Goal: Task Accomplishment & Management: Manage account settings

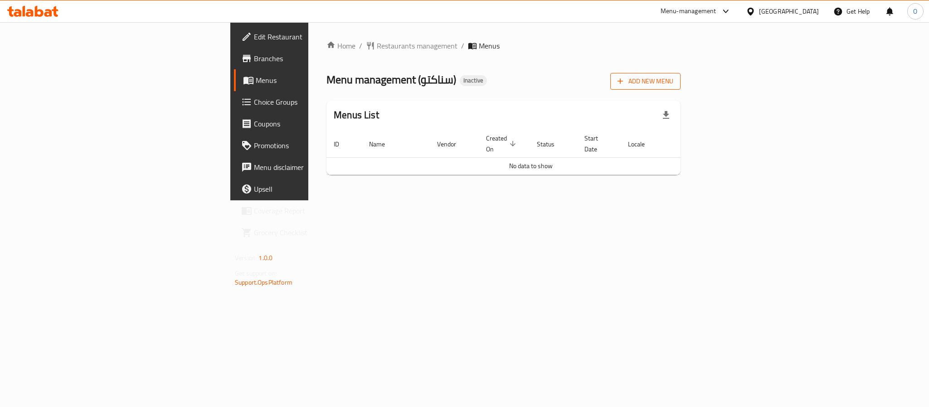
click at [673, 84] on span "Add New Menu" at bounding box center [645, 81] width 56 height 11
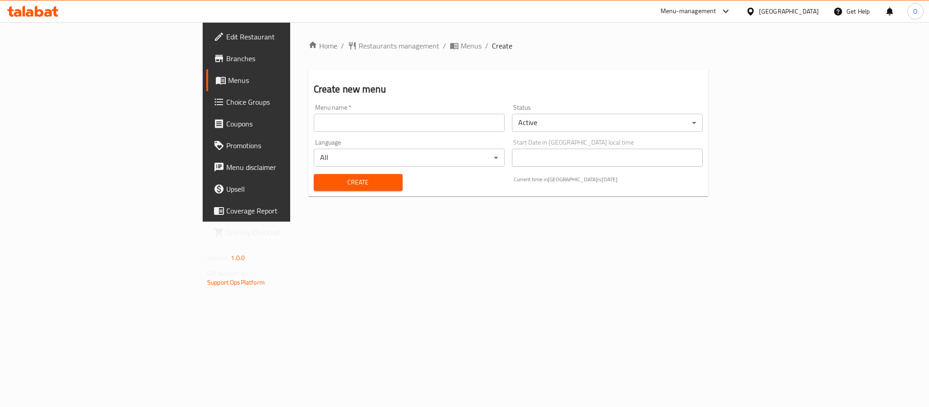
click at [369, 125] on input "text" at bounding box center [409, 123] width 191 height 18
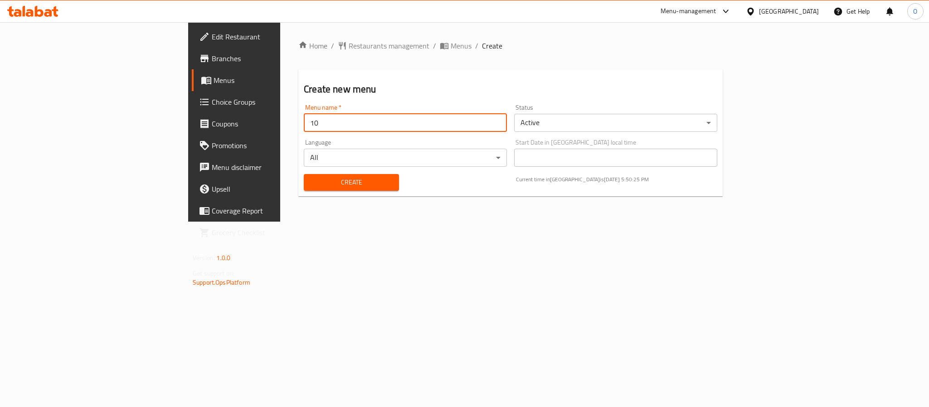
type input "1"
type input "[DATE]"
click at [304, 174] on button "Create" at bounding box center [351, 182] width 95 height 17
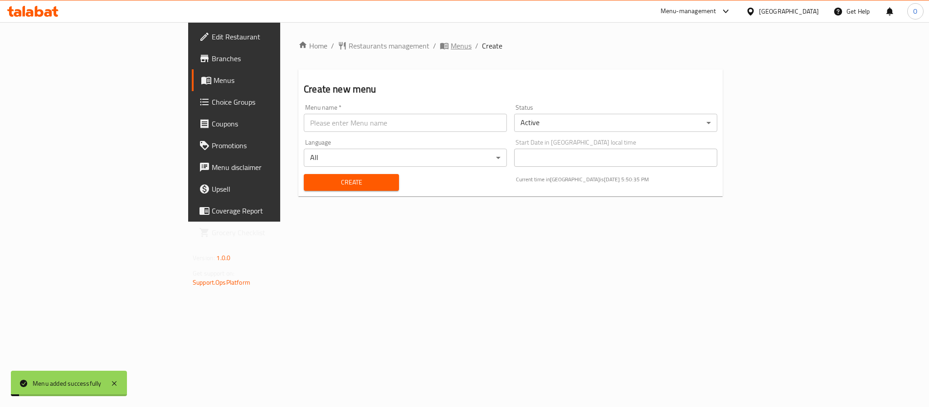
click at [451, 44] on span "Menus" at bounding box center [461, 45] width 21 height 11
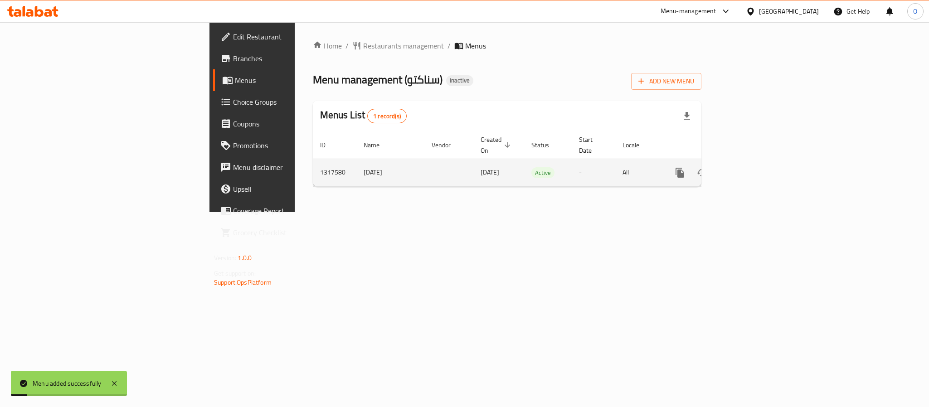
click at [751, 167] on icon "enhanced table" at bounding box center [745, 172] width 11 height 11
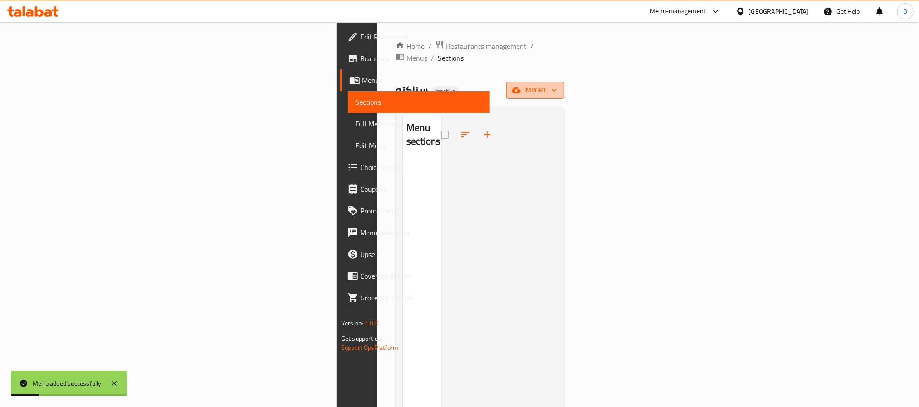
click at [520, 86] on icon "button" at bounding box center [515, 90] width 9 height 9
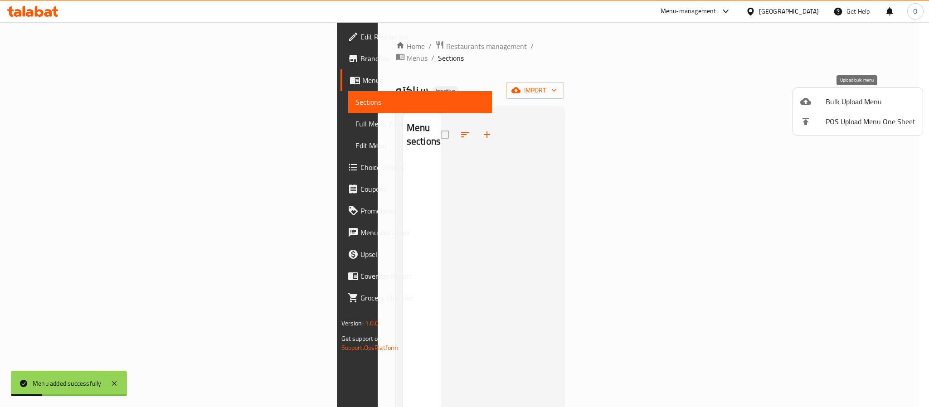
click at [815, 102] on div at bounding box center [812, 101] width 25 height 11
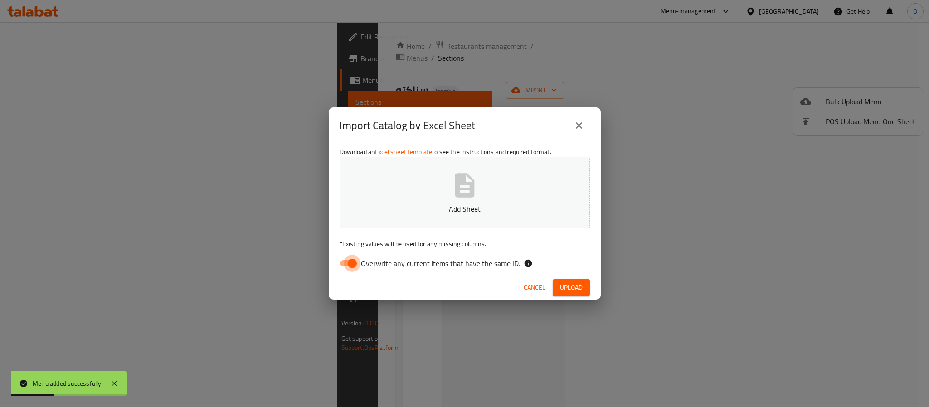
click at [351, 260] on input "Overwrite any current items that have the same ID." at bounding box center [352, 263] width 52 height 17
checkbox input "false"
click at [576, 292] on span "Upload" at bounding box center [571, 287] width 23 height 11
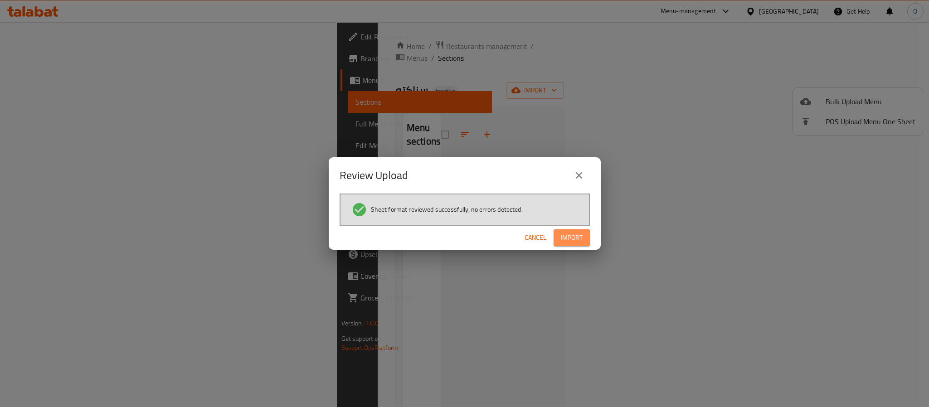
click at [570, 236] on span "Import" at bounding box center [572, 237] width 22 height 11
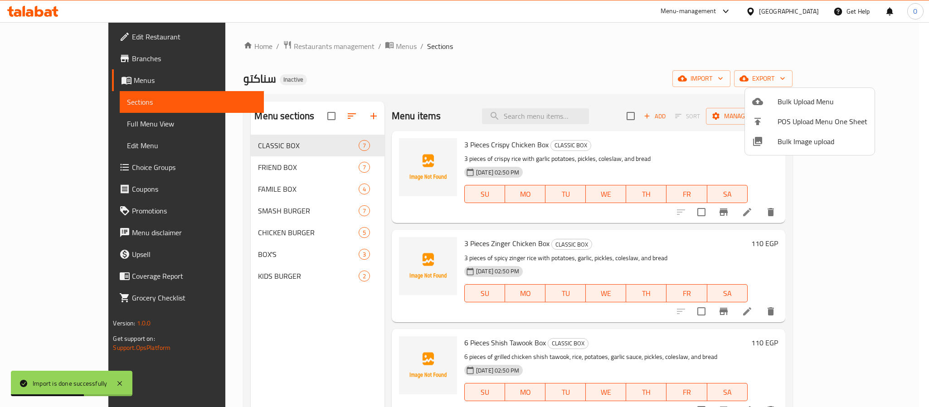
click at [736, 68] on div at bounding box center [464, 203] width 929 height 407
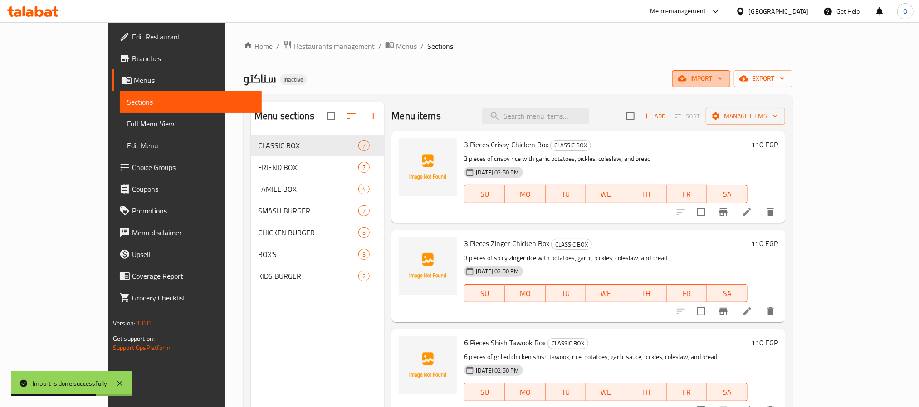
click at [723, 79] on span "import" at bounding box center [701, 78] width 44 height 11
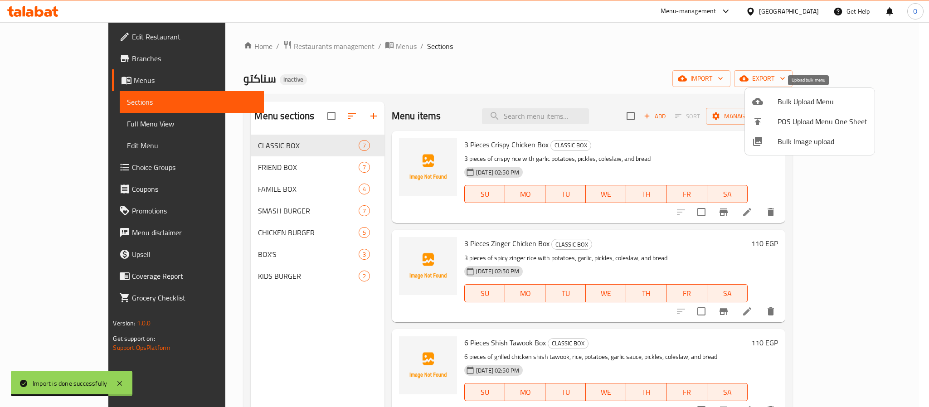
click at [814, 97] on span "Bulk Upload Menu" at bounding box center [823, 101] width 90 height 11
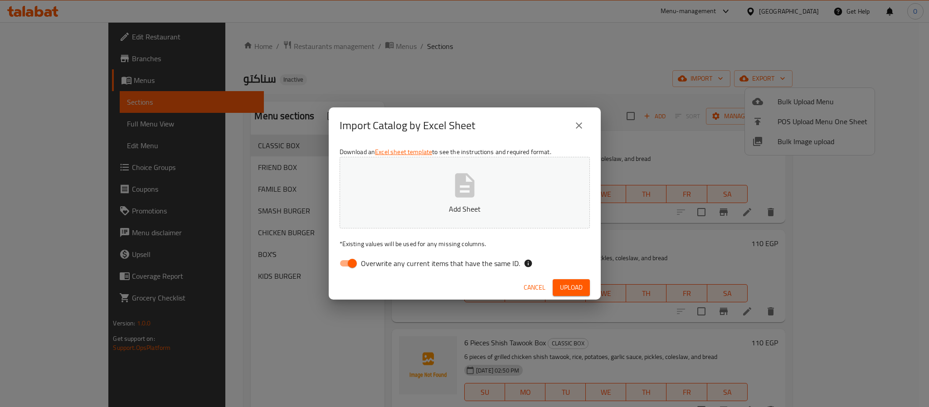
click at [358, 268] on input "Overwrite any current items that have the same ID." at bounding box center [352, 263] width 52 height 17
checkbox input "false"
click at [576, 294] on button "Upload" at bounding box center [571, 287] width 37 height 17
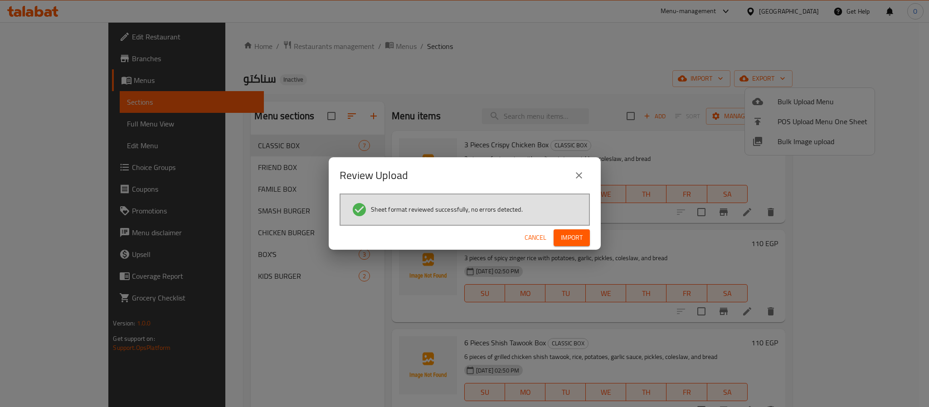
click at [589, 232] on div "Cancel Import" at bounding box center [465, 238] width 272 height 24
click at [581, 237] on span "Import" at bounding box center [572, 237] width 22 height 11
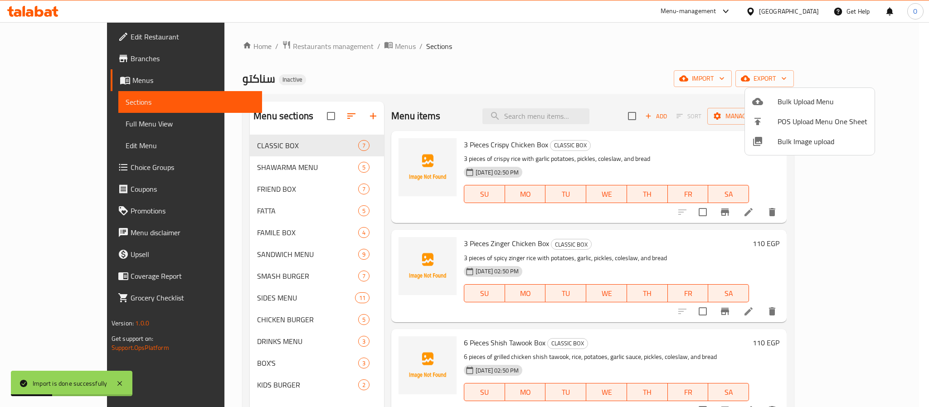
click at [439, 75] on div at bounding box center [464, 203] width 929 height 407
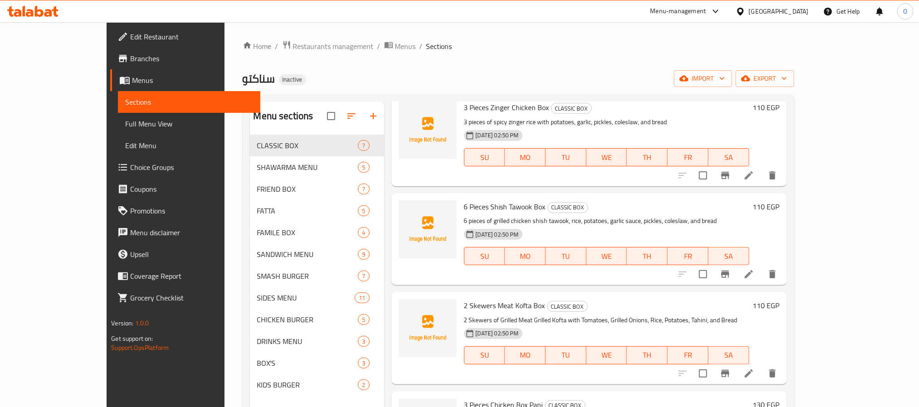
click at [396, 85] on div "سناكتو Inactive import export" at bounding box center [518, 78] width 551 height 17
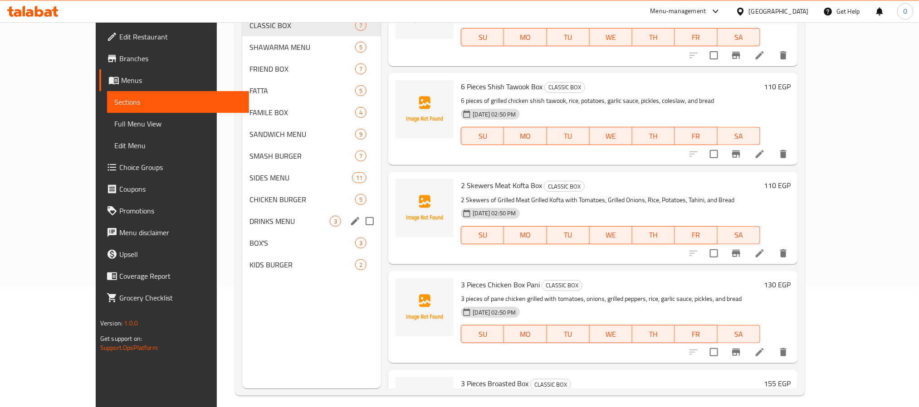
scroll to position [127, 0]
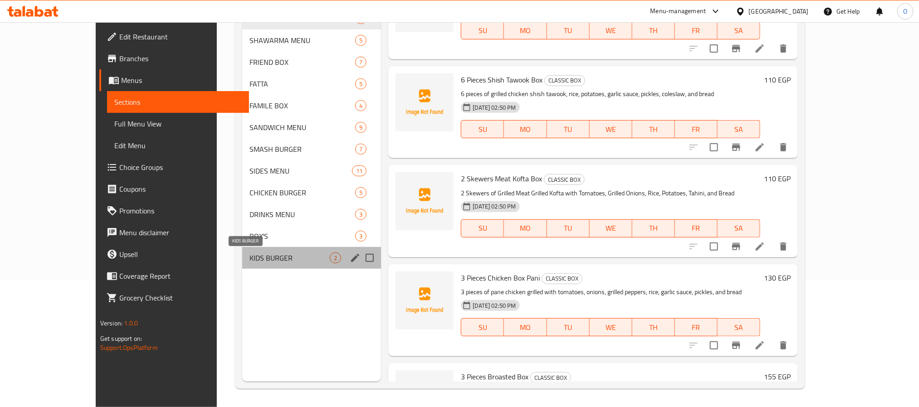
click at [249, 261] on span "KIDS BURGER" at bounding box center [289, 258] width 80 height 11
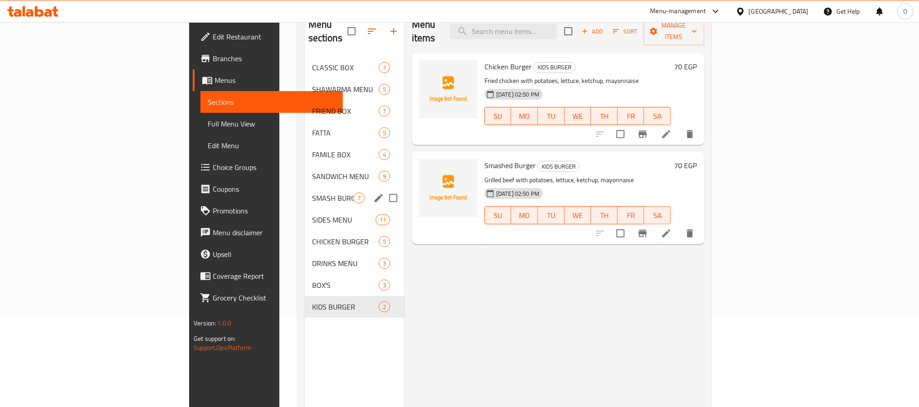
scroll to position [59, 0]
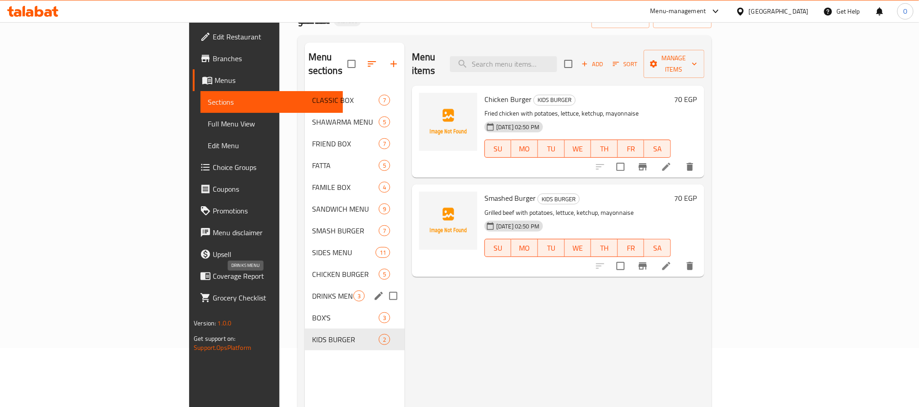
click at [312, 291] on span "DRINKS MENU" at bounding box center [332, 296] width 41 height 11
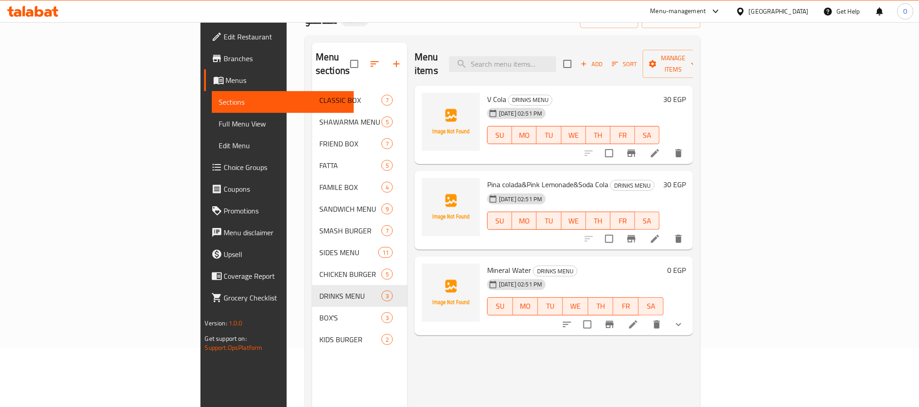
click at [666, 260] on div "Mineral Water DRINKS MENU 15-10-2025 02:51 PM SU MO TU WE TH FR SA" at bounding box center [575, 296] width 184 height 72
click at [689, 314] on button "show more" at bounding box center [678, 325] width 22 height 22
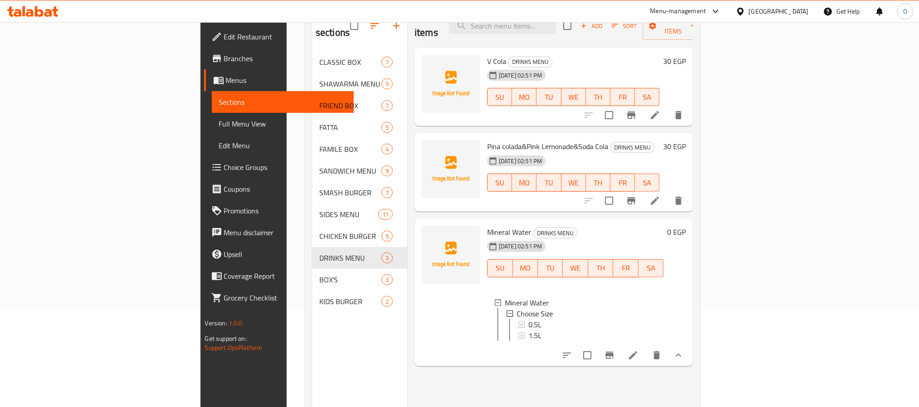
scroll to position [127, 0]
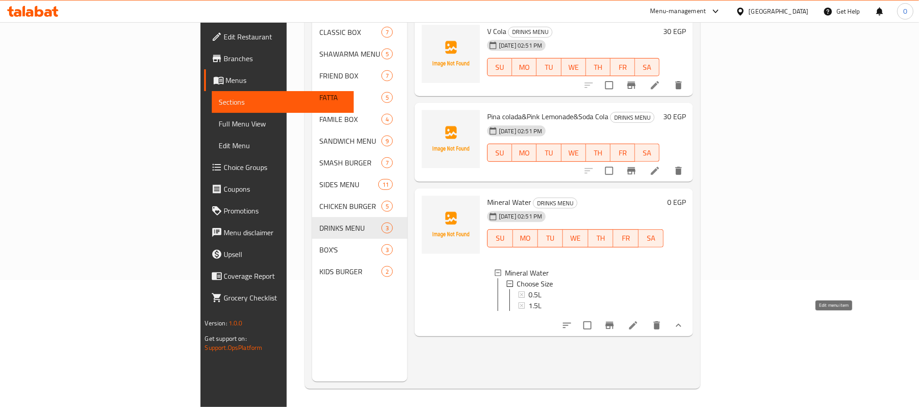
click at [638, 320] on icon at bounding box center [632, 325] width 11 height 11
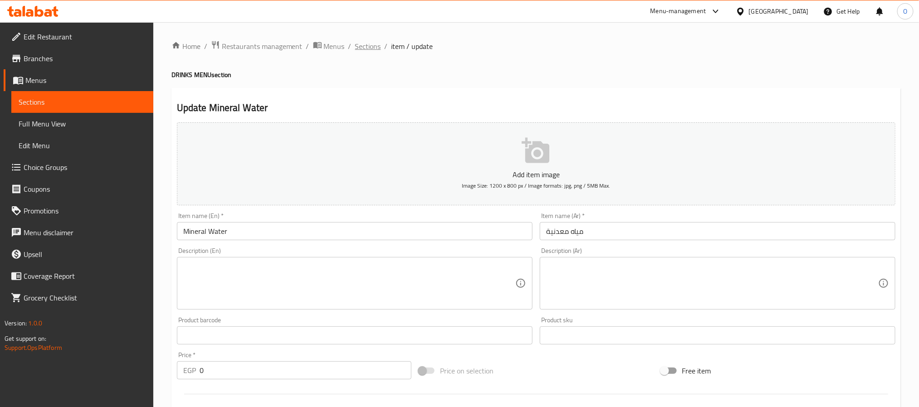
click at [359, 43] on span "Sections" at bounding box center [368, 46] width 26 height 11
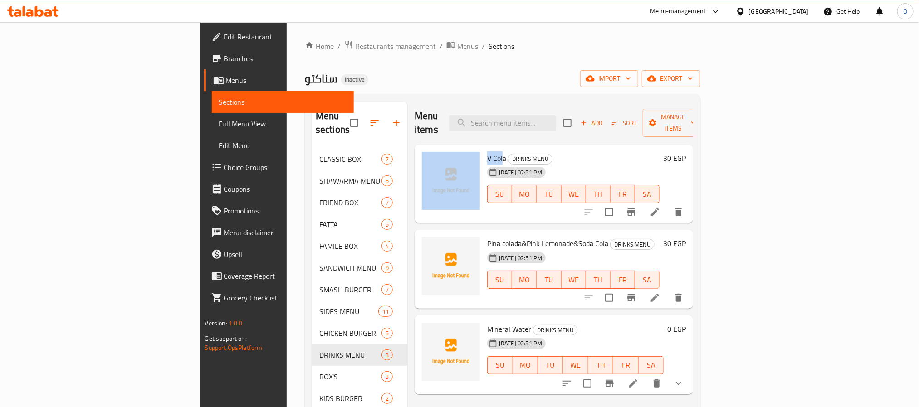
drag, startPoint x: 447, startPoint y: 143, endPoint x: 369, endPoint y: 146, distance: 78.5
click at [418, 148] on div "V Cola DRINKS MENU 15-10-2025 02:51 PM SU MO TU WE TH FR SA 30 EGP" at bounding box center [553, 184] width 271 height 72
drag, startPoint x: 455, startPoint y: 123, endPoint x: 445, endPoint y: 138, distance: 18.0
click at [454, 125] on div "Menu items Add Sort Manage items" at bounding box center [553, 123] width 278 height 43
drag, startPoint x: 437, startPoint y: 146, endPoint x: 456, endPoint y: 147, distance: 19.1
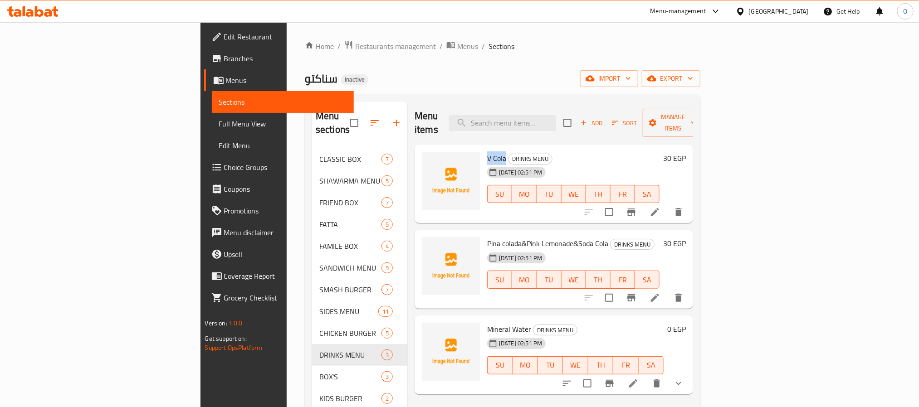
click at [487, 152] on h6 "V Cola DRINKS MENU" at bounding box center [573, 158] width 172 height 13
copy span "V Cola"
click at [689, 204] on button "delete" at bounding box center [678, 212] width 22 height 22
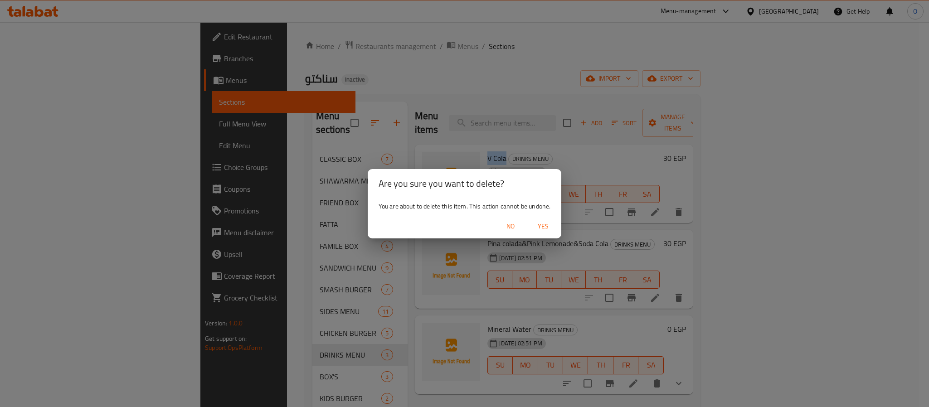
click at [545, 226] on span "Yes" at bounding box center [543, 226] width 22 height 11
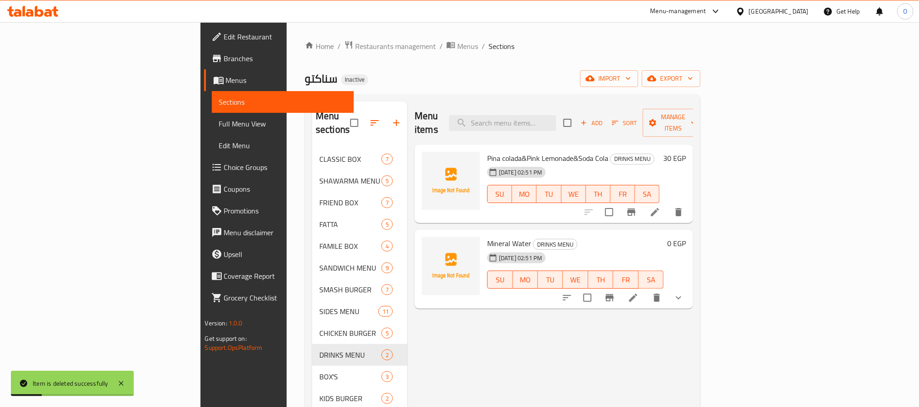
click at [629, 78] on div "سناكتو Inactive import export" at bounding box center [502, 78] width 395 height 17
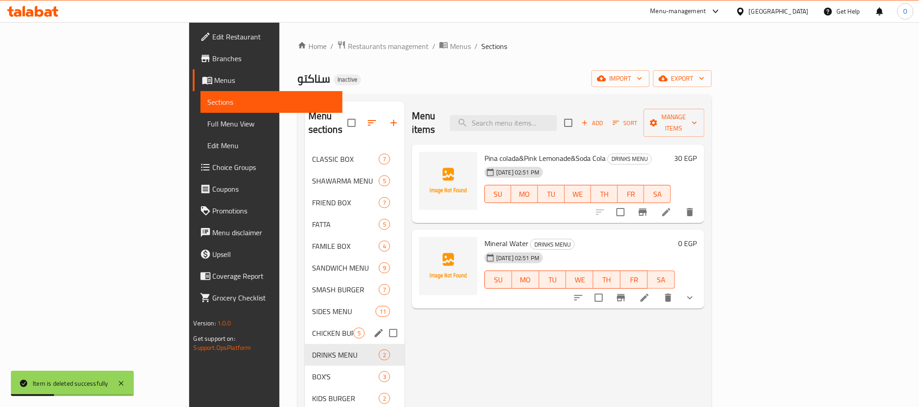
scroll to position [68, 0]
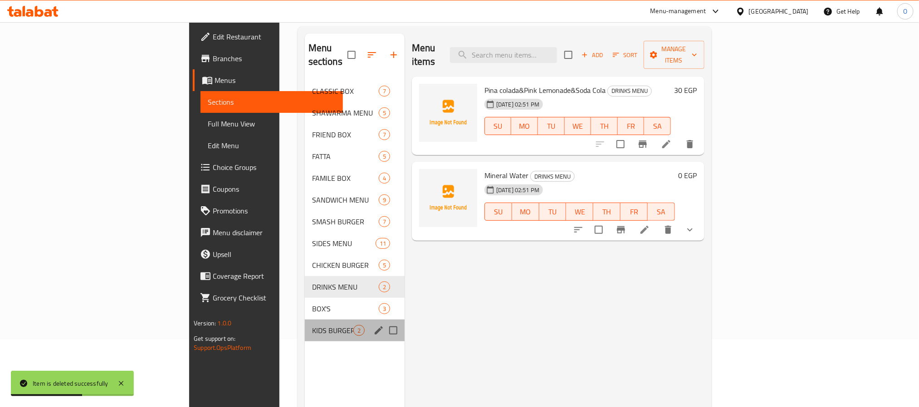
click at [305, 320] on div "KIDS BURGER 2" at bounding box center [355, 331] width 100 height 22
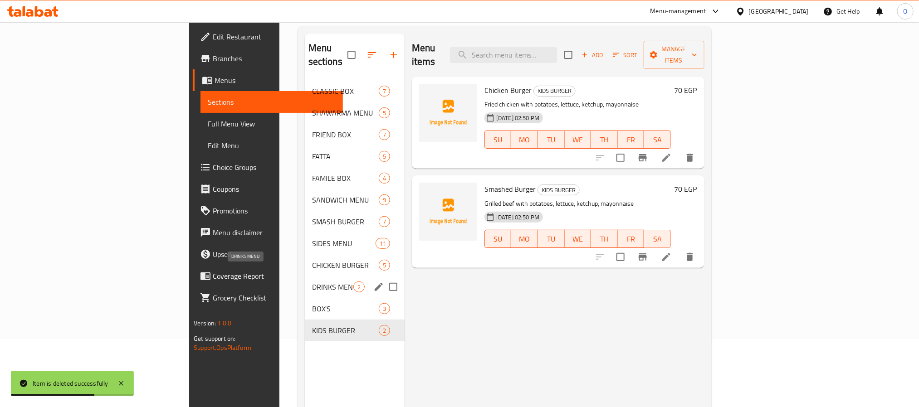
click at [312, 282] on span "DRINKS MENU" at bounding box center [332, 287] width 41 height 11
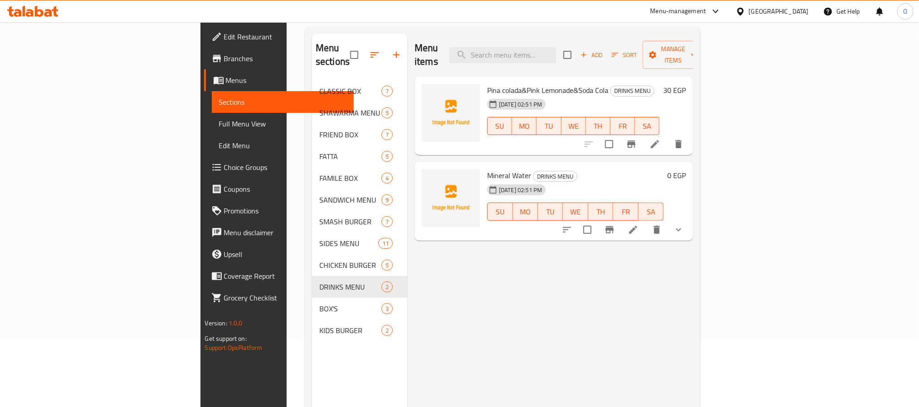
click at [219, 125] on span "Full Menu View" at bounding box center [282, 123] width 127 height 11
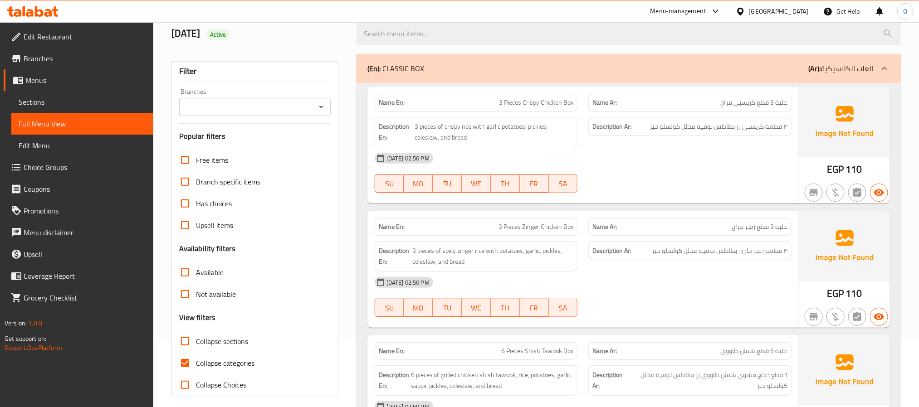
scroll to position [204, 0]
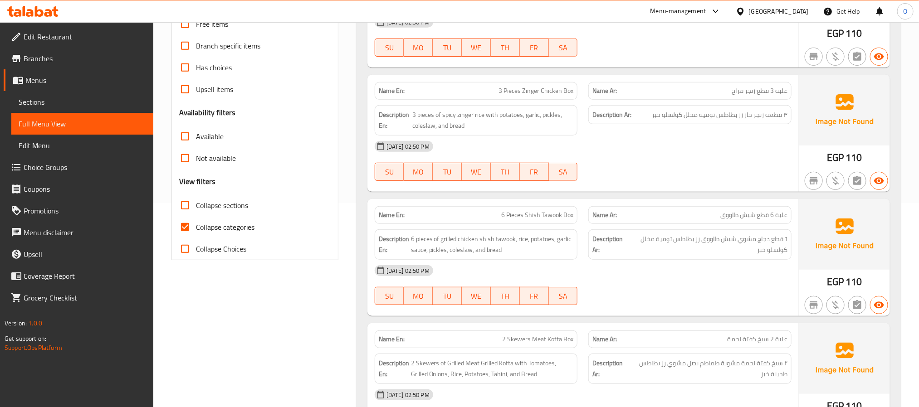
click at [234, 222] on span "Collapse categories" at bounding box center [225, 227] width 58 height 11
click at [209, 227] on span "Collapse categories" at bounding box center [225, 227] width 58 height 11
click at [196, 227] on input "Collapse categories" at bounding box center [185, 227] width 22 height 22
checkbox input "false"
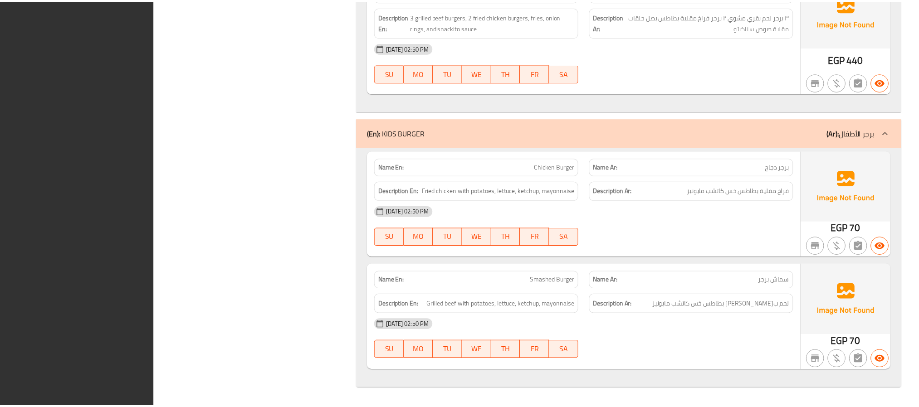
scroll to position [10756, 0]
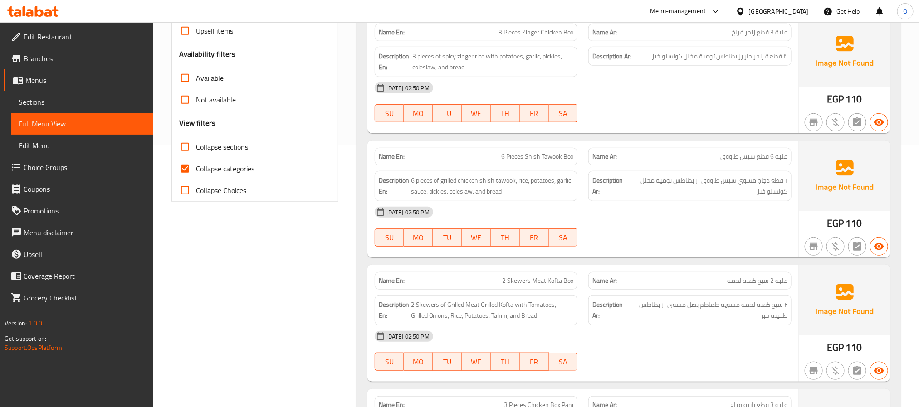
scroll to position [272, 0]
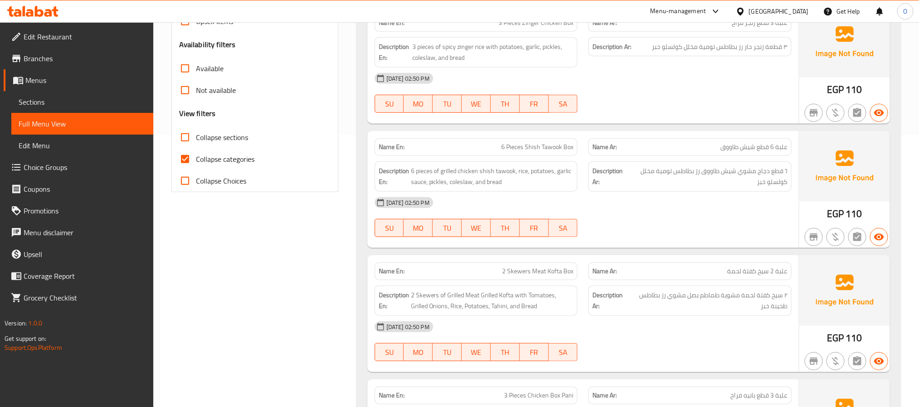
click at [238, 162] on span "Collapse categories" at bounding box center [225, 159] width 58 height 11
click at [196, 162] on input "Collapse categories" at bounding box center [185, 159] width 22 height 22
checkbox input "false"
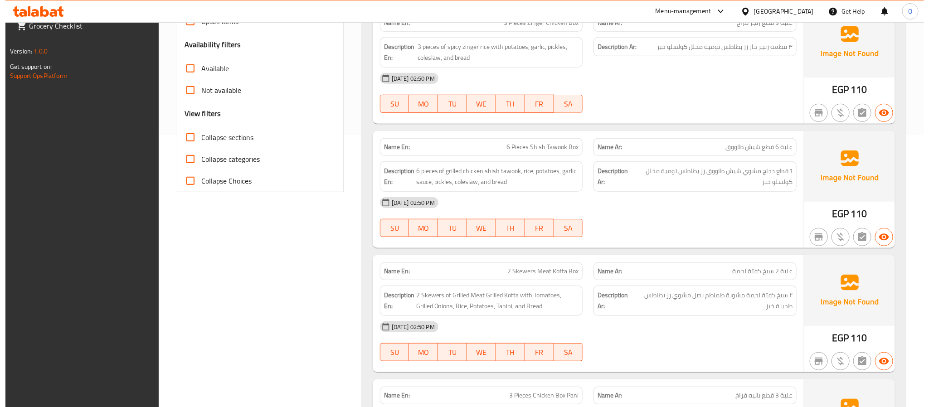
scroll to position [0, 0]
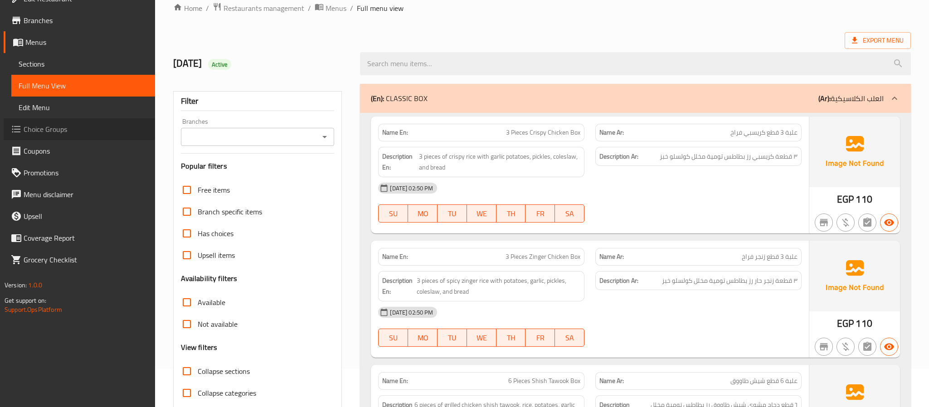
click at [72, 124] on span "Choice Groups" at bounding box center [86, 129] width 124 height 11
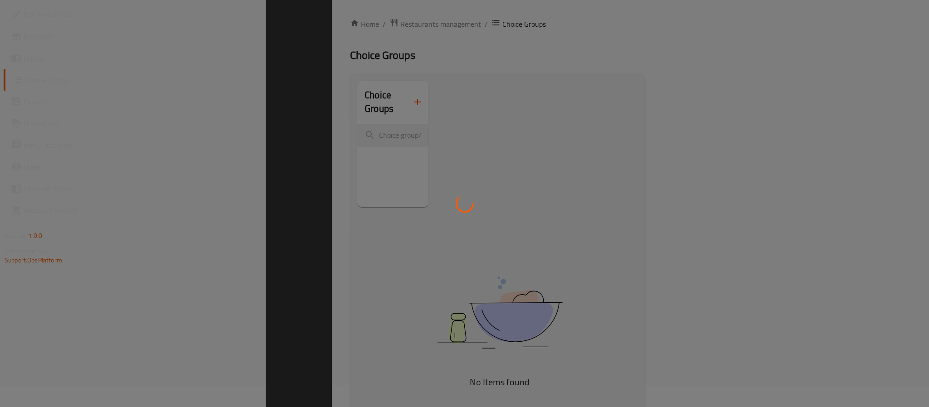
click at [494, 70] on div at bounding box center [464, 203] width 929 height 407
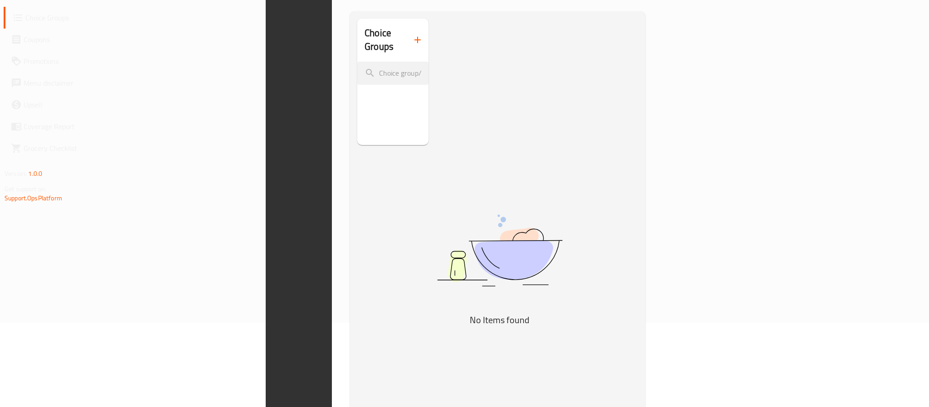
scroll to position [60, 0]
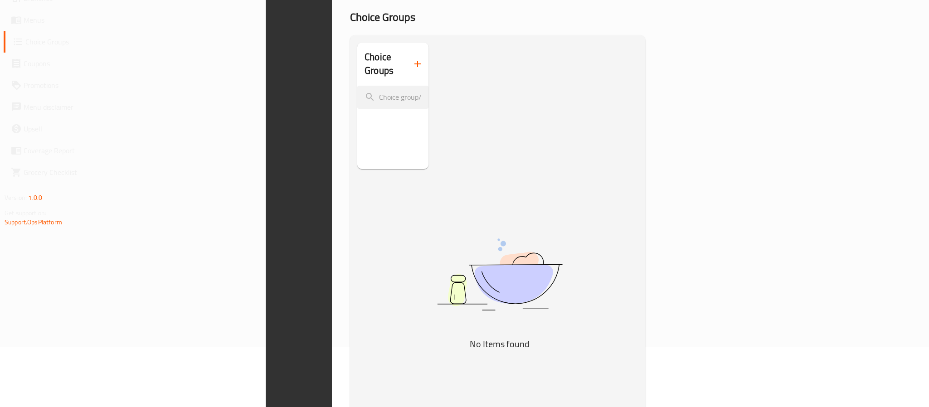
click at [412, 59] on icon "button" at bounding box center [417, 63] width 11 height 11
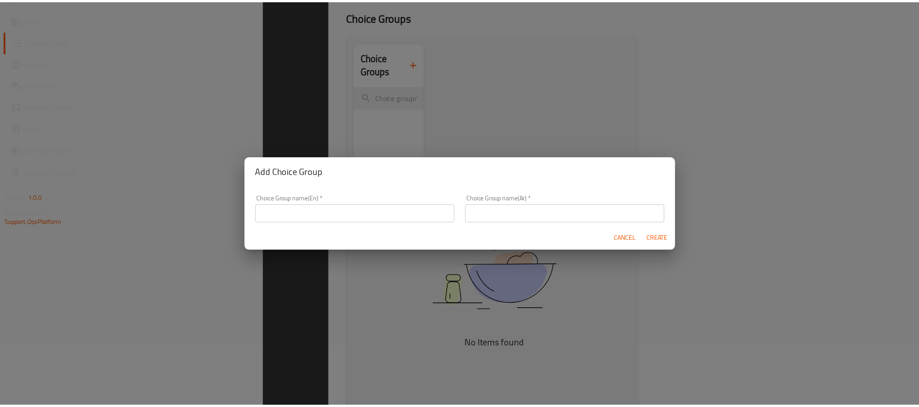
scroll to position [128, 0]
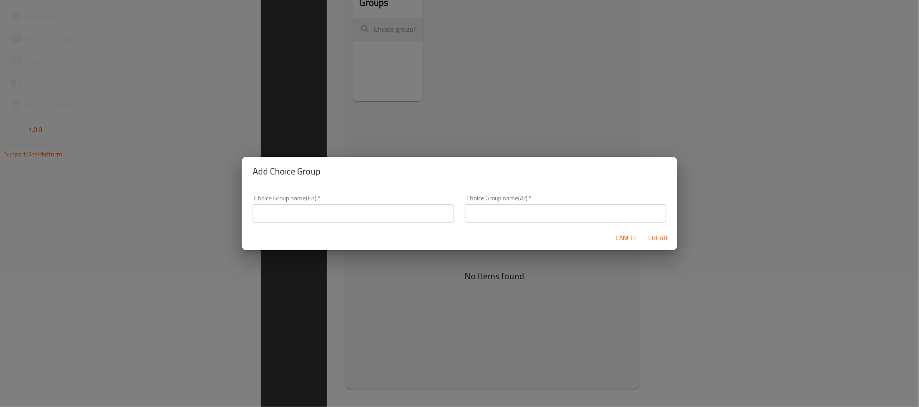
click at [373, 207] on input "text" at bounding box center [353, 213] width 201 height 18
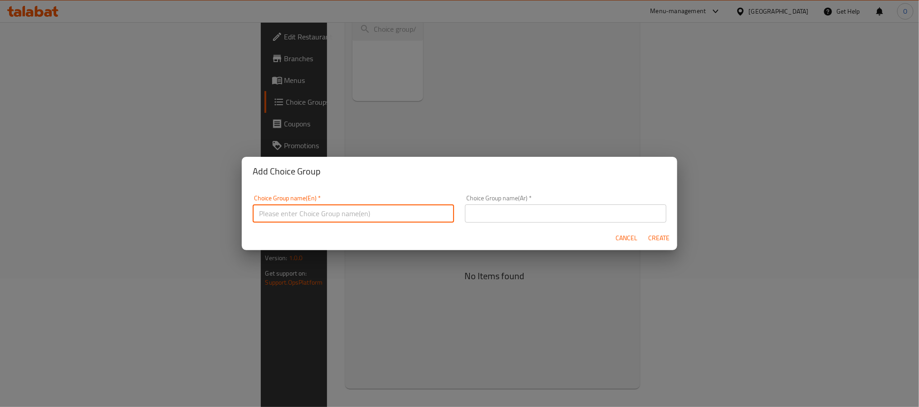
type input "Your Choice Of :"
click at [557, 204] on input "text" at bounding box center [565, 213] width 201 height 18
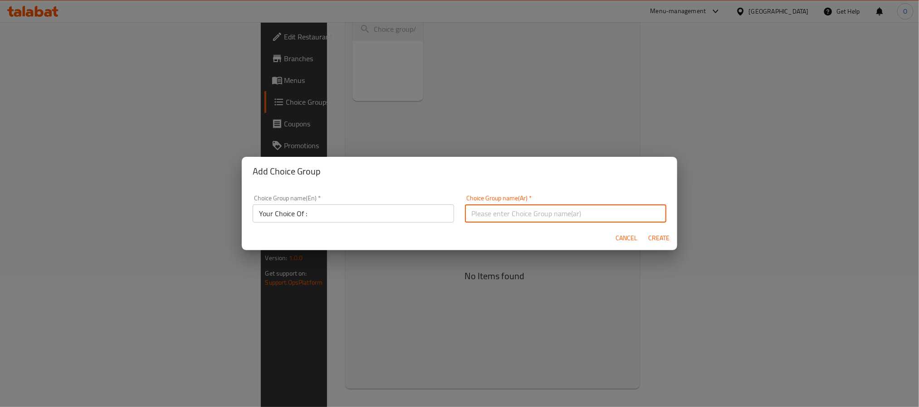
type input "اختيارك من :"
drag, startPoint x: 302, startPoint y: 214, endPoint x: 331, endPoint y: 214, distance: 28.6
click at [302, 214] on input "Your Choice Of :" at bounding box center [353, 213] width 201 height 18
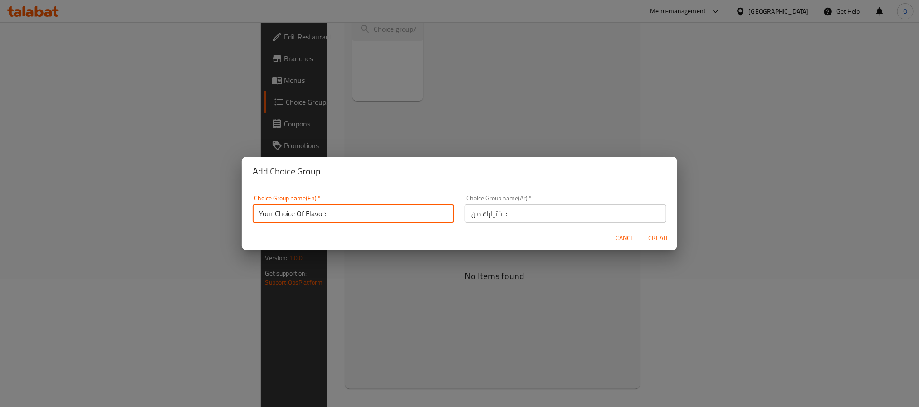
type input "Your Choice Of Flavor:"
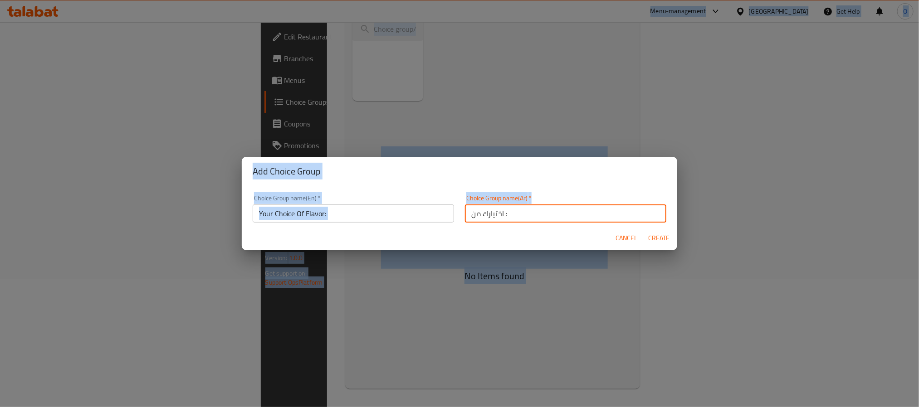
click at [555, 212] on input "اختيارك من :" at bounding box center [565, 213] width 201 height 18
click at [585, 218] on input "اختيارك من :" at bounding box center [565, 213] width 201 height 18
click at [585, 217] on input "اختيارك من :" at bounding box center [565, 213] width 201 height 18
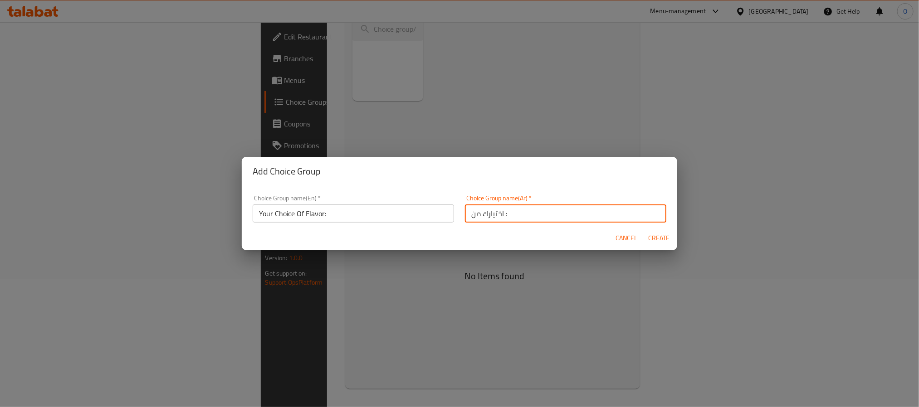
paste input "لنكهة"
type input "اختيارك للنكهة:"
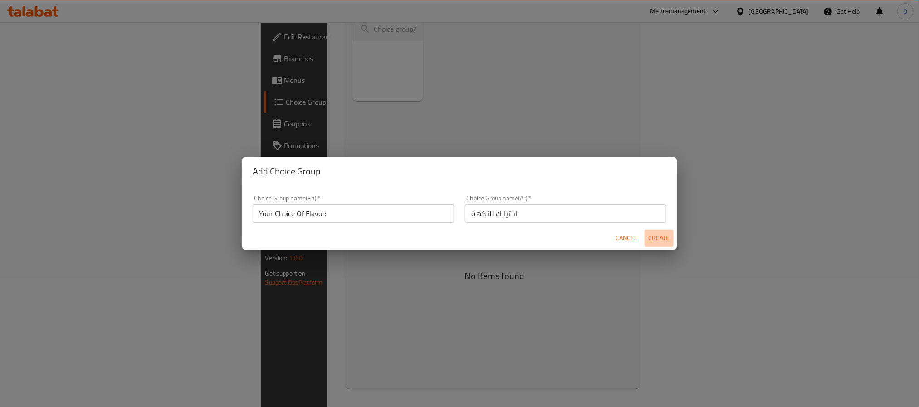
drag, startPoint x: 664, startPoint y: 239, endPoint x: 462, endPoint y: 263, distance: 202.7
click at [662, 238] on span "Create" at bounding box center [659, 238] width 22 height 11
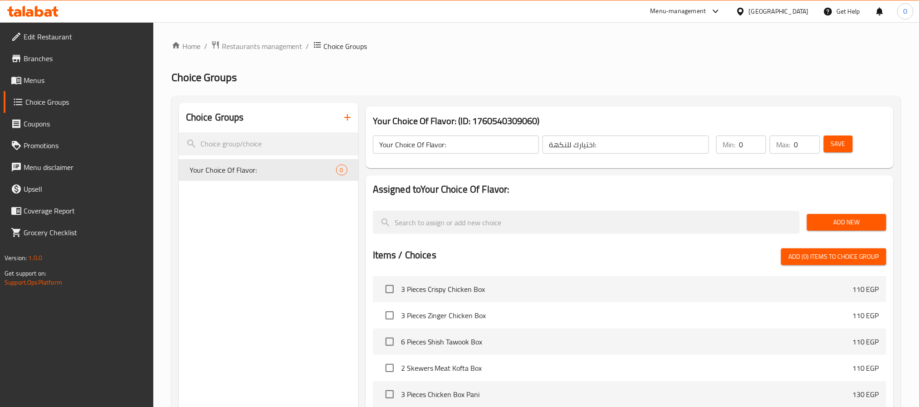
click at [830, 222] on span "Add New" at bounding box center [846, 222] width 65 height 11
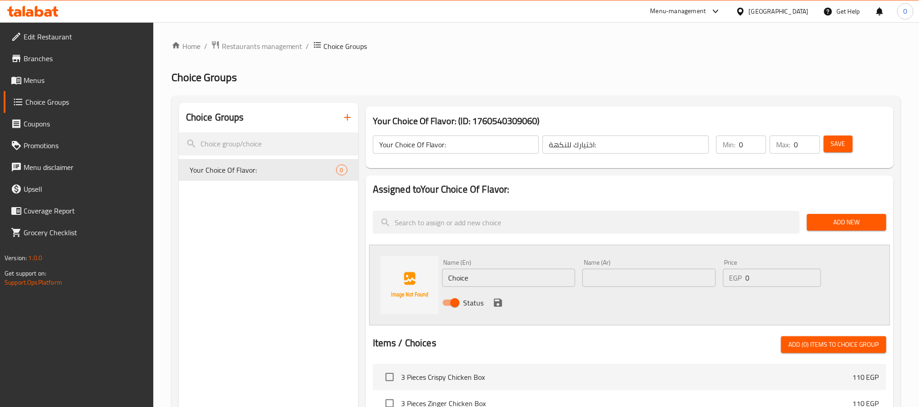
click at [516, 271] on input "Choice" at bounding box center [508, 278] width 133 height 18
paste input "Pina colada"
type input "Pina colada"
paste input "[PERSON_NAME]"
type input "[PERSON_NAME]"
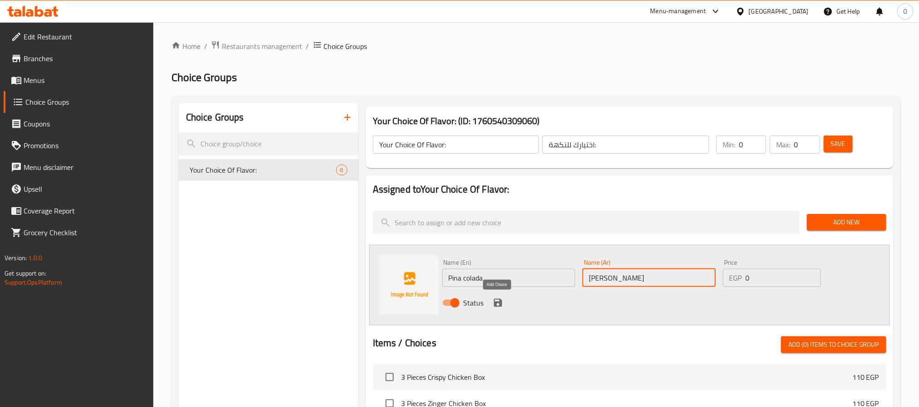
click at [495, 302] on icon "save" at bounding box center [498, 303] width 8 height 8
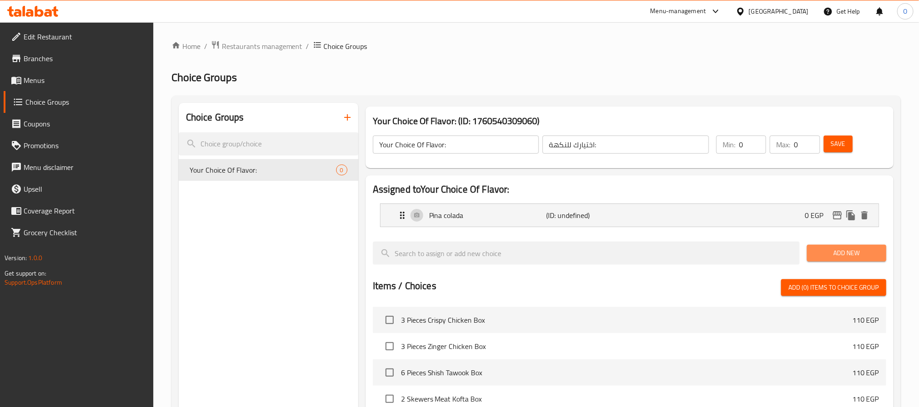
click at [827, 253] on span "Add New" at bounding box center [846, 253] width 65 height 11
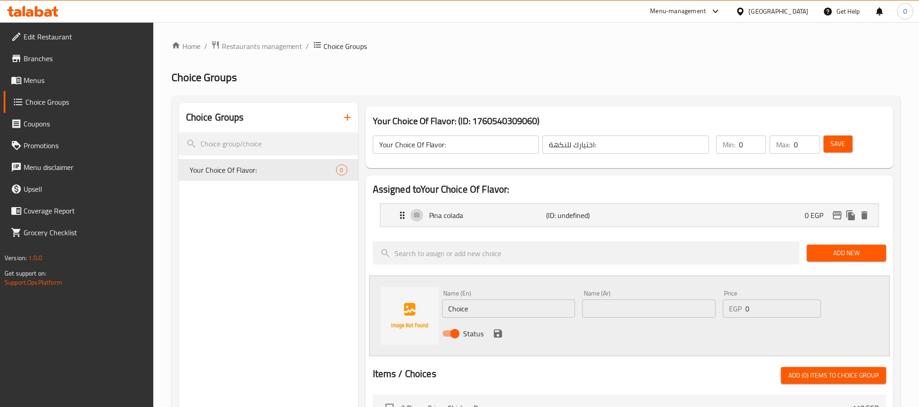
click at [501, 309] on input "Choice" at bounding box center [508, 309] width 133 height 18
paste input "Pink Lemonad"
type input "Pink Lemonade"
click at [615, 312] on input "text" at bounding box center [648, 309] width 133 height 18
paste input "ليمونادة"
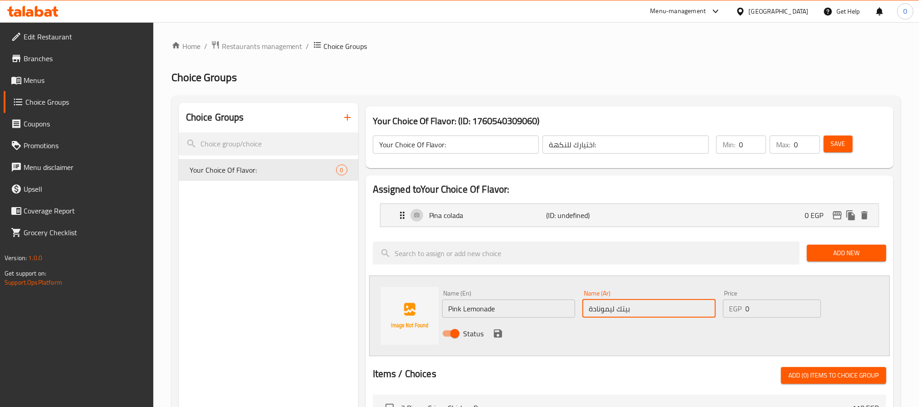
type input "بيتك ليمونادة"
drag, startPoint x: 498, startPoint y: 336, endPoint x: 521, endPoint y: 338, distance: 23.2
click at [497, 336] on icon "save" at bounding box center [497, 333] width 11 height 11
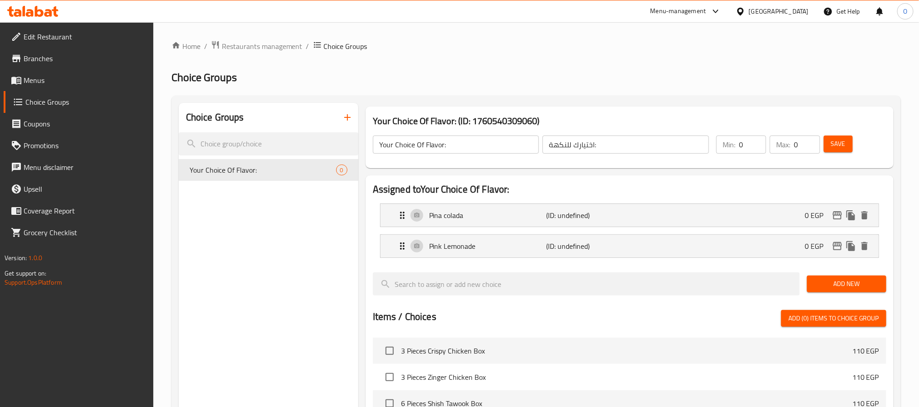
click at [830, 278] on button "Add New" at bounding box center [846, 284] width 79 height 17
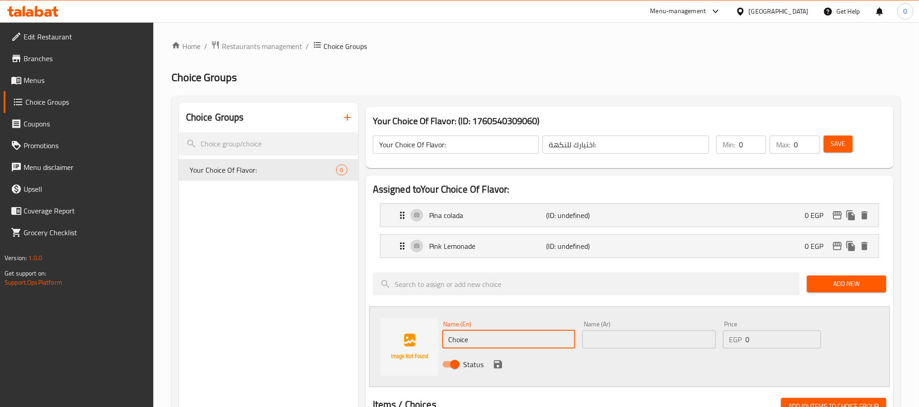
click at [539, 339] on input "Choice" at bounding box center [508, 340] width 133 height 18
paste input "Soda Cola"
type input "Soda Cola"
click at [622, 347] on input "text" at bounding box center [648, 340] width 133 height 18
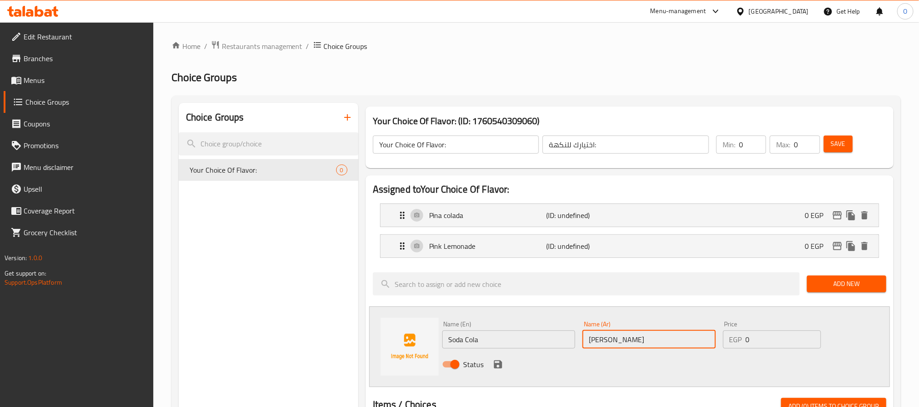
type input "[PERSON_NAME]"
drag, startPoint x: 740, startPoint y: 150, endPoint x: 725, endPoint y: 151, distance: 15.5
click at [725, 151] on div "Min: 0 ​" at bounding box center [741, 145] width 50 height 18
type input "1"
drag, startPoint x: 802, startPoint y: 151, endPoint x: 709, endPoint y: 162, distance: 94.0
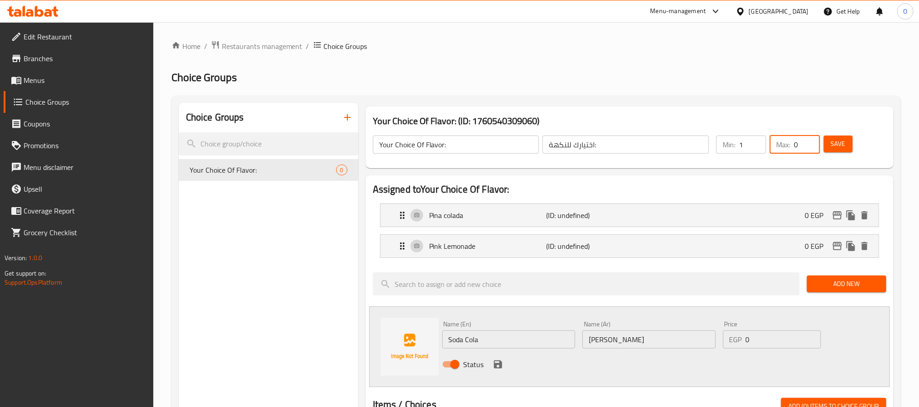
click at [742, 162] on div "Your Choice Of Flavor: ​ اختيارك للنكهة: ​ Min: 1 ​ Max: 0 ​ Save" at bounding box center [629, 145] width 520 height 40
type input "1"
click at [499, 366] on icon "save" at bounding box center [498, 364] width 8 height 8
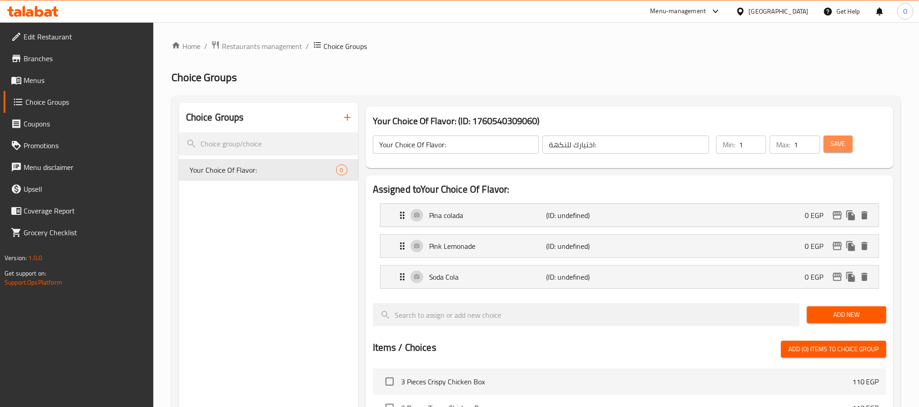
click at [849, 146] on button "Save" at bounding box center [837, 144] width 29 height 17
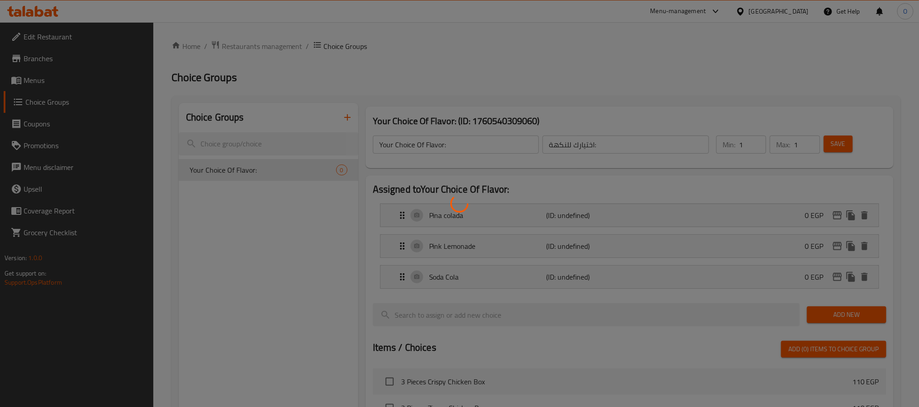
drag, startPoint x: 684, startPoint y: 92, endPoint x: 673, endPoint y: 92, distance: 10.9
click at [681, 92] on div at bounding box center [459, 203] width 919 height 407
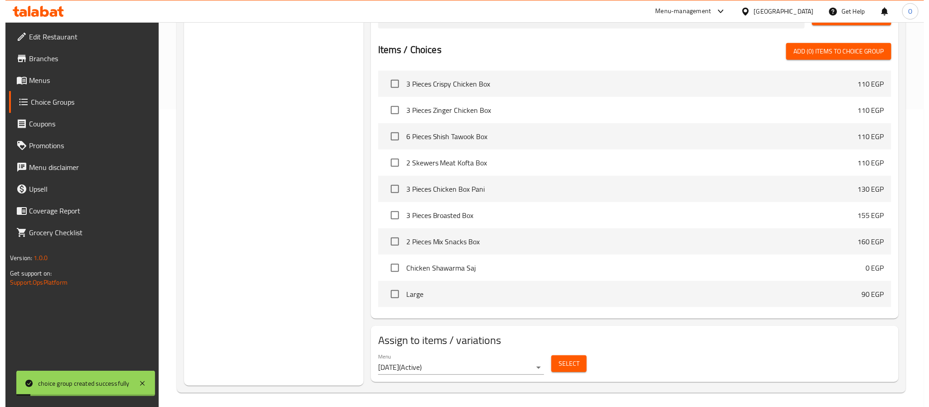
scroll to position [302, 0]
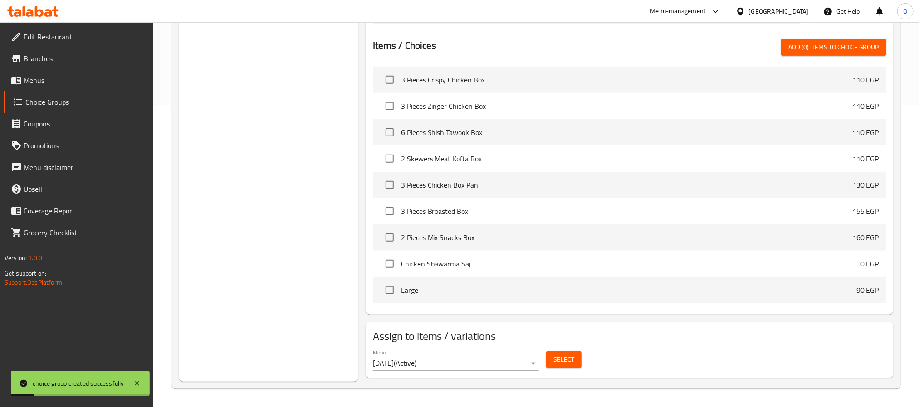
click at [564, 358] on span "Select" at bounding box center [563, 359] width 21 height 11
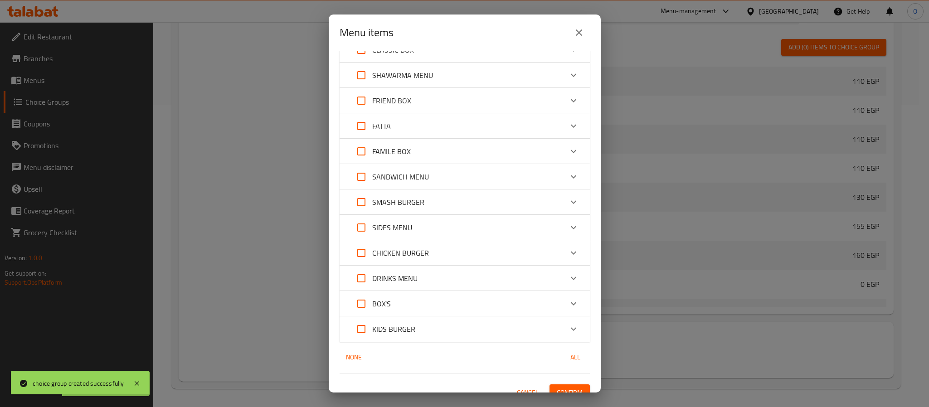
scroll to position [53, 0]
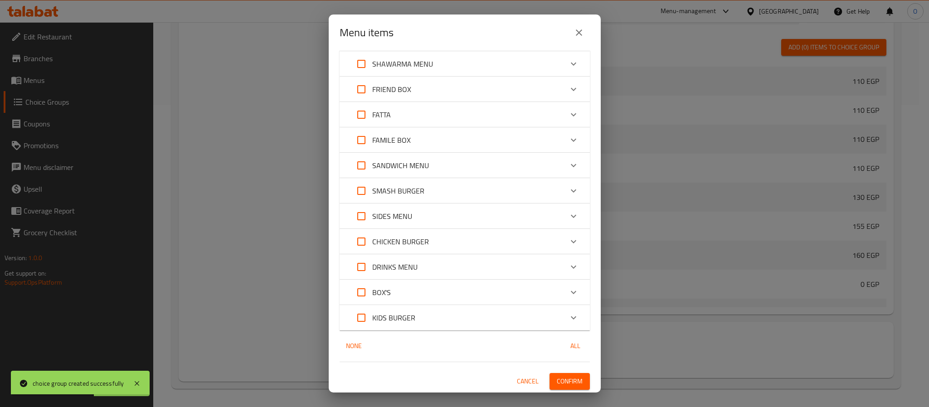
click at [427, 263] on div "DRINKS MENU" at bounding box center [456, 267] width 212 height 22
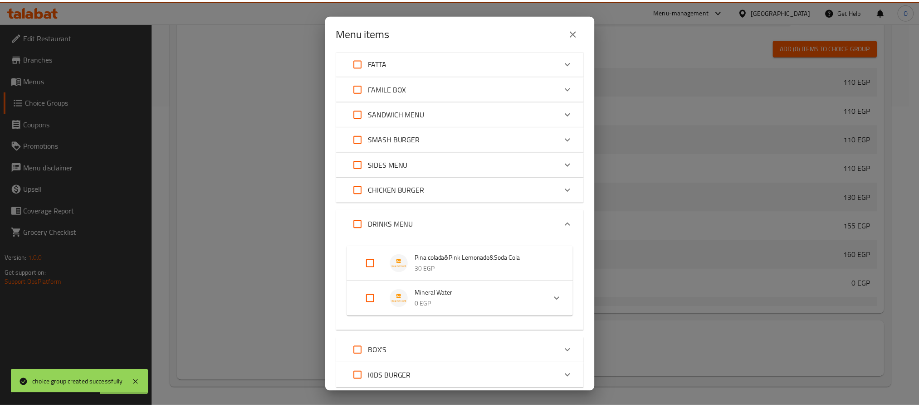
scroll to position [165, 0]
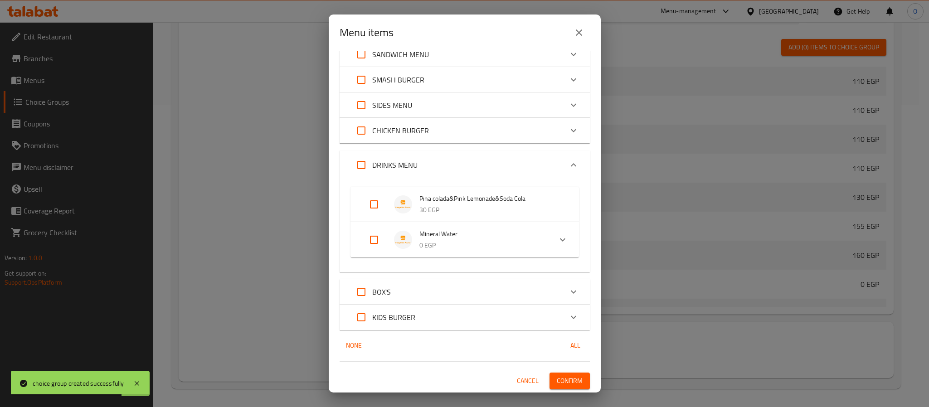
click at [370, 208] on input "Expand" at bounding box center [374, 205] width 22 height 22
checkbox input "true"
click at [557, 387] on span "Confirm" at bounding box center [570, 388] width 26 height 11
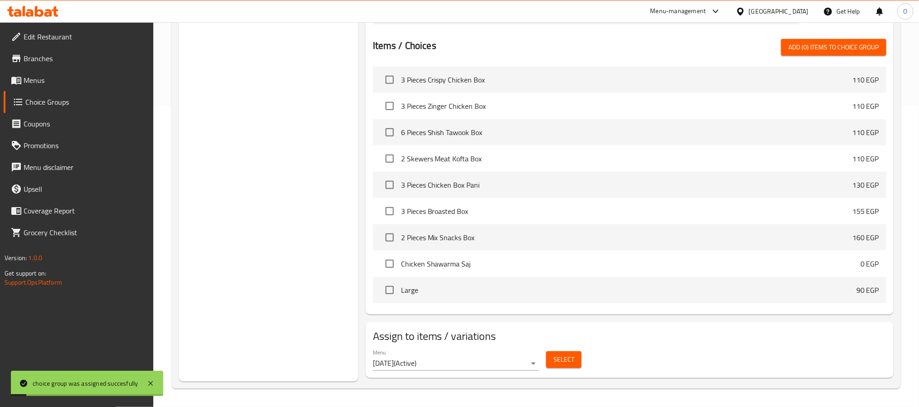
drag, startPoint x: 55, startPoint y: 79, endPoint x: 64, endPoint y: 84, distance: 10.7
click at [54, 79] on span "Menus" at bounding box center [85, 80] width 122 height 11
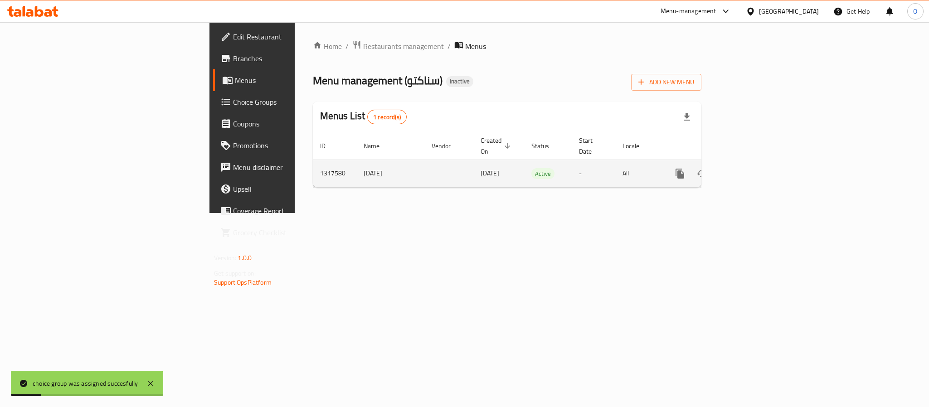
click at [756, 164] on link "enhanced table" at bounding box center [745, 174] width 22 height 22
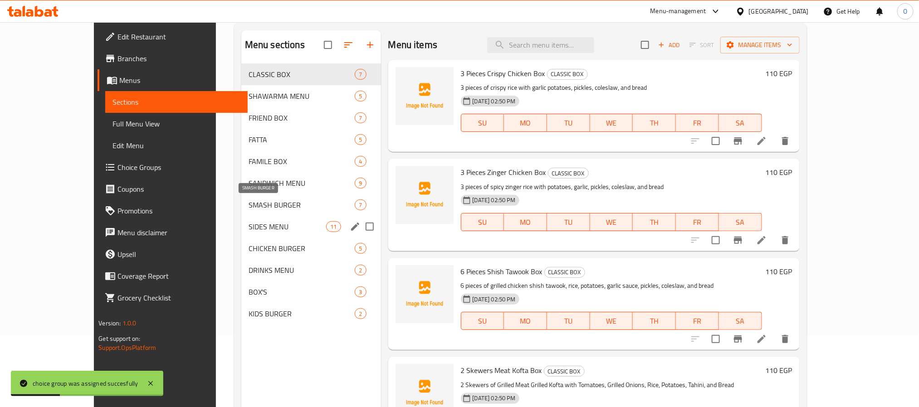
scroll to position [127, 0]
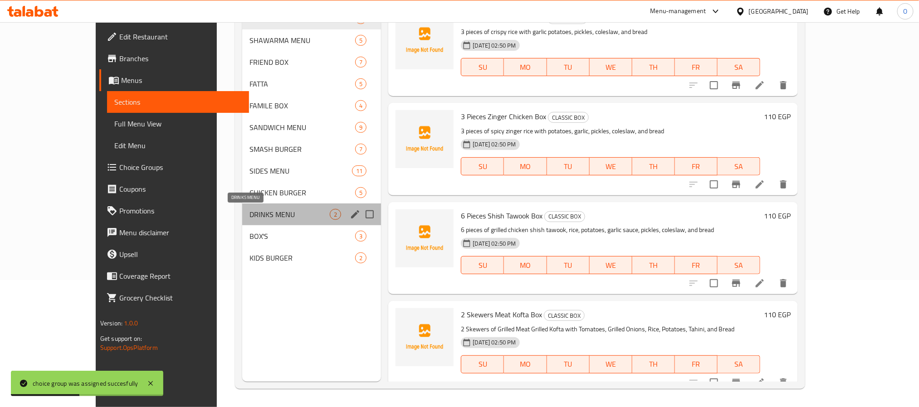
click at [249, 211] on span "DRINKS MENU" at bounding box center [289, 214] width 80 height 11
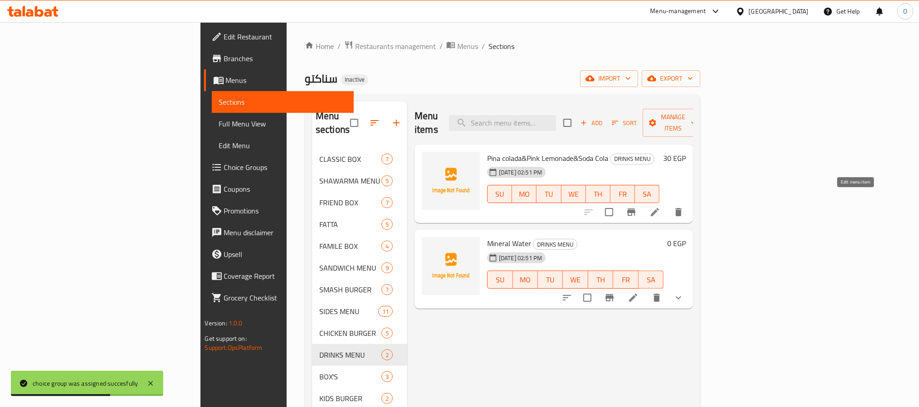
click at [667, 204] on li at bounding box center [654, 212] width 25 height 16
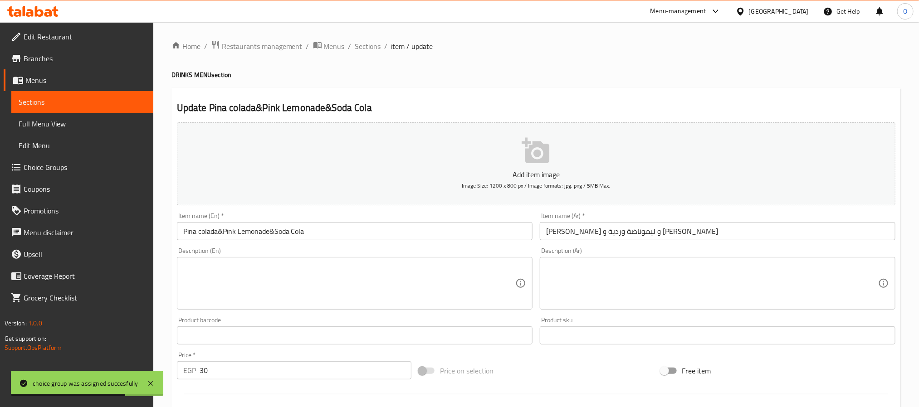
click at [347, 238] on input "Pina colada&Pink Lemonade&Soda Cola" at bounding box center [354, 231] width 355 height 18
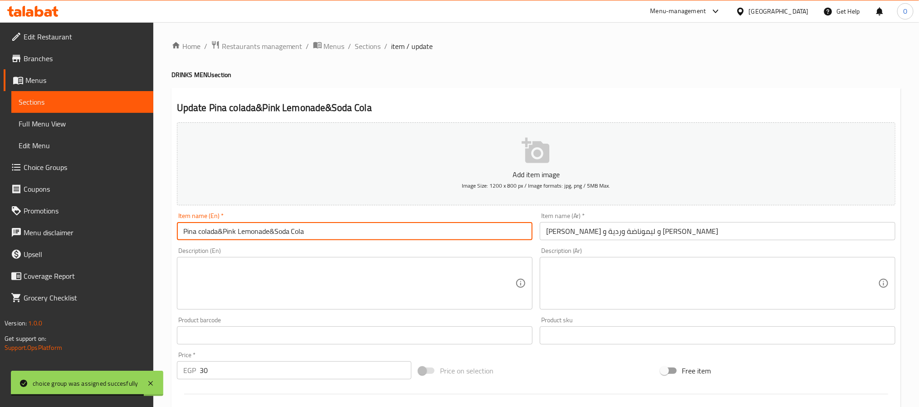
type input "{"
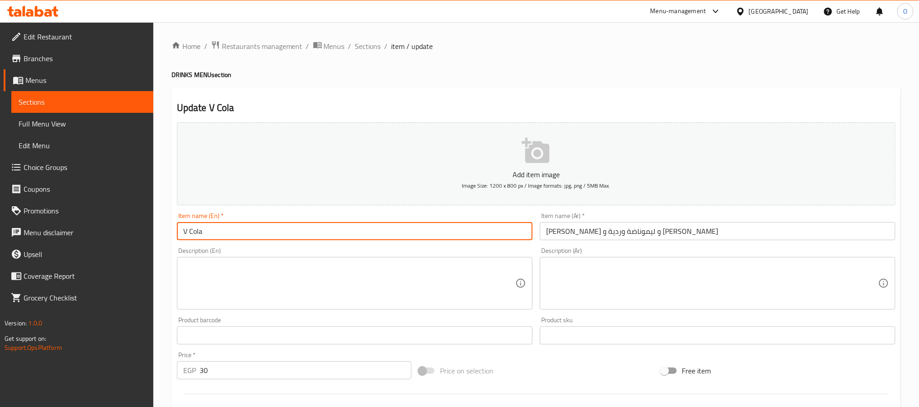
type input "V Cola"
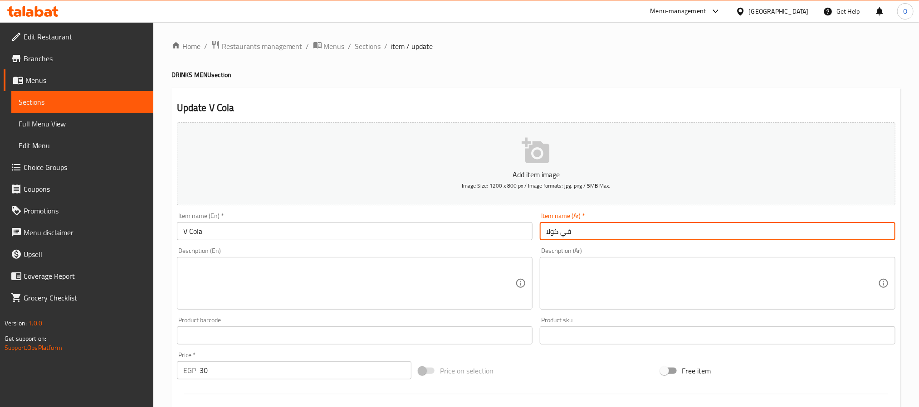
type input "في كولا"
click at [528, 112] on h2 "Update V Cola" at bounding box center [536, 108] width 718 height 14
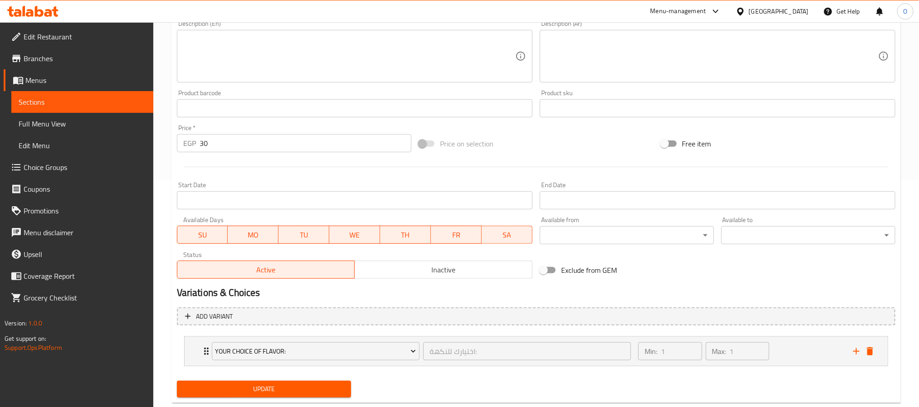
scroll to position [249, 0]
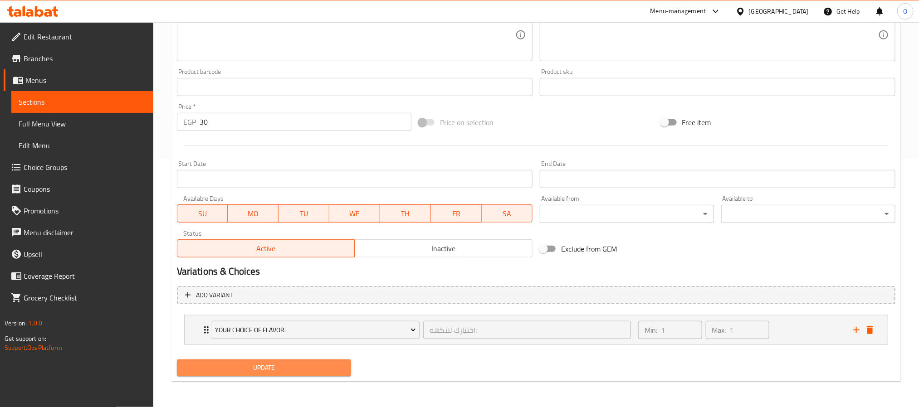
click at [325, 369] on span "Update" at bounding box center [264, 367] width 160 height 11
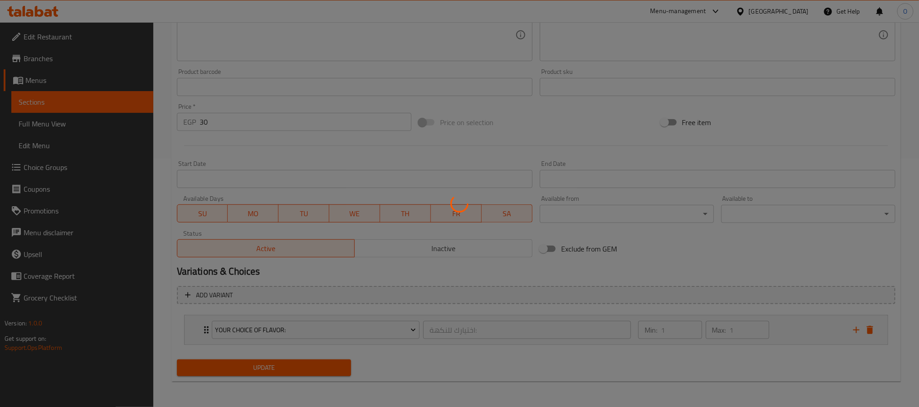
scroll to position [0, 0]
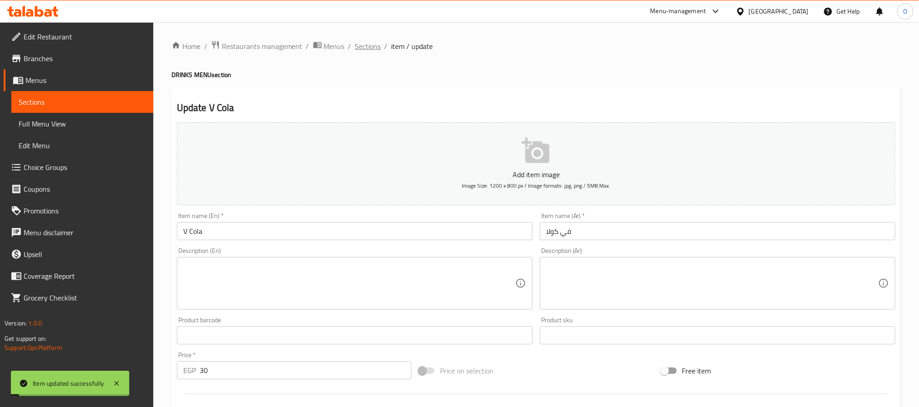
click at [369, 50] on span "Sections" at bounding box center [368, 46] width 26 height 11
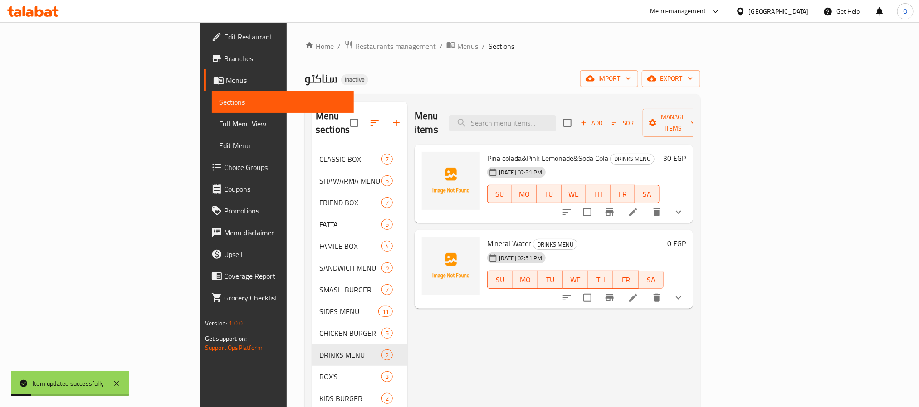
click at [438, 77] on div "سناكتو Inactive import export" at bounding box center [502, 78] width 395 height 17
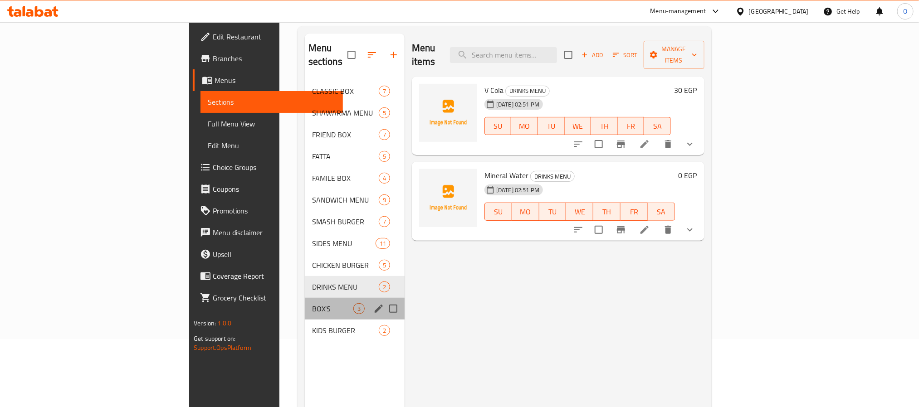
click at [305, 305] on div "BOX'S 3" at bounding box center [355, 309] width 100 height 22
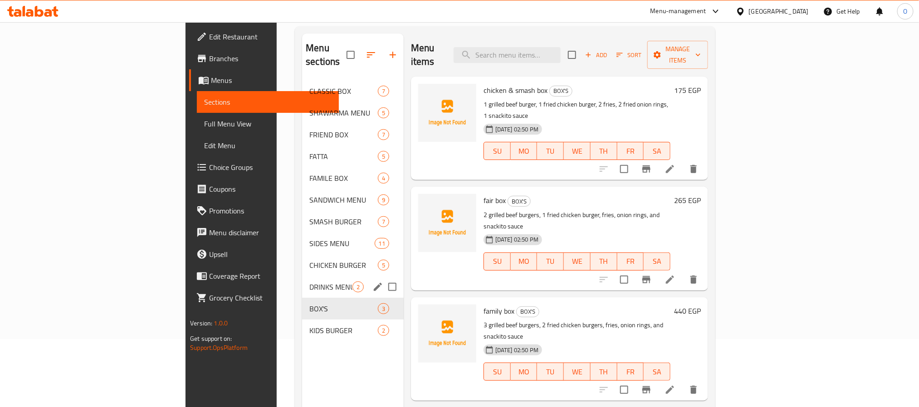
click at [309, 282] on span "DRINKS MENU" at bounding box center [330, 287] width 43 height 11
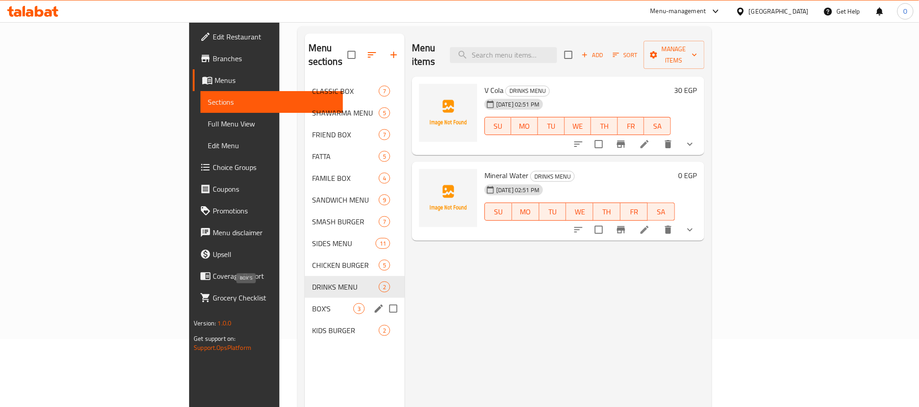
click at [312, 303] on span "BOX'S" at bounding box center [332, 308] width 41 height 11
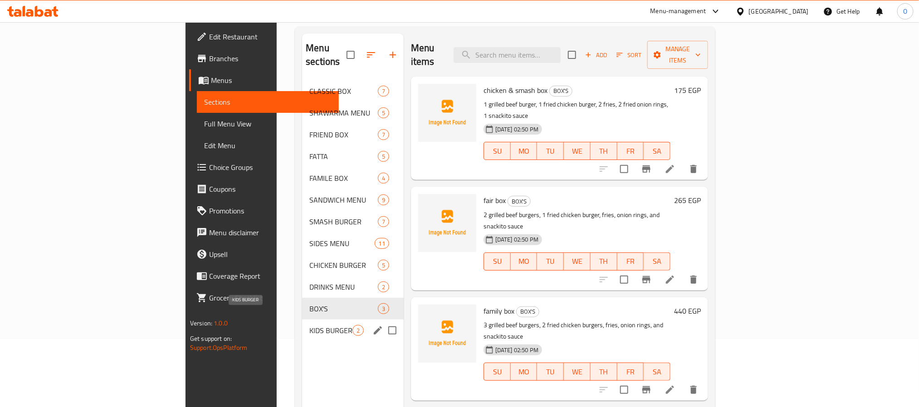
click at [309, 325] on span "KIDS BURGER" at bounding box center [330, 330] width 43 height 11
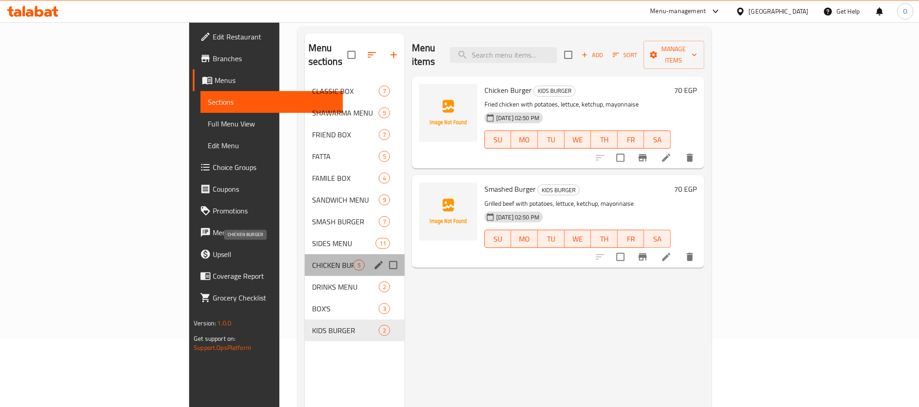
click at [312, 260] on span "CHICKEN BURGER" at bounding box center [332, 265] width 41 height 11
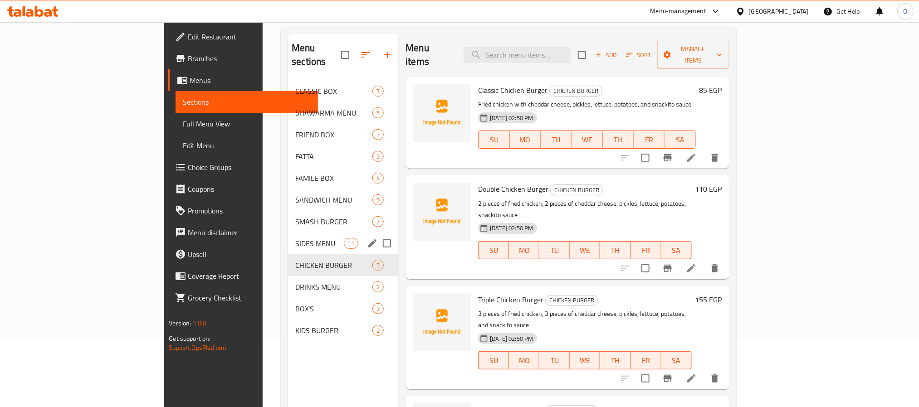
click at [295, 238] on span "SIDES MENU" at bounding box center [319, 243] width 49 height 11
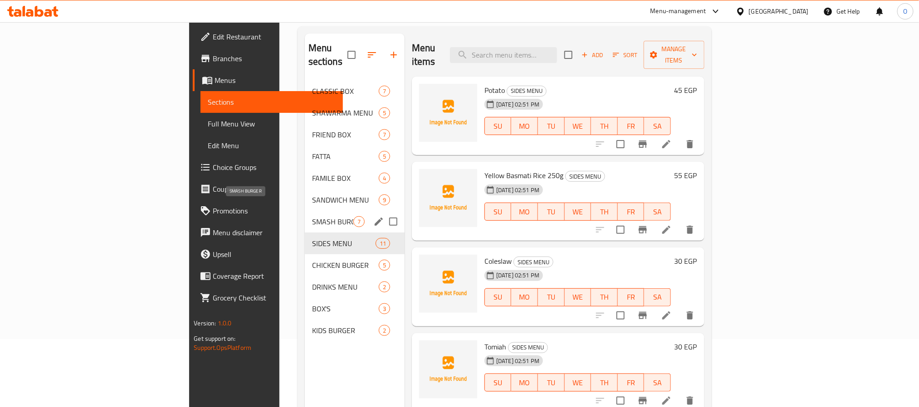
click at [312, 216] on span "SMASH BURGER" at bounding box center [332, 221] width 41 height 11
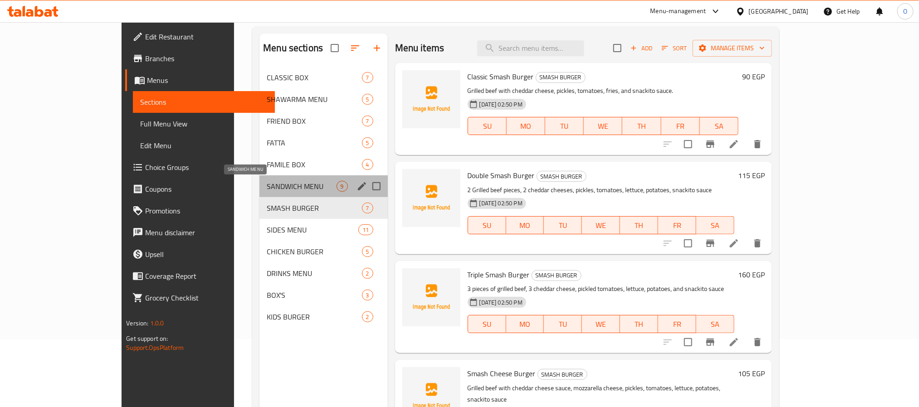
click at [267, 181] on span "SANDWICH MENU" at bounding box center [301, 186] width 69 height 11
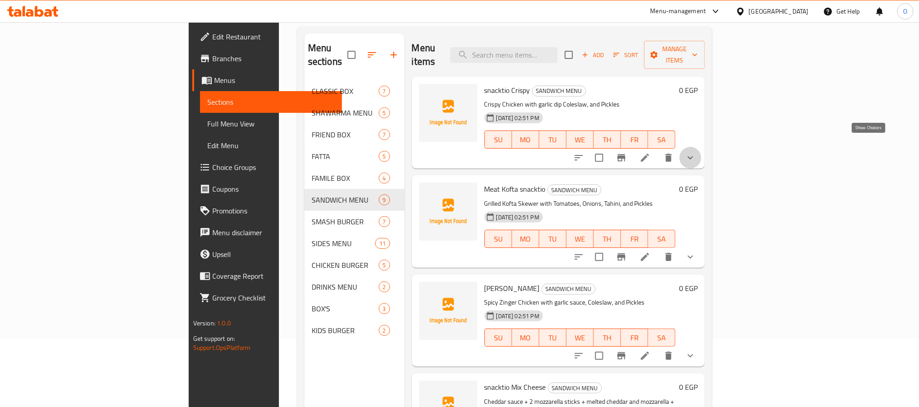
click at [693, 156] on icon "show more" at bounding box center [689, 157] width 5 height 3
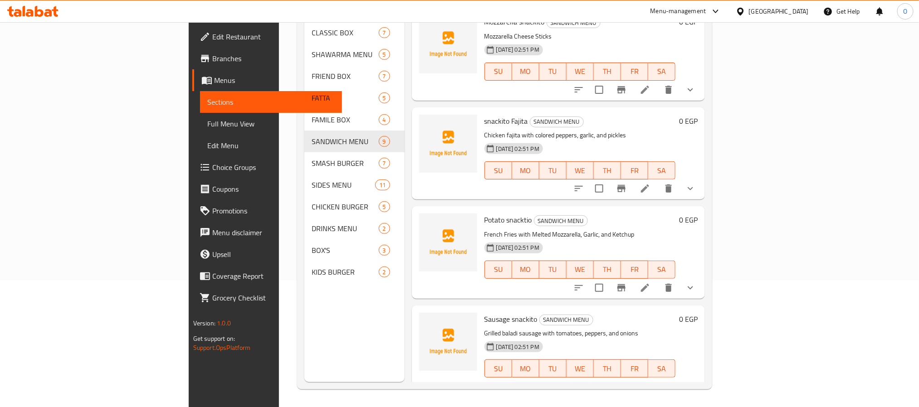
scroll to position [127, 0]
click at [207, 126] on span "Full Menu View" at bounding box center [270, 123] width 127 height 11
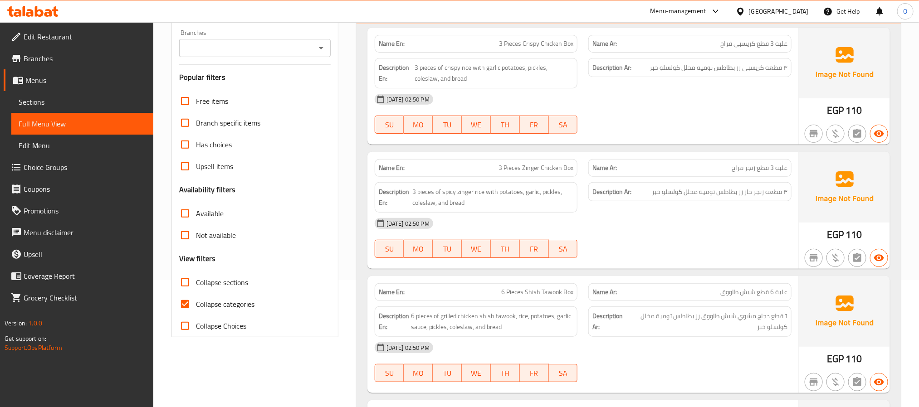
click at [219, 302] on span "Collapse categories" at bounding box center [225, 304] width 58 height 11
click at [196, 302] on input "Collapse categories" at bounding box center [185, 304] width 22 height 22
checkbox input "false"
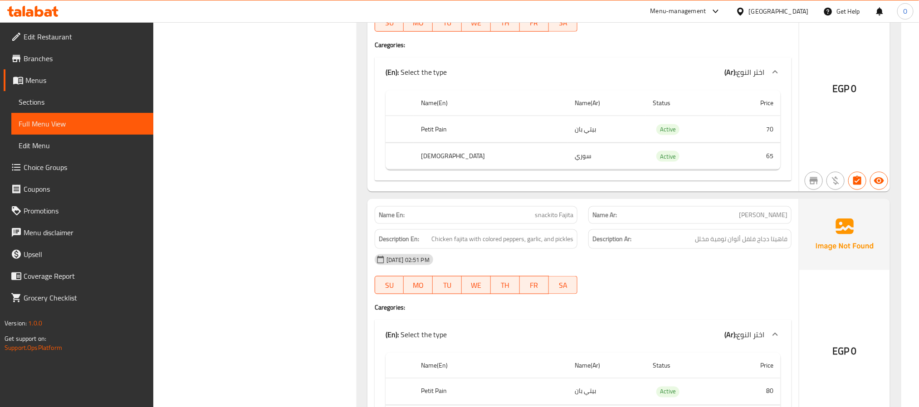
scroll to position [6002, 0]
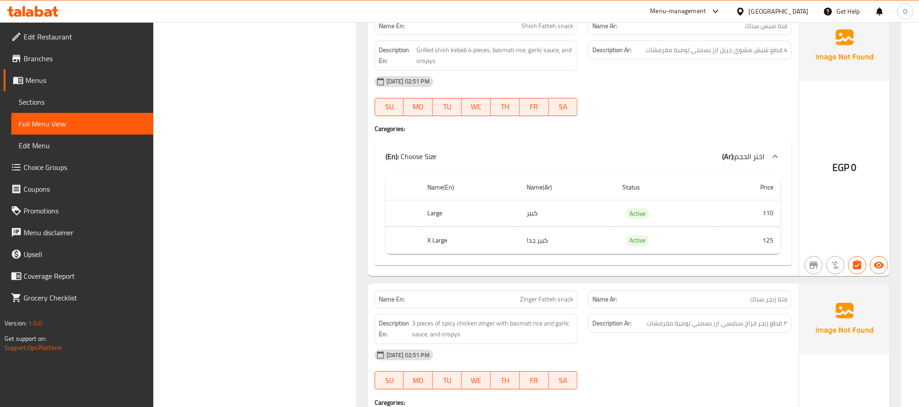
scroll to position [3350, 0]
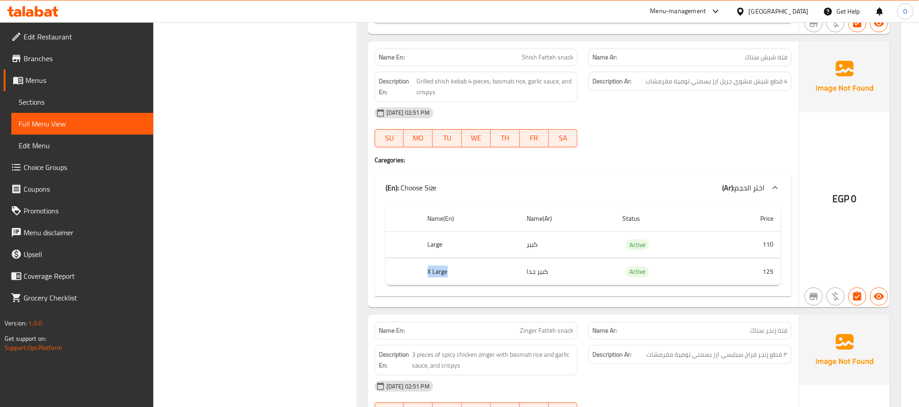
drag, startPoint x: 425, startPoint y: 292, endPoint x: 461, endPoint y: 292, distance: 36.3
click at [461, 285] on th "X Large" at bounding box center [469, 271] width 99 height 27
copy th "X Large"
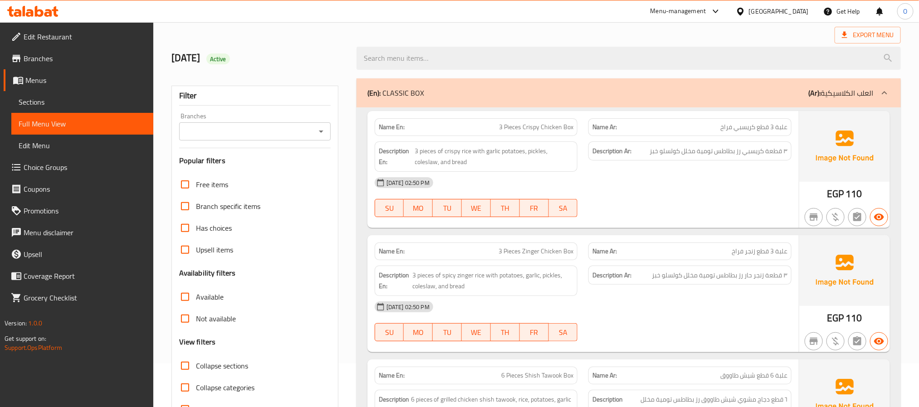
scroll to position [0, 0]
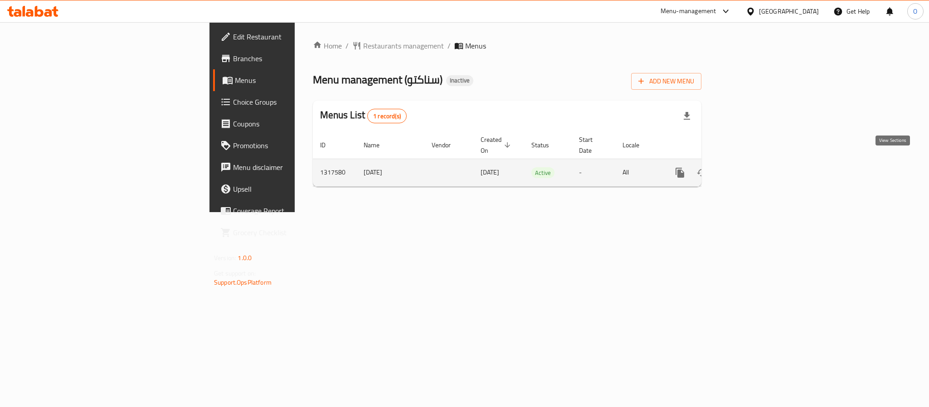
click at [751, 167] on icon "enhanced table" at bounding box center [745, 172] width 11 height 11
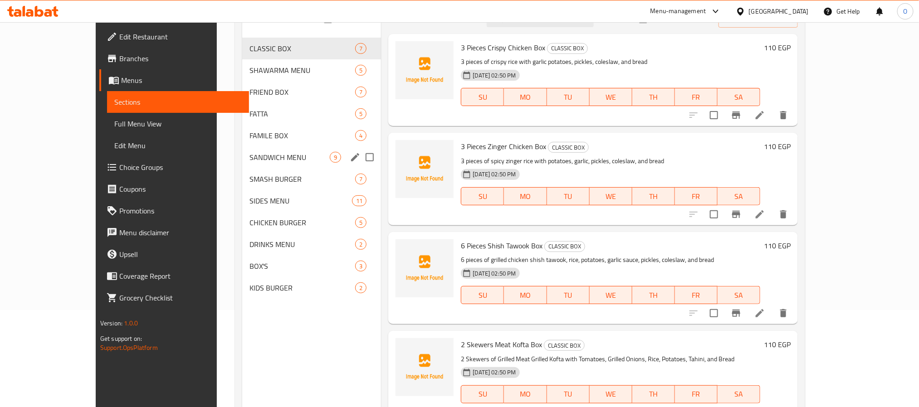
scroll to position [127, 0]
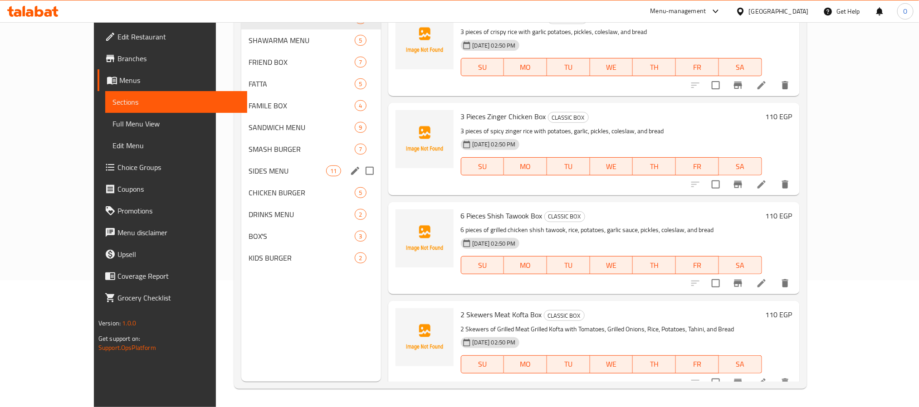
click at [248, 174] on span "SIDES MENU" at bounding box center [287, 170] width 78 height 11
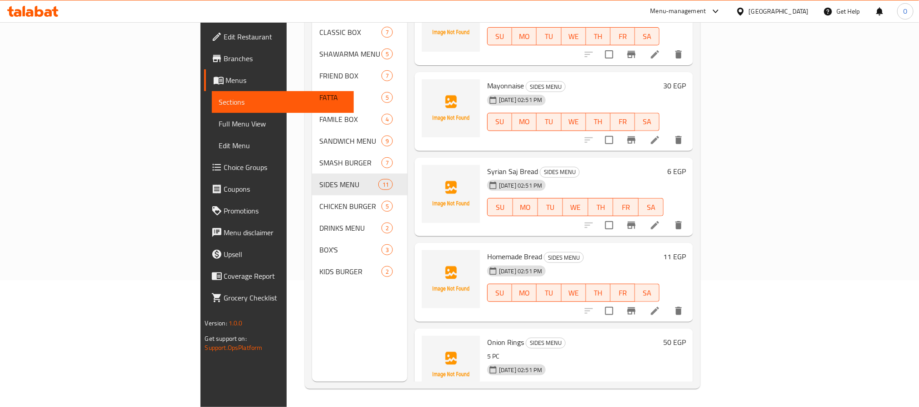
scroll to position [569, 0]
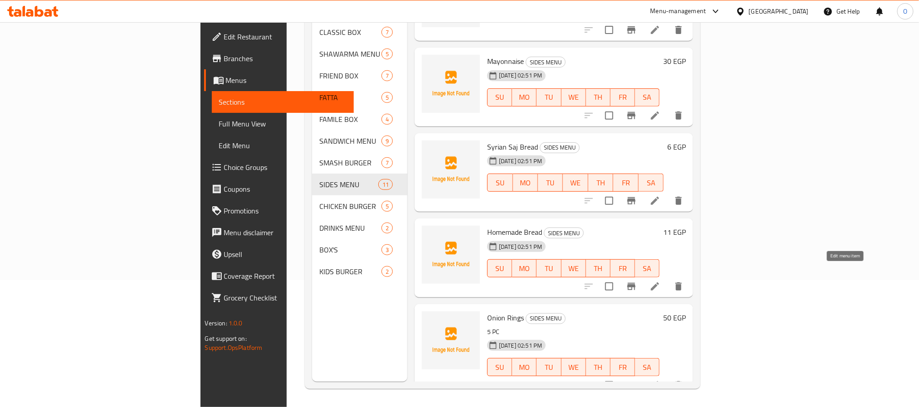
click at [659, 282] on icon at bounding box center [655, 286] width 8 height 8
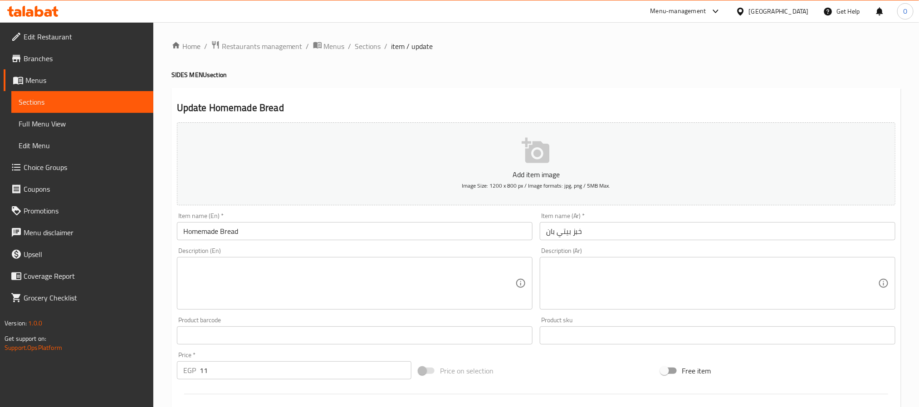
click at [417, 234] on input "Homemade Bread" at bounding box center [354, 231] width 355 height 18
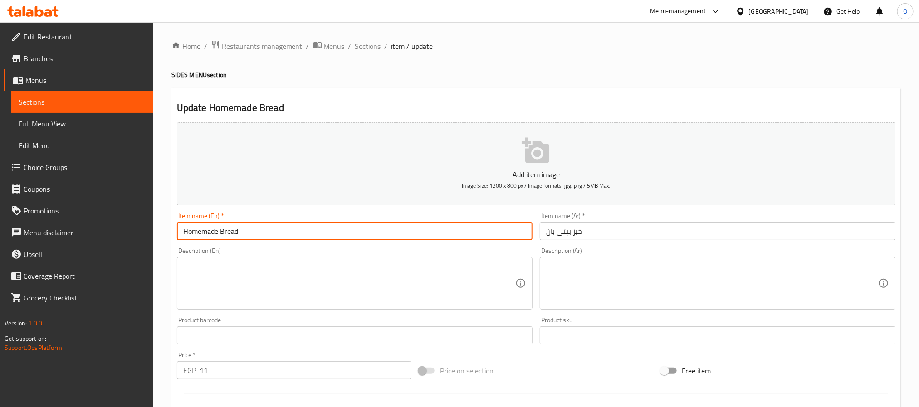
click at [416, 234] on input "Homemade Bread" at bounding box center [354, 231] width 355 height 18
click at [566, 233] on input "خبز بيتي بان" at bounding box center [717, 231] width 355 height 18
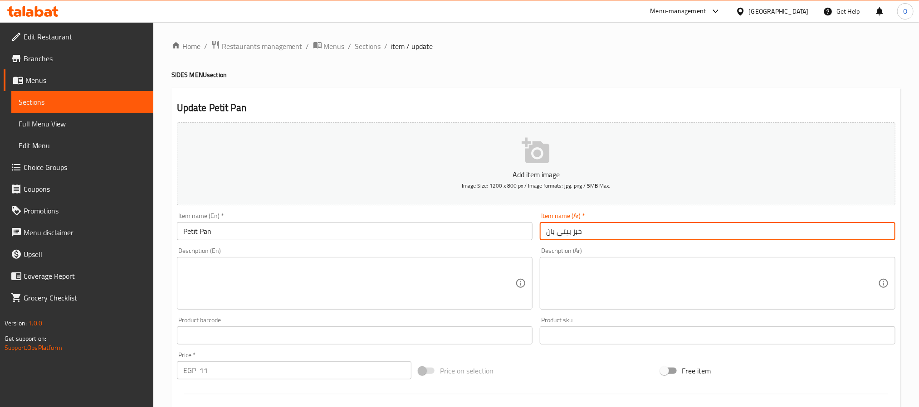
click at [567, 234] on input "خبز بيتي بان" at bounding box center [717, 231] width 355 height 18
click at [565, 237] on input "خبز بيتي بان" at bounding box center [717, 231] width 355 height 18
click at [565, 238] on input "خبز بيتي بان" at bounding box center [717, 231] width 355 height 18
click at [233, 233] on input "Petit Pan" at bounding box center [354, 231] width 355 height 18
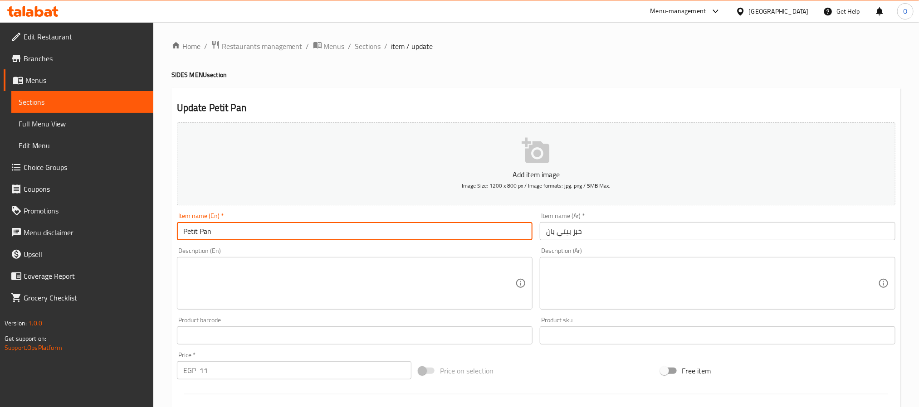
paste input "Petit Pai"
type input "Petit Pain Bread"
click at [498, 77] on h4 "SIDES MENU section" at bounding box center [535, 74] width 729 height 9
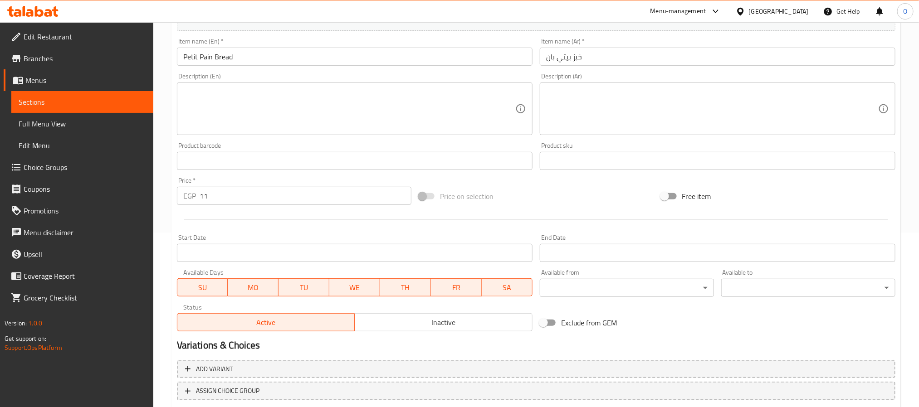
scroll to position [233, 0]
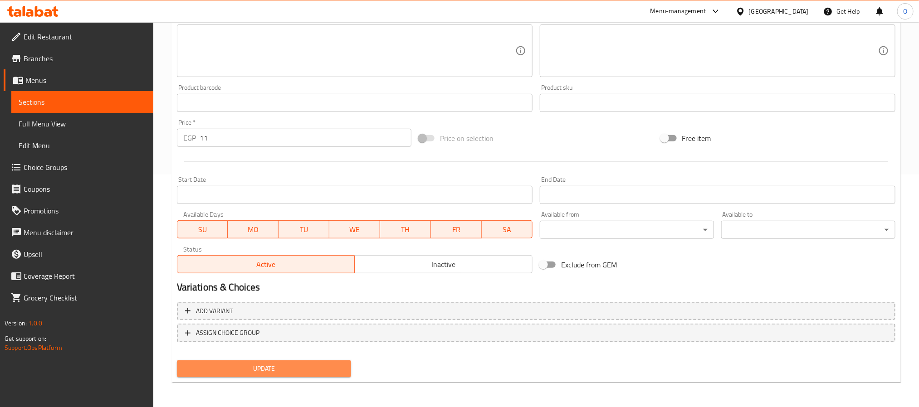
click at [311, 369] on span "Update" at bounding box center [264, 368] width 160 height 11
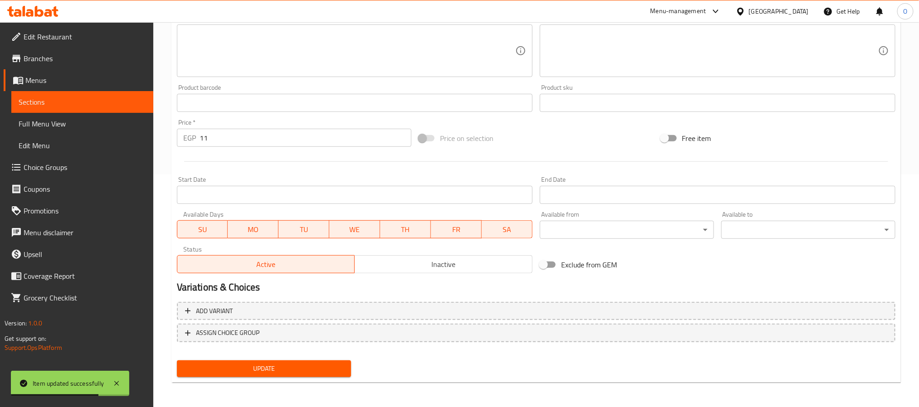
click at [48, 108] on link "Sections" at bounding box center [82, 102] width 142 height 22
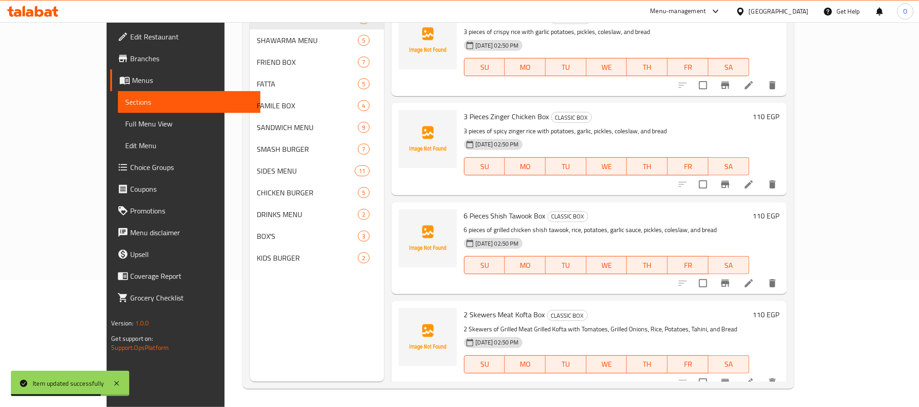
scroll to position [127, 0]
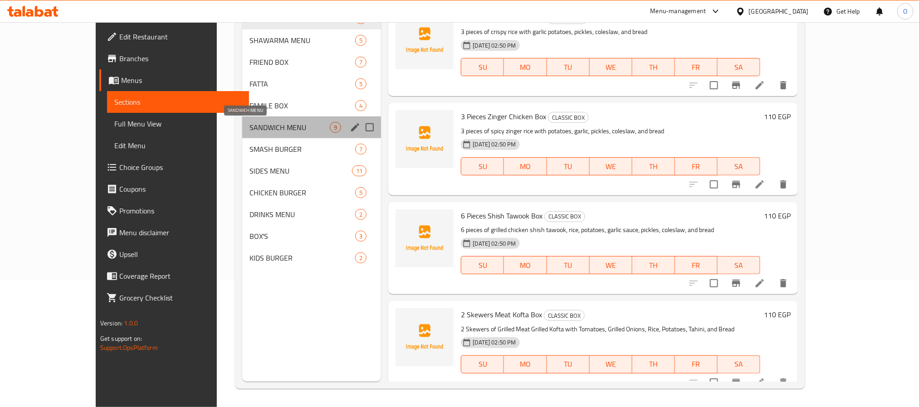
click at [249, 130] on span "SANDWICH MENU" at bounding box center [289, 127] width 80 height 11
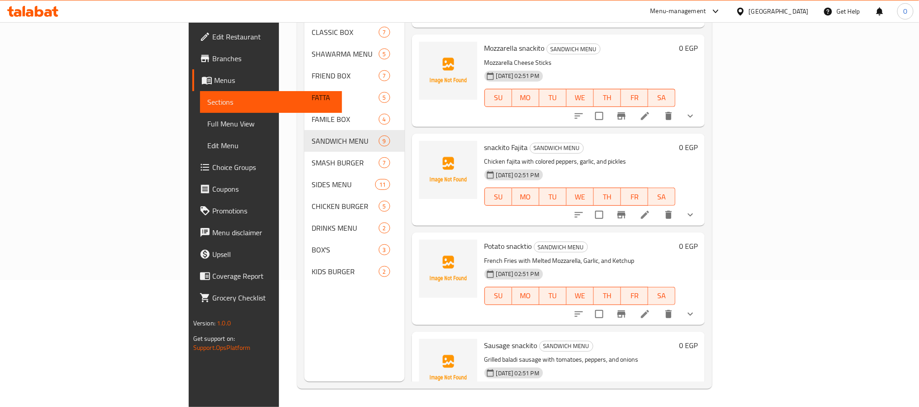
scroll to position [506, 0]
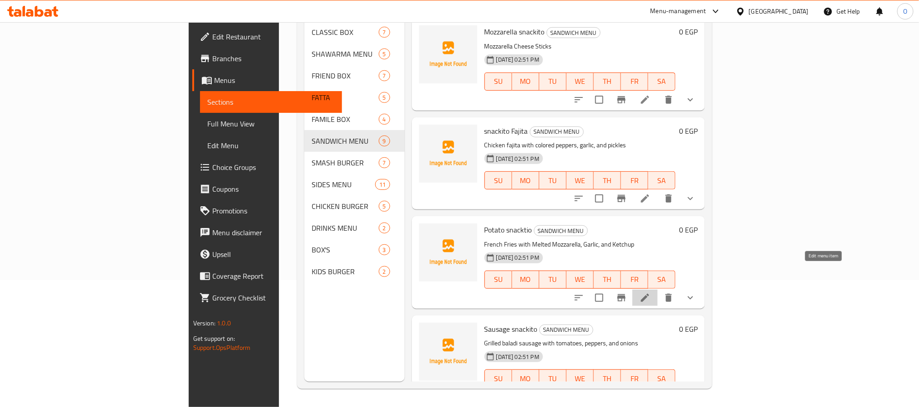
click at [650, 292] on icon at bounding box center [644, 297] width 11 height 11
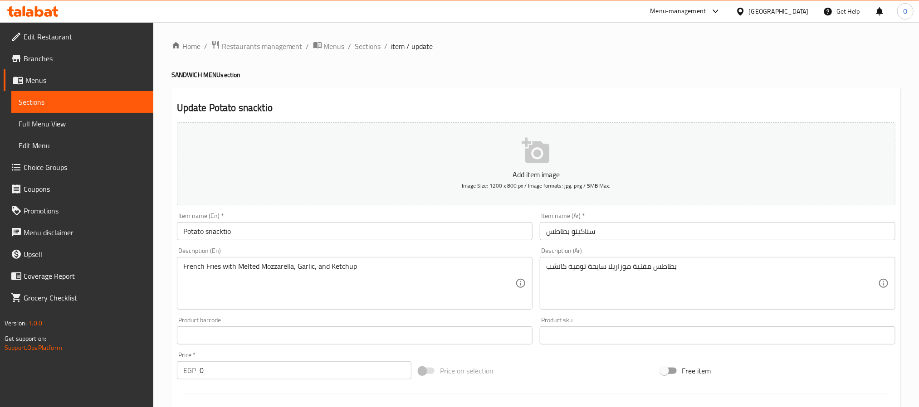
click at [201, 233] on input "Potato snacktio" at bounding box center [354, 231] width 355 height 18
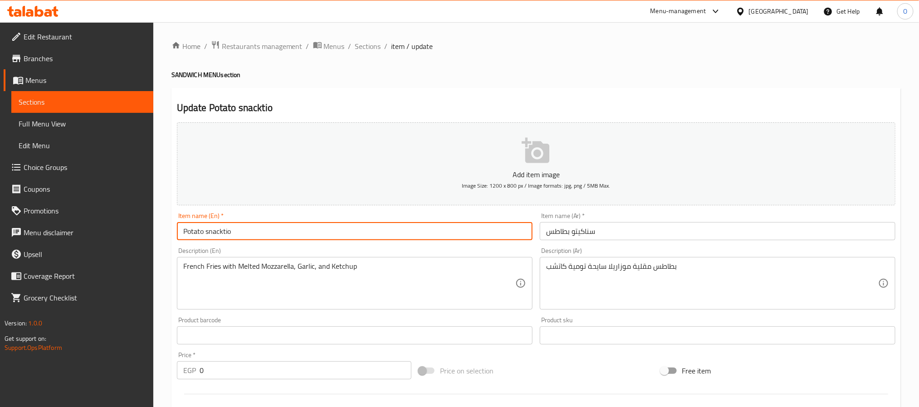
click at [204, 233] on input "Potato snacktio" at bounding box center [354, 231] width 355 height 18
type input "Potato Mozzarella snacktio"
click at [570, 233] on input "سناكيتو بطاطس" at bounding box center [717, 231] width 355 height 18
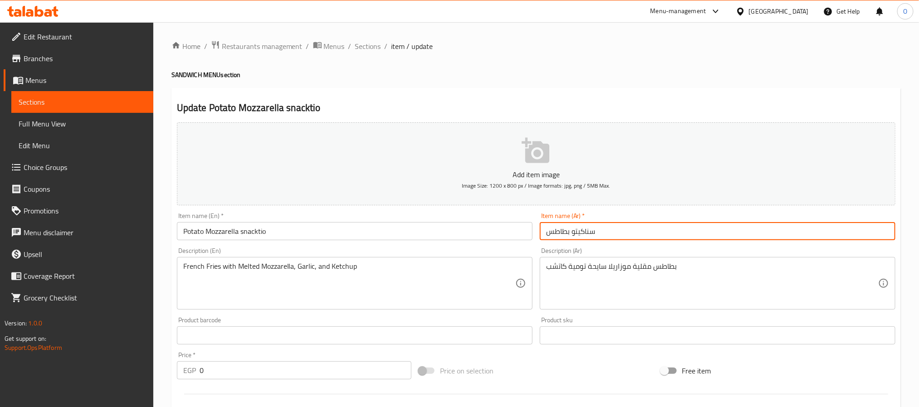
click at [619, 232] on input "سناكيتو بطاطس" at bounding box center [717, 231] width 355 height 18
click at [553, 234] on input "سناكيتو بطاطس موزاريلا" at bounding box center [717, 231] width 355 height 18
drag, startPoint x: 553, startPoint y: 234, endPoint x: 543, endPoint y: 240, distance: 11.4
click at [554, 234] on input "سناكيتو بطاطس موزاريلا" at bounding box center [717, 231] width 355 height 18
click at [550, 228] on input "سناكيتو بطاطس موزاريلا" at bounding box center [717, 231] width 355 height 18
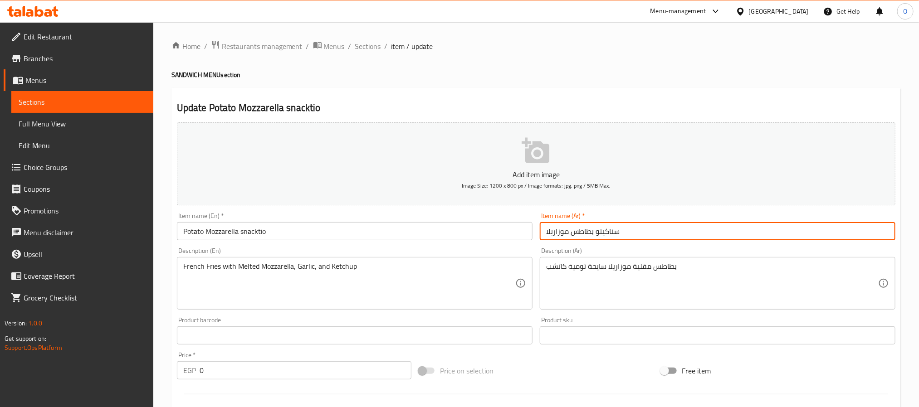
click at [549, 228] on input "سناكيتو بطاطس موزاريلا" at bounding box center [717, 231] width 355 height 18
type input "سناكيتو بطاطس موزاريلا"
click at [615, 100] on div "Update Potato Mozzarella snacktio Add item image Image Size: 1200 x 800 px / Im…" at bounding box center [535, 362] width 729 height 548
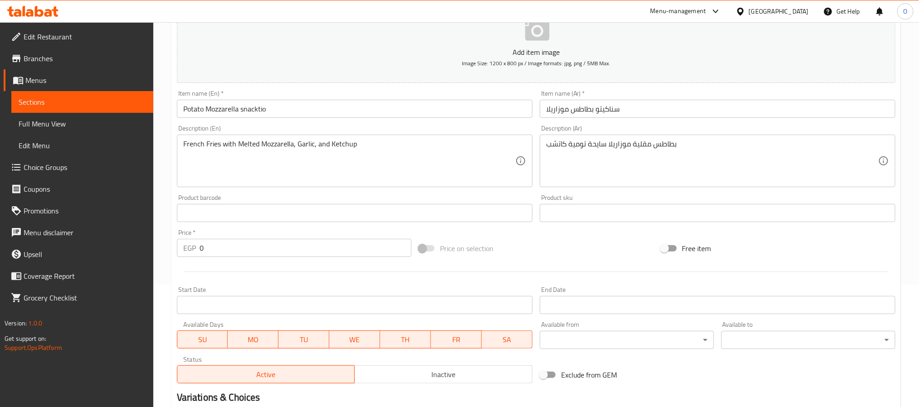
scroll to position [255, 0]
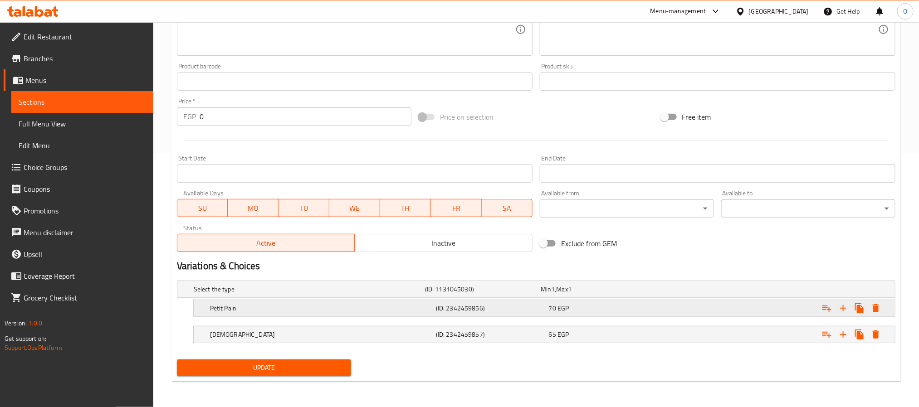
click at [542, 313] on div "(ID: 2342459856)" at bounding box center [490, 308] width 113 height 13
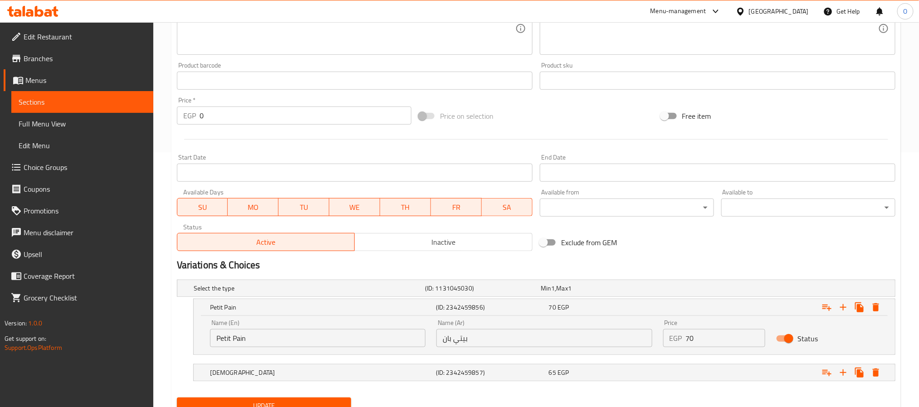
scroll to position [294, 0]
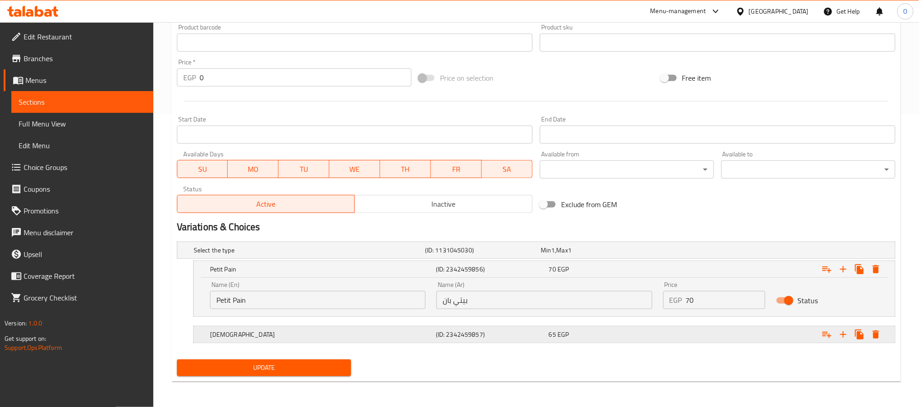
click at [584, 333] on div "65 EGP" at bounding box center [603, 334] width 109 height 9
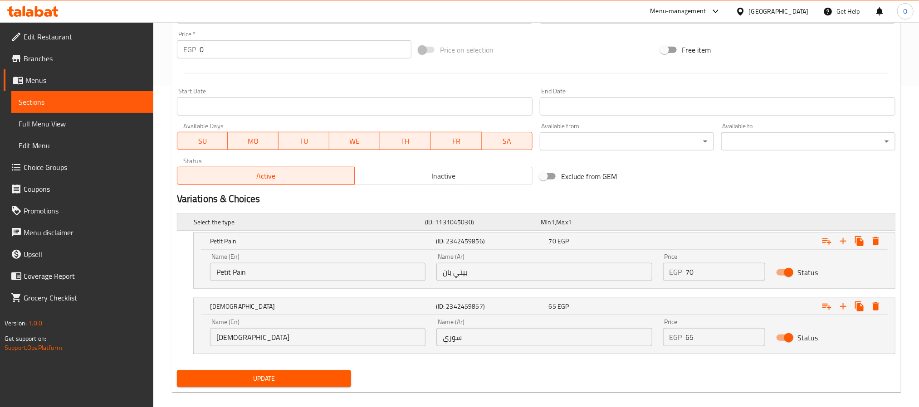
scroll to position [332, 0]
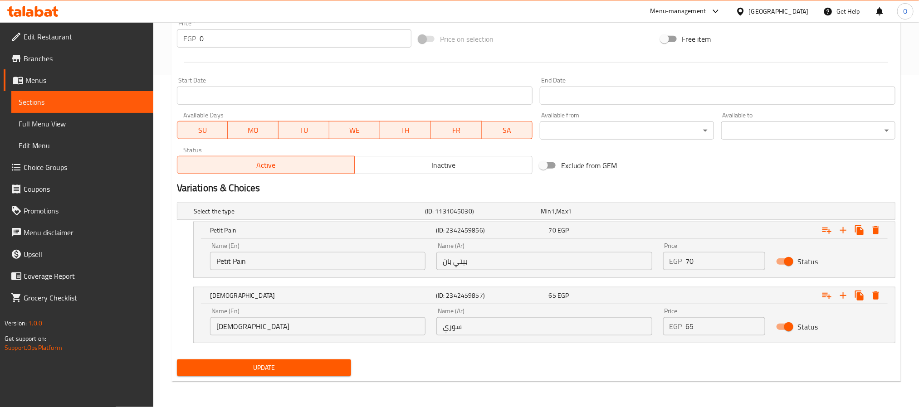
click at [252, 374] on button "Update" at bounding box center [264, 368] width 174 height 17
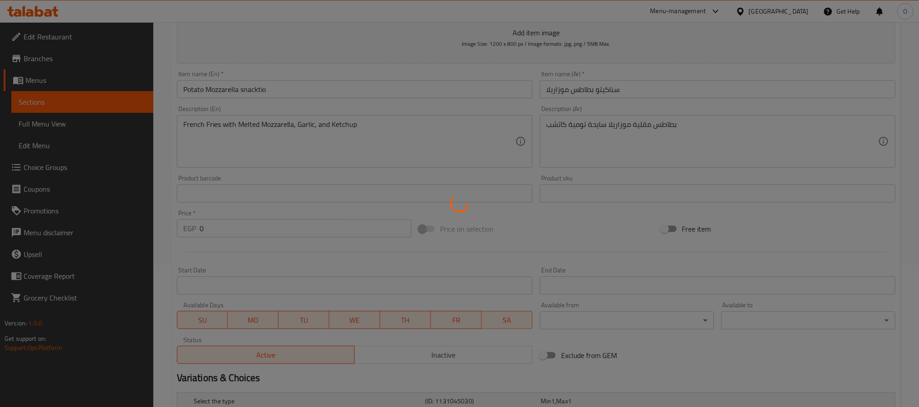
scroll to position [0, 0]
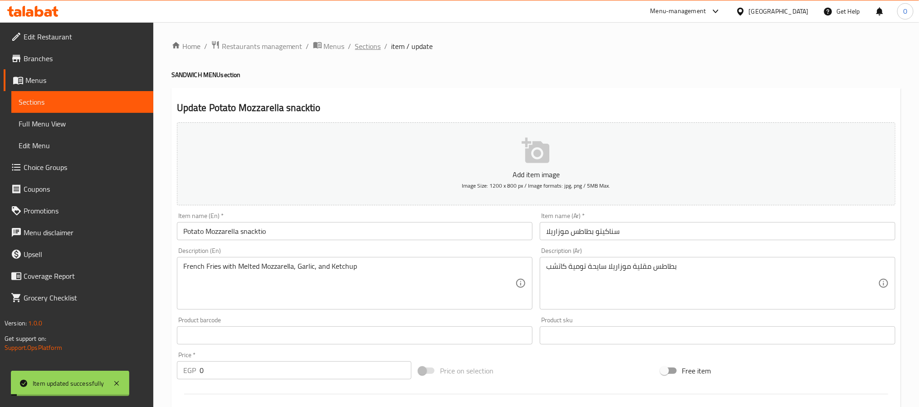
click at [367, 48] on span "Sections" at bounding box center [368, 46] width 26 height 11
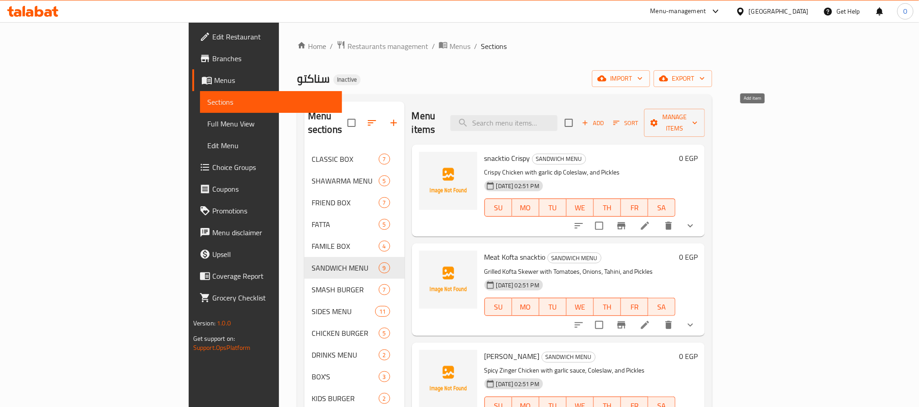
click at [605, 118] on span "Add" at bounding box center [592, 123] width 24 height 10
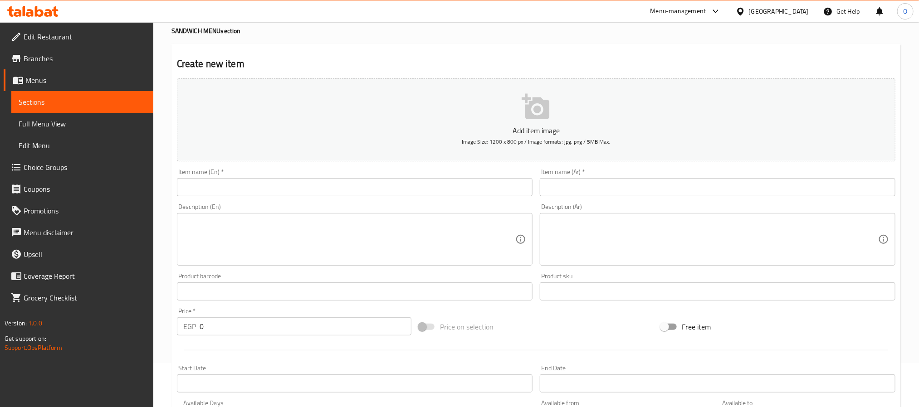
scroll to position [68, 0]
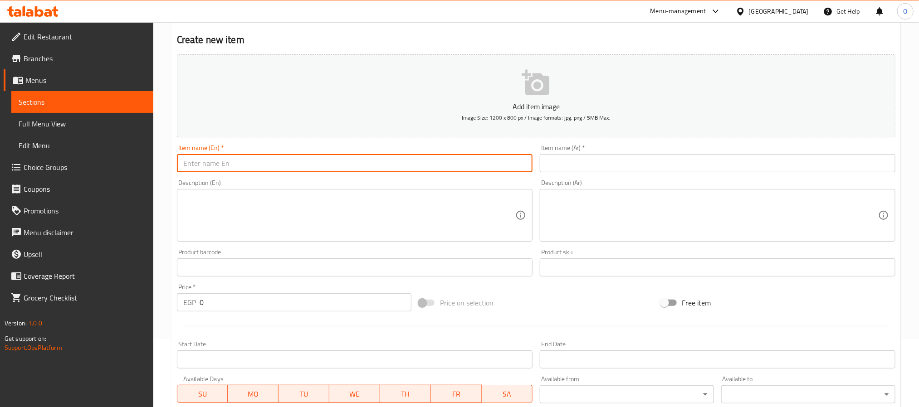
click at [408, 166] on input "text" at bounding box center [354, 163] width 355 height 18
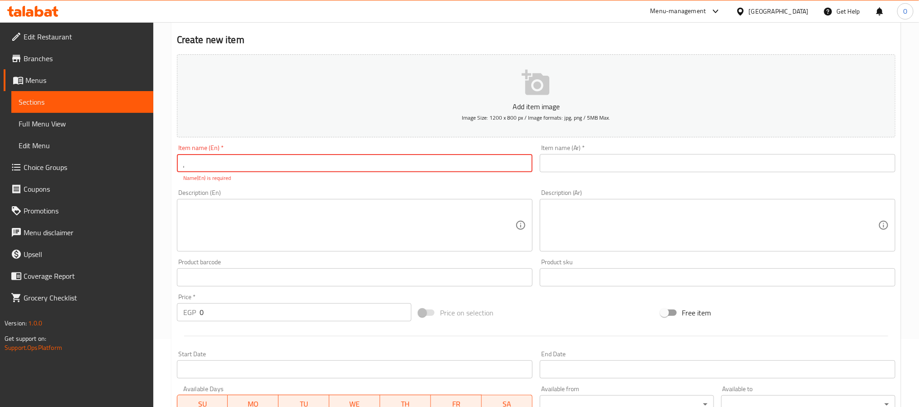
click at [408, 163] on input "ٍ" at bounding box center [354, 163] width 355 height 18
type input "ٍٍىش"
type input "Snackito Potatp"
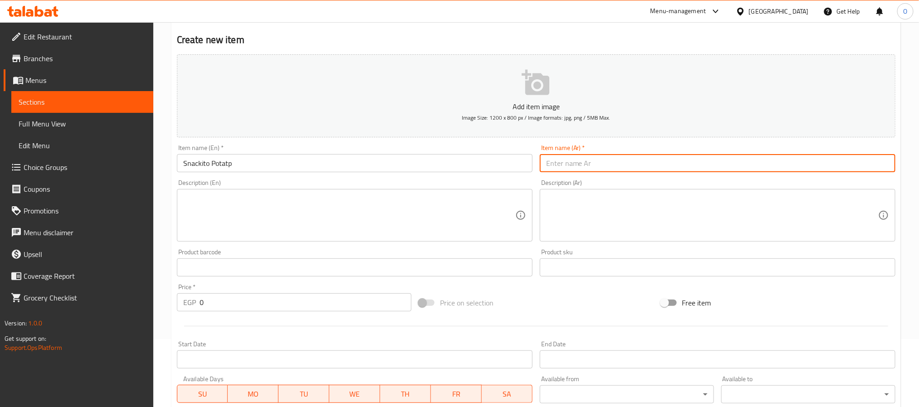
paste input "بطاطس سناكيتو"
type input "بطاطس سناكيتو"
click at [252, 160] on input "Snackito Potatp" at bounding box center [354, 163] width 355 height 18
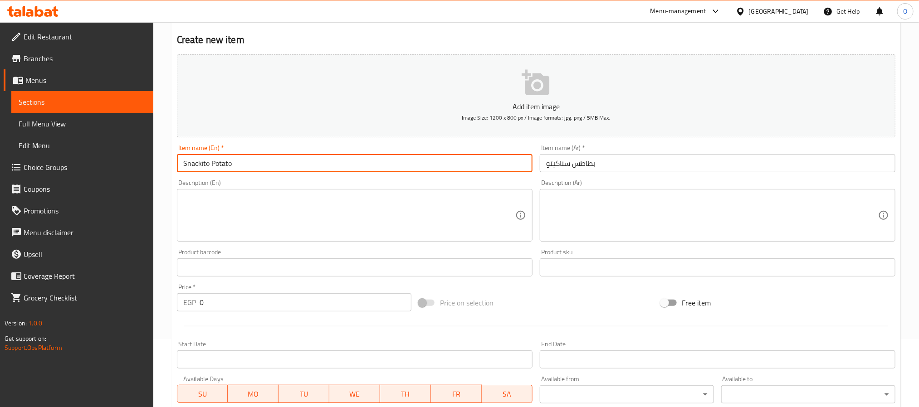
type input "Snackito Potato"
click at [222, 162] on input "Snackito Potato" at bounding box center [354, 163] width 355 height 18
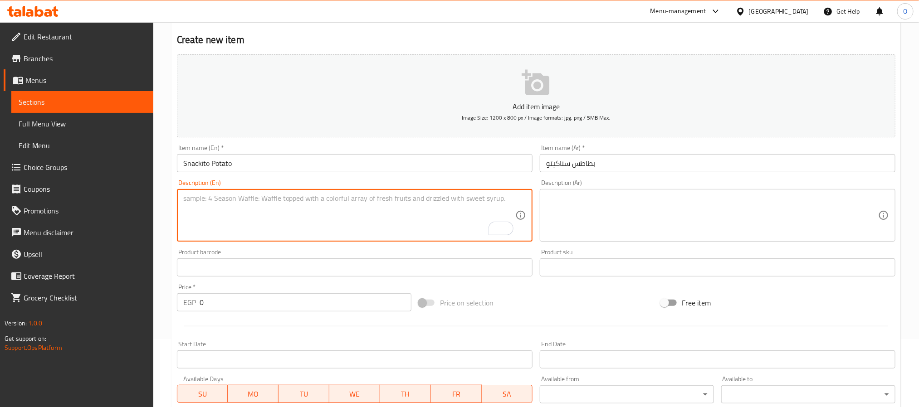
type textarea "م"
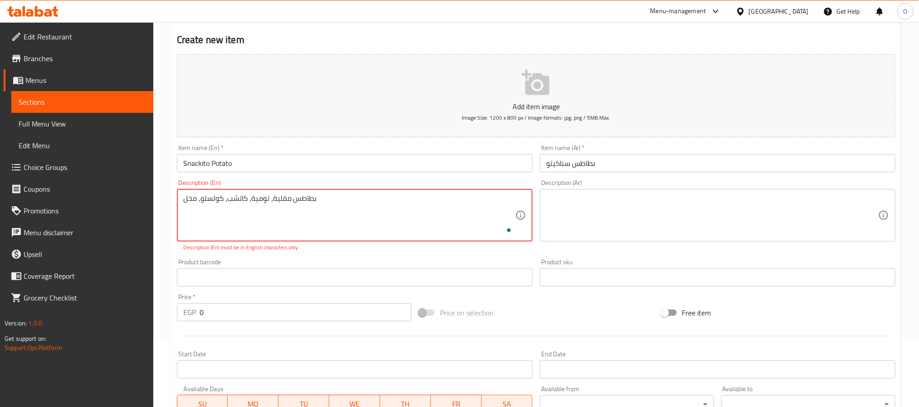
type textarea "بطاطس مقلية، تومية، كاتشب، كولسلو، مخلل"
click at [625, 214] on textarea at bounding box center [712, 215] width 332 height 43
paste textarea "بطاطس مقلية، تومية، كاتشب، كولسلو، مخلل"
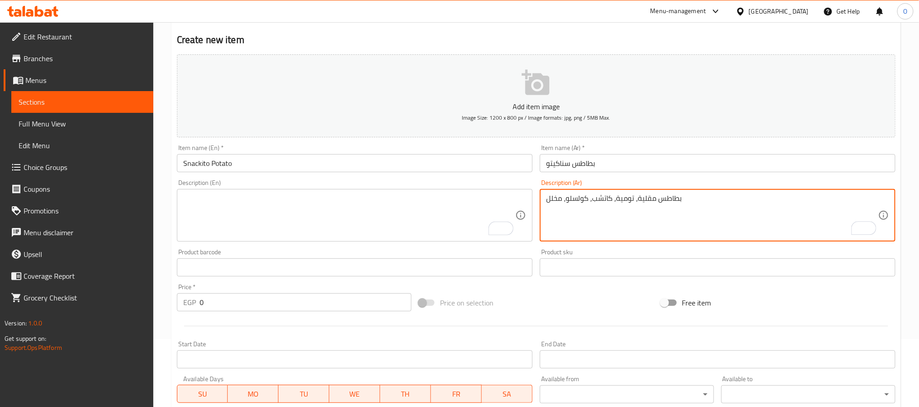
type textarea "بطاطس مقلية، تومية، كاتشب، كولسلو، مخلل"
click at [442, 215] on textarea "To enrich screen reader interactions, please activate Accessibility in Grammarl…" at bounding box center [349, 215] width 332 height 43
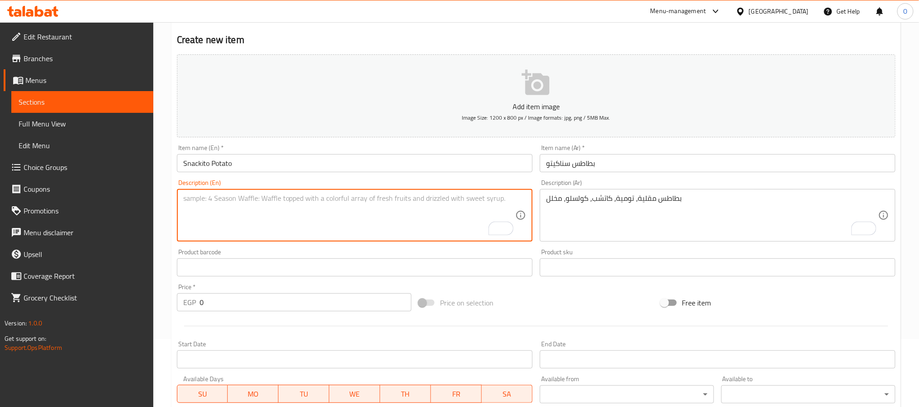
paste textarea "French fries, garlic sauce, ketchup, coleslaw, pickles"
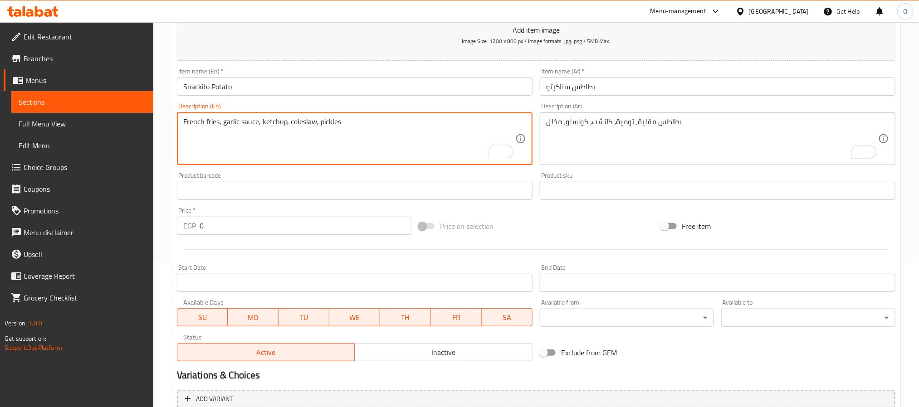
scroll to position [204, 0]
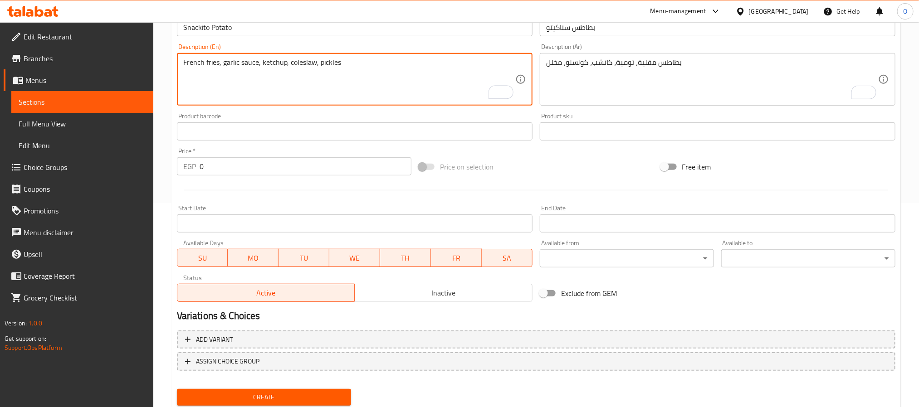
type textarea "French fries, garlic sauce, ketchup, coleslaw, pickles"
click at [574, 201] on div "End Date End Date" at bounding box center [717, 218] width 363 height 35
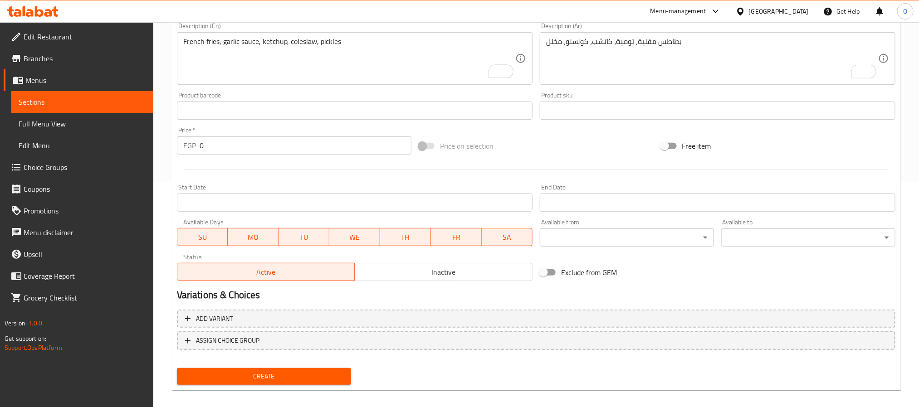
scroll to position [233, 0]
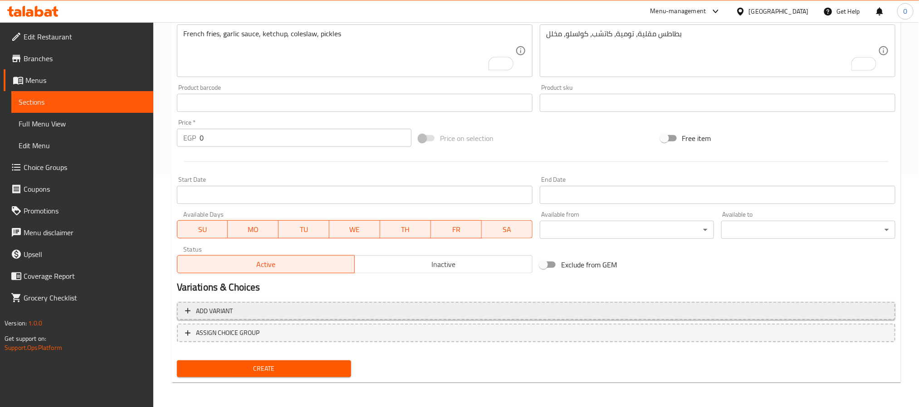
click at [385, 316] on span "Add variant" at bounding box center [536, 311] width 702 height 11
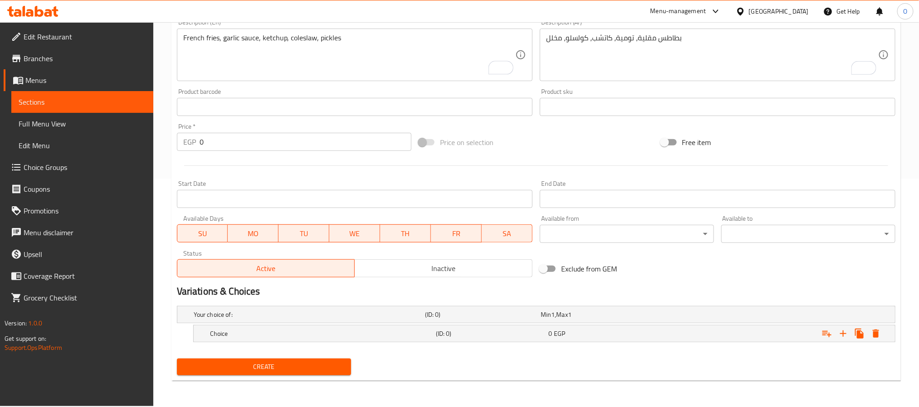
scroll to position [228, 0]
click at [846, 336] on icon "Expand" at bounding box center [842, 333] width 11 height 11
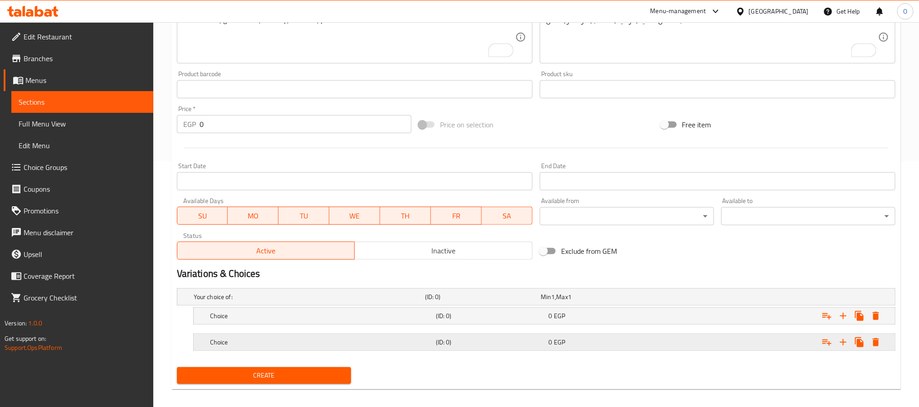
scroll to position [255, 0]
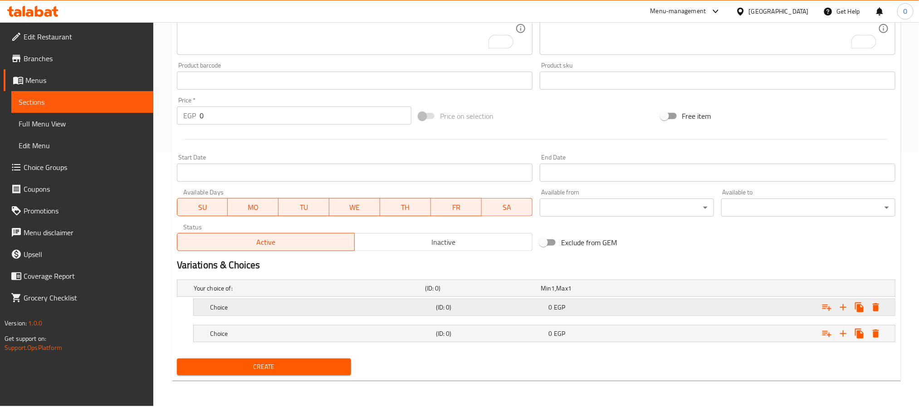
click at [533, 311] on h5 "(ID: 0)" at bounding box center [490, 307] width 109 height 9
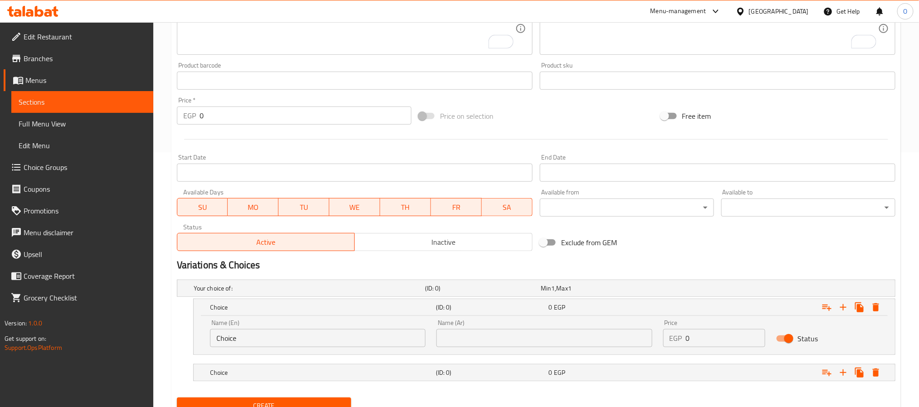
click at [356, 337] on input "Choice" at bounding box center [317, 338] width 215 height 18
type input "ٍغق"
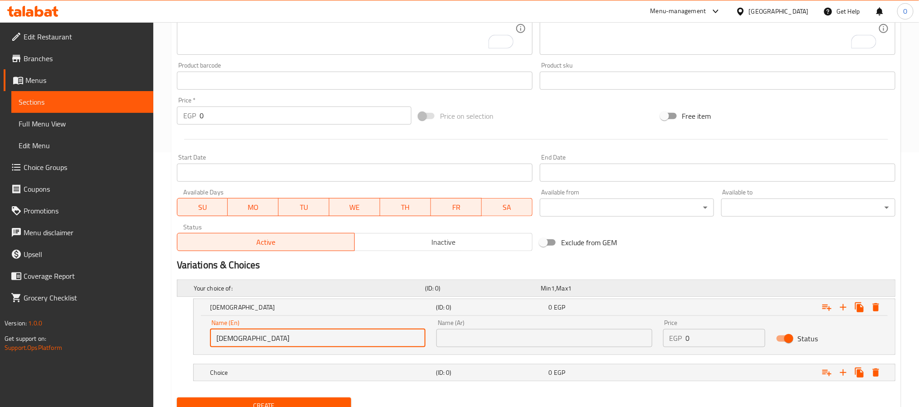
type input "[DEMOGRAPHIC_DATA]"
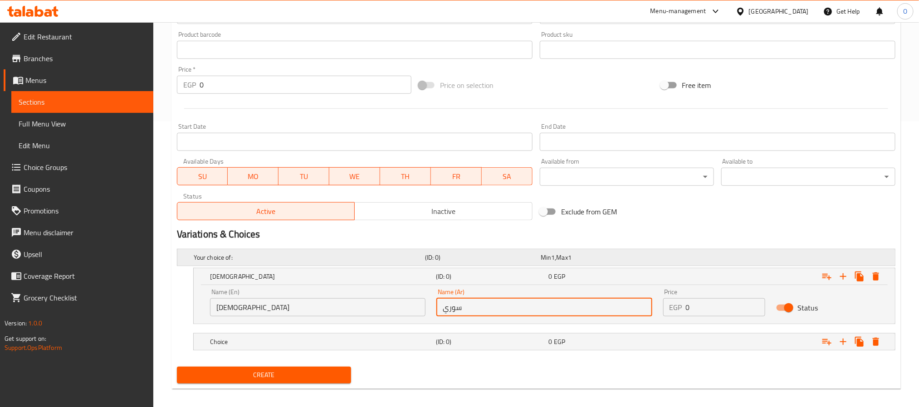
scroll to position [294, 0]
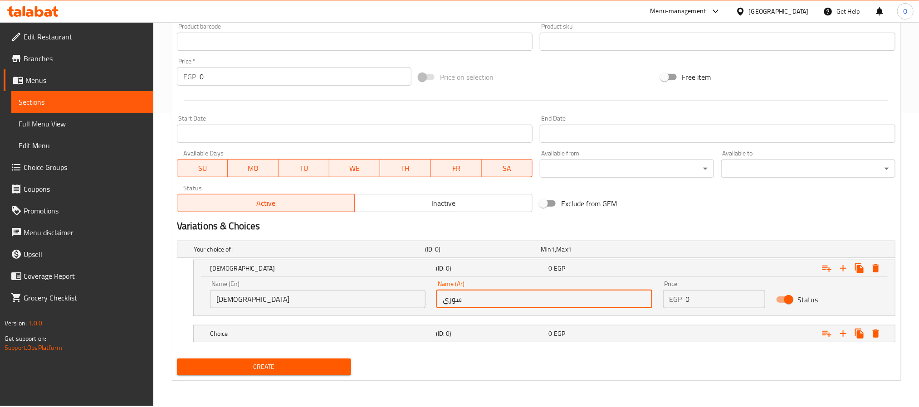
type input "سوري"
click at [695, 297] on input "0" at bounding box center [725, 299] width 80 height 18
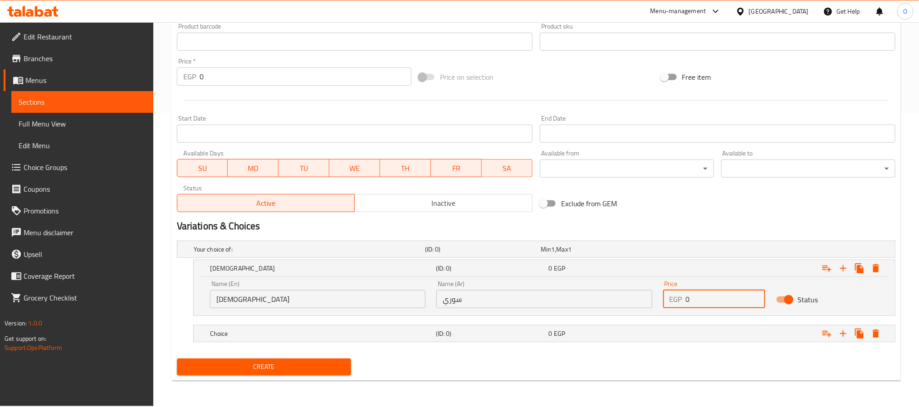
drag, startPoint x: 698, startPoint y: 298, endPoint x: 671, endPoint y: 301, distance: 27.3
click at [671, 303] on div "EGP 0 Price" at bounding box center [714, 299] width 102 height 18
type input "35"
click at [594, 329] on div "0 EGP" at bounding box center [603, 333] width 113 height 13
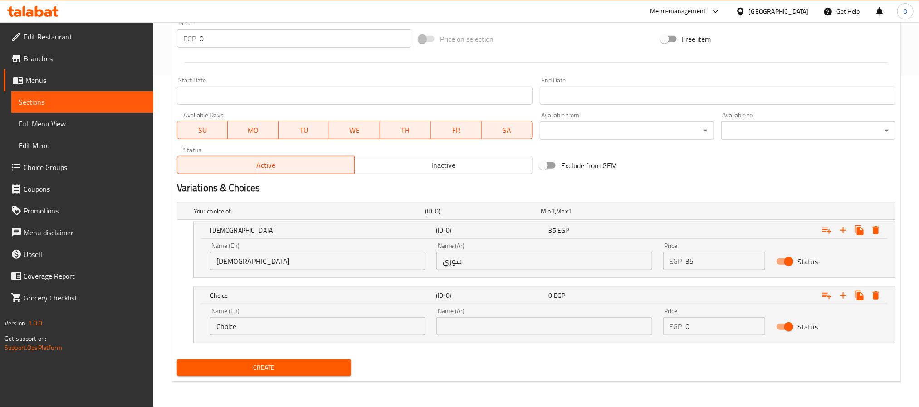
scroll to position [332, 0]
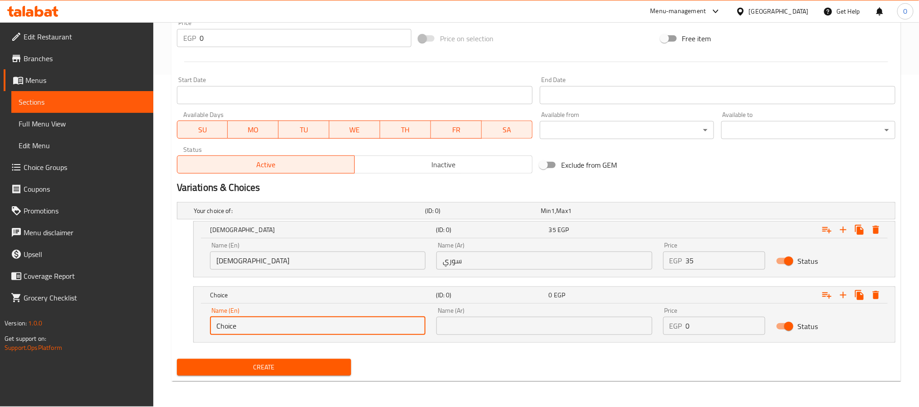
drag, startPoint x: 278, startPoint y: 328, endPoint x: 214, endPoint y: 328, distance: 64.4
click at [214, 328] on input "Choice" at bounding box center [317, 326] width 215 height 18
type input "Petit Pain"
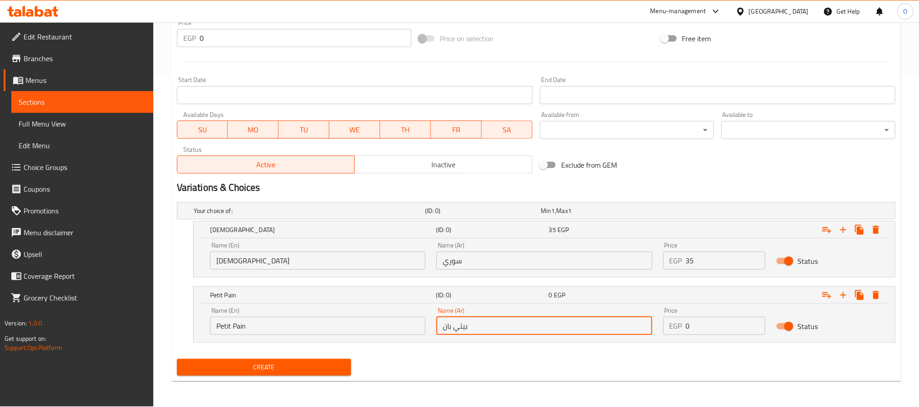
type input "بيتي بان"
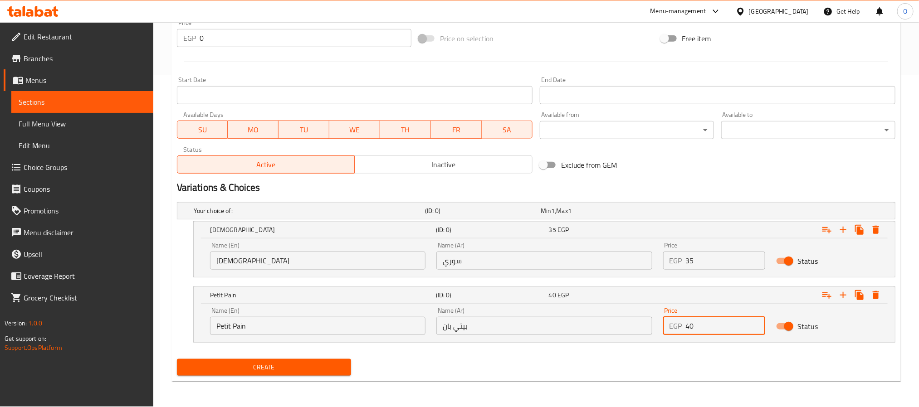
type input "40"
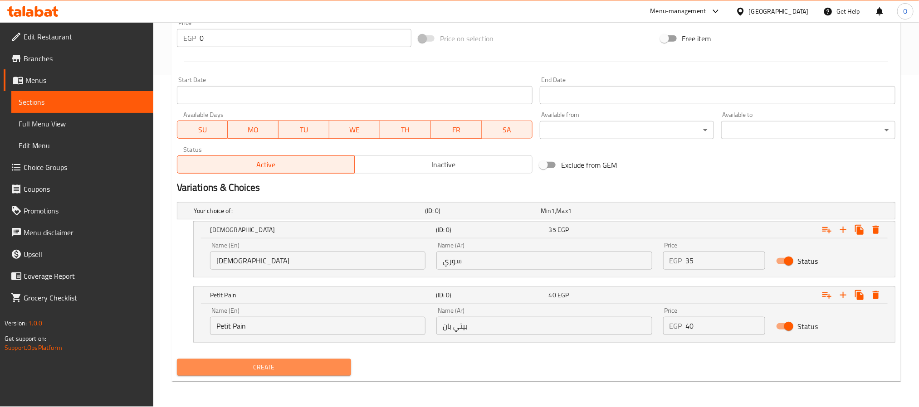
click at [339, 371] on span "Create" at bounding box center [264, 367] width 160 height 11
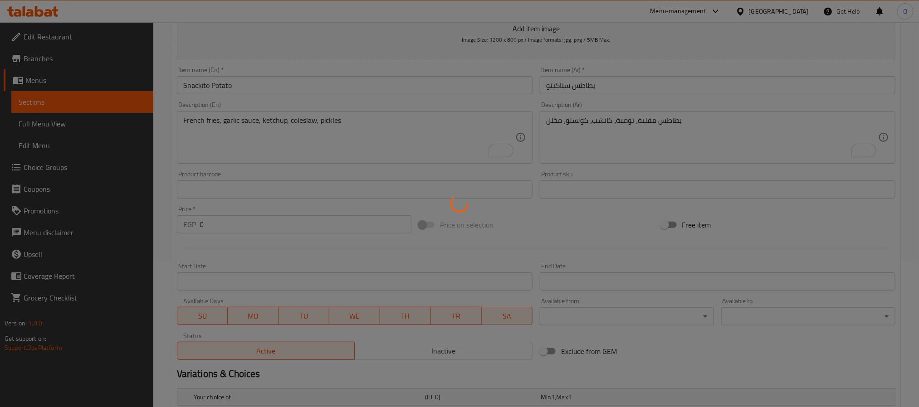
scroll to position [0, 0]
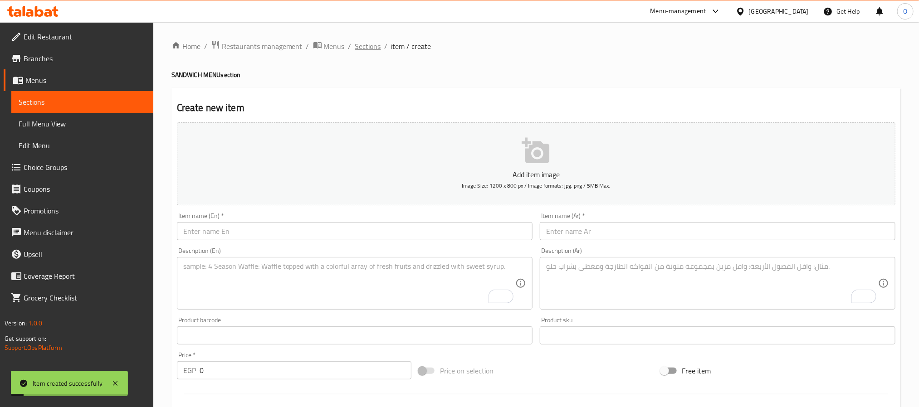
click at [362, 47] on span "Sections" at bounding box center [368, 46] width 26 height 11
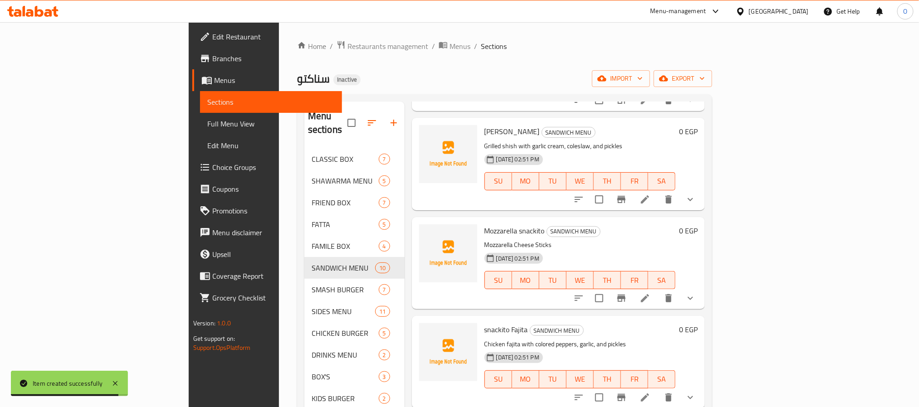
scroll to position [544, 0]
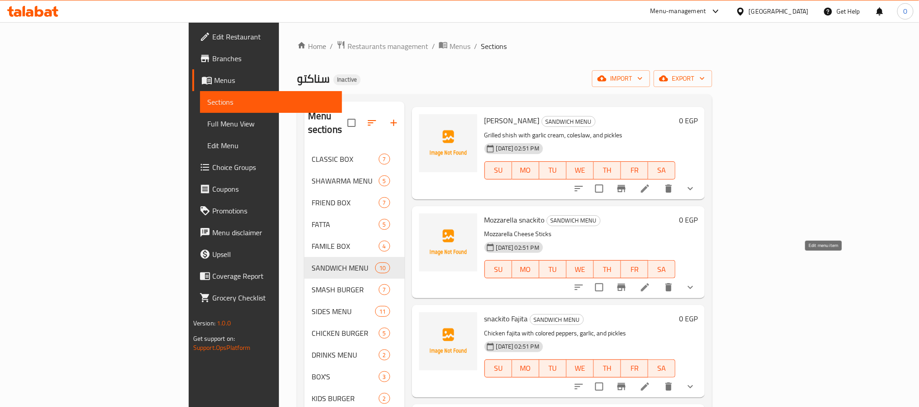
click at [649, 283] on icon at bounding box center [645, 287] width 8 height 8
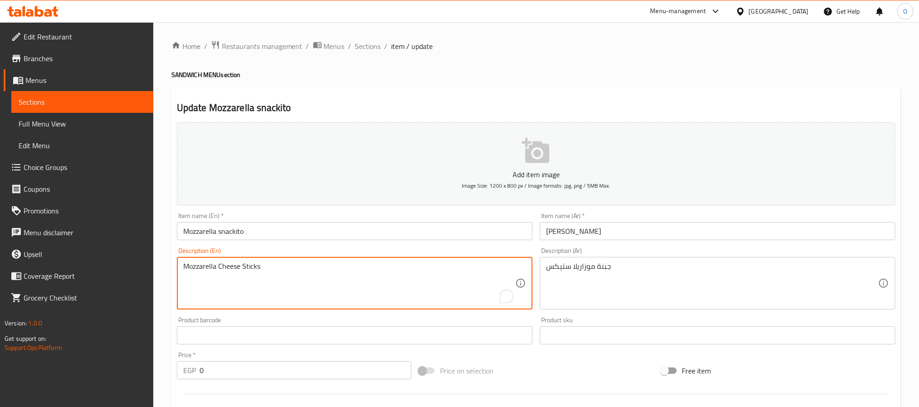
click at [249, 268] on textarea "Mozzarella Cheese Sticks" at bounding box center [349, 283] width 332 height 43
click at [262, 229] on input "Mozzarella snackito" at bounding box center [354, 231] width 355 height 18
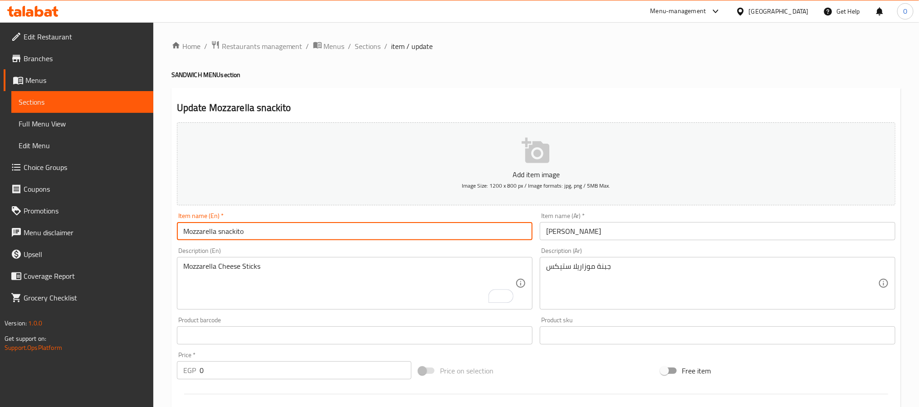
click at [214, 232] on input "Mozzarella snackito" at bounding box center [354, 231] width 355 height 18
paste input "Sticks"
type input "Mozzarella Sticks snackito"
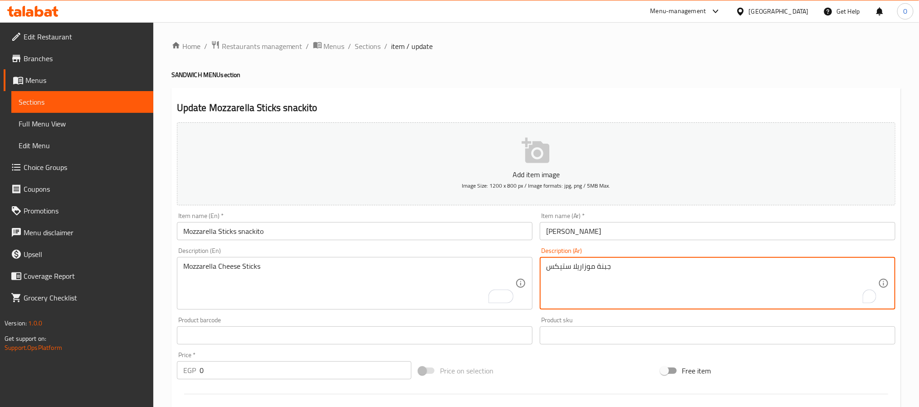
click at [555, 267] on textarea "جبنة موزاريلا ستيكس" at bounding box center [712, 283] width 332 height 43
click at [557, 269] on textarea "جبنة موزاريلا ستيكس" at bounding box center [712, 283] width 332 height 43
click at [557, 270] on textarea "جبنة موزاريلا ستيكس" at bounding box center [712, 283] width 332 height 43
click at [612, 234] on input "سناكيتو موزاريلا" at bounding box center [717, 231] width 355 height 18
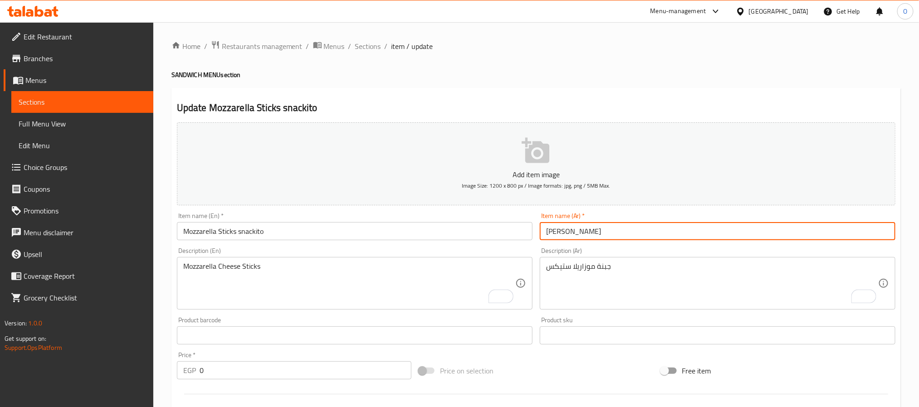
paste input "ستيكس"
type input "سناكيتو موزاريلا ستيكس"
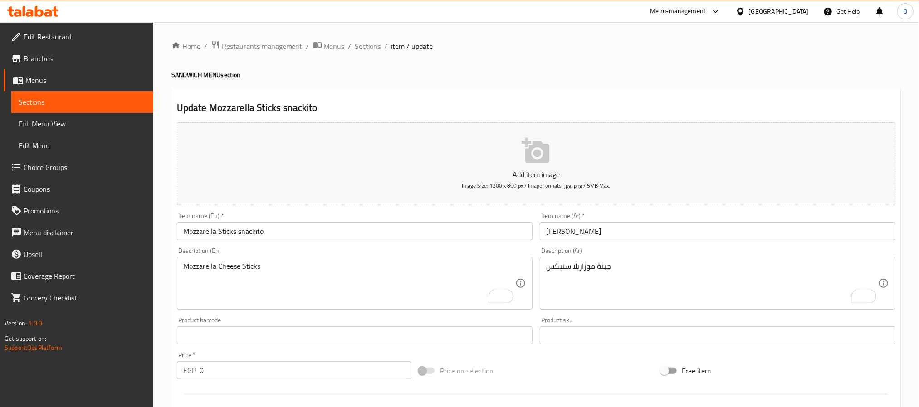
click at [605, 75] on h4 "SANDWICH MENU section" at bounding box center [535, 74] width 729 height 9
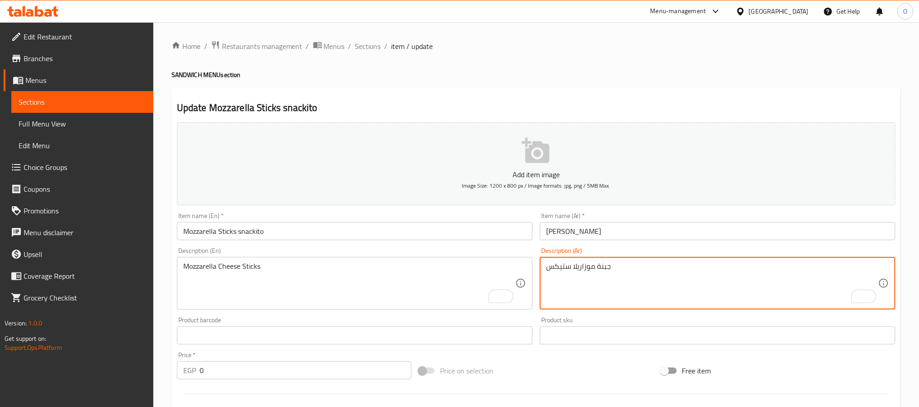
click at [561, 269] on textarea "جبنة موزاريلا ستيكس" at bounding box center [712, 283] width 332 height 43
click at [561, 270] on textarea "جبنة موزاريلا ستيكس" at bounding box center [712, 283] width 332 height 43
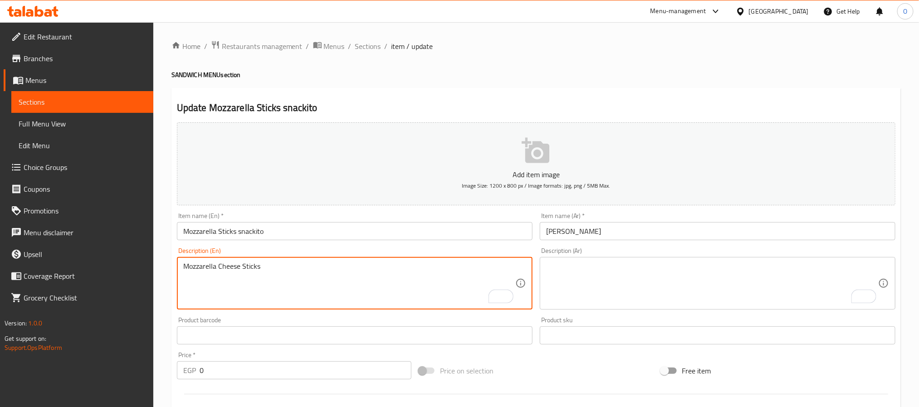
click at [224, 266] on textarea "Mozzarella Cheese Sticks" at bounding box center [349, 283] width 332 height 43
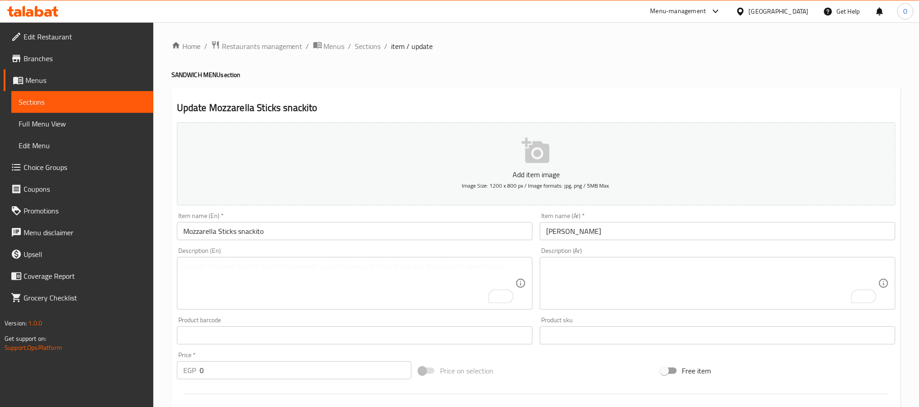
click at [505, 78] on h4 "SANDWICH MENU section" at bounding box center [535, 74] width 729 height 9
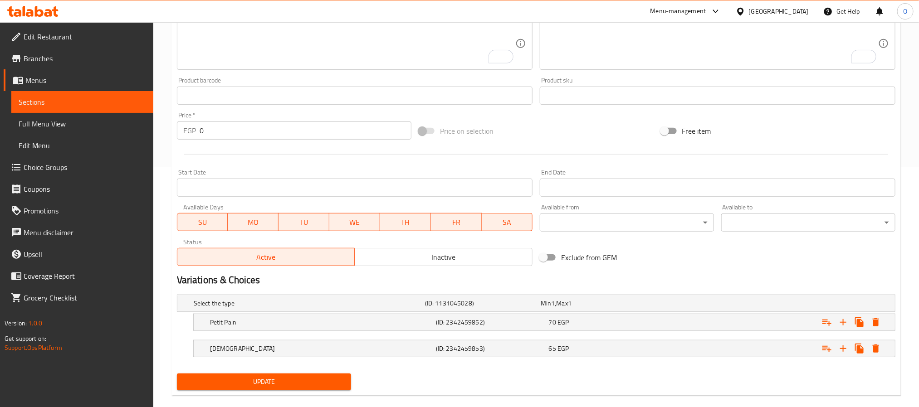
scroll to position [255, 0]
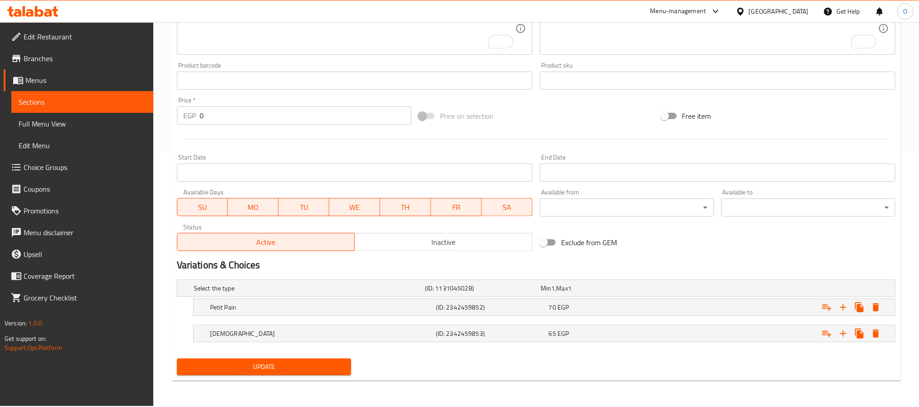
click at [321, 363] on span "Update" at bounding box center [264, 366] width 160 height 11
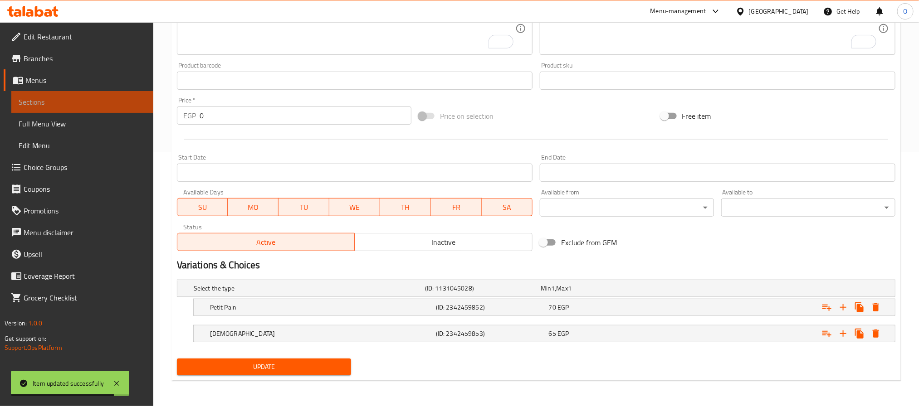
click at [44, 99] on span "Sections" at bounding box center [82, 102] width 127 height 11
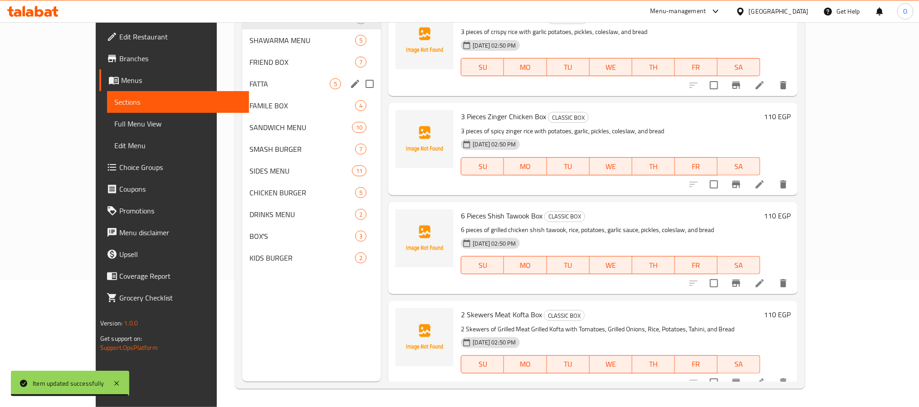
scroll to position [59, 0]
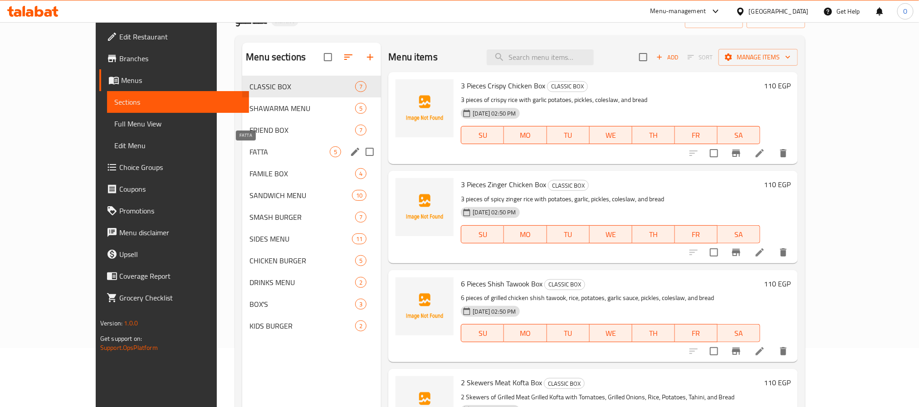
click at [249, 151] on span "FATTA" at bounding box center [289, 151] width 80 height 11
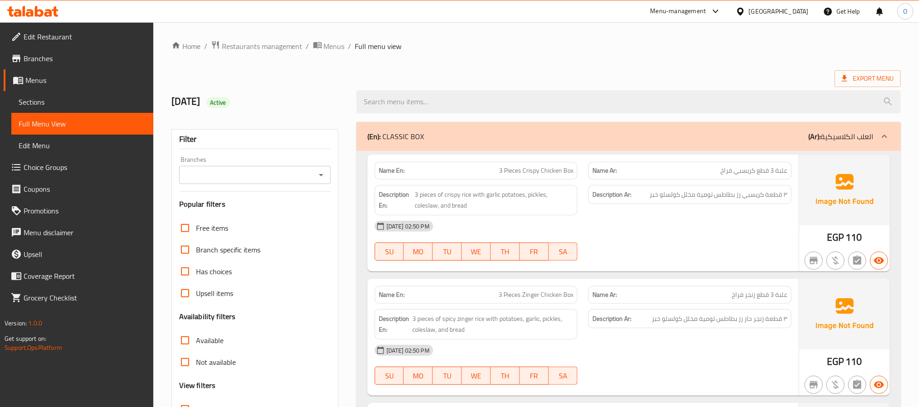
click at [338, 85] on div "10/15/2025 Active" at bounding box center [258, 102] width 185 height 40
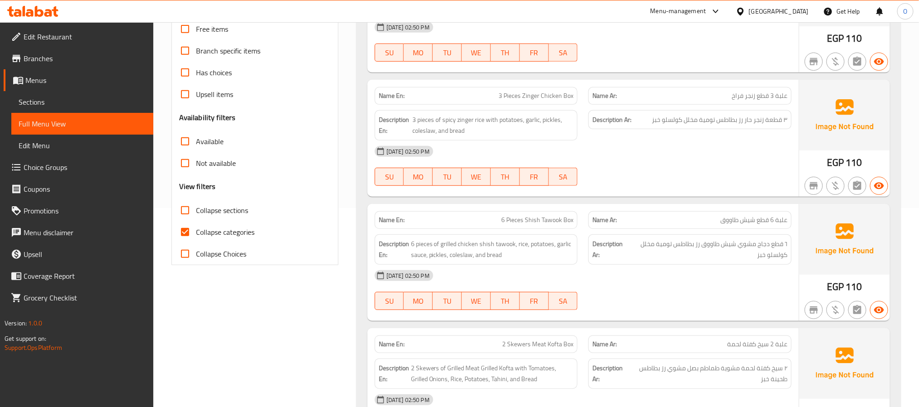
scroll to position [204, 0]
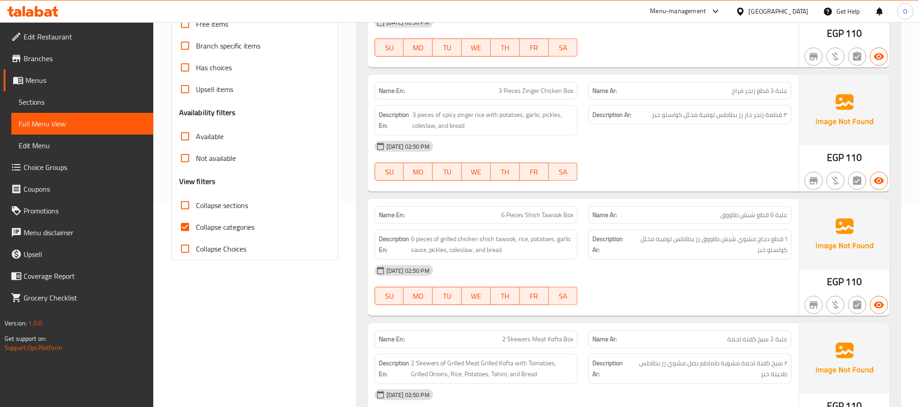
click at [246, 227] on span "Collapse categories" at bounding box center [225, 227] width 58 height 11
click at [196, 227] on input "Collapse categories" at bounding box center [185, 227] width 22 height 22
checkbox input "false"
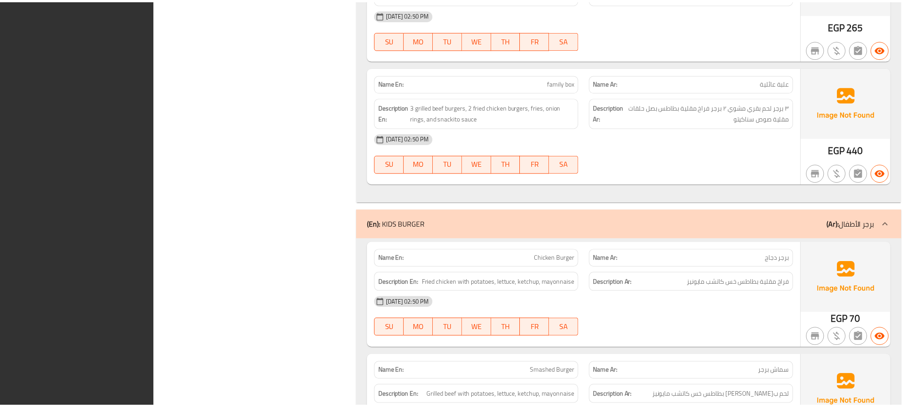
scroll to position [11197, 0]
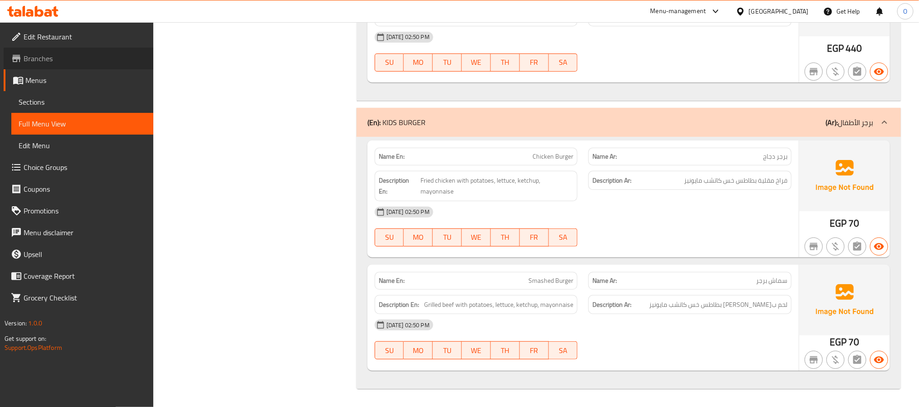
click at [60, 64] on link "Branches" at bounding box center [79, 59] width 150 height 22
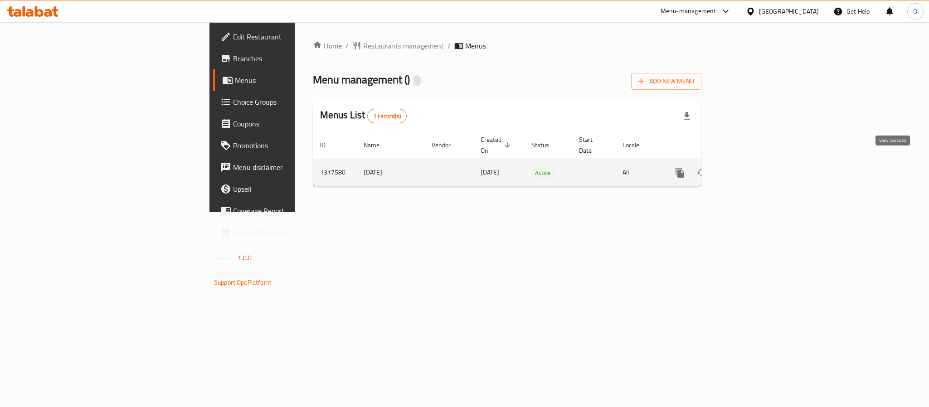
click at [751, 167] on icon "enhanced table" at bounding box center [745, 172] width 11 height 11
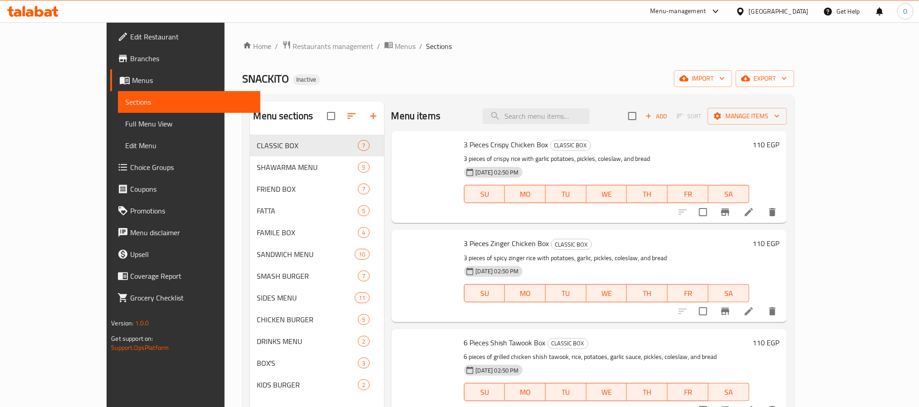
click at [550, 89] on div "Home / Restaurants management / Menus / Sections SNACKiTO Inactive import expor…" at bounding box center [518, 278] width 551 height 476
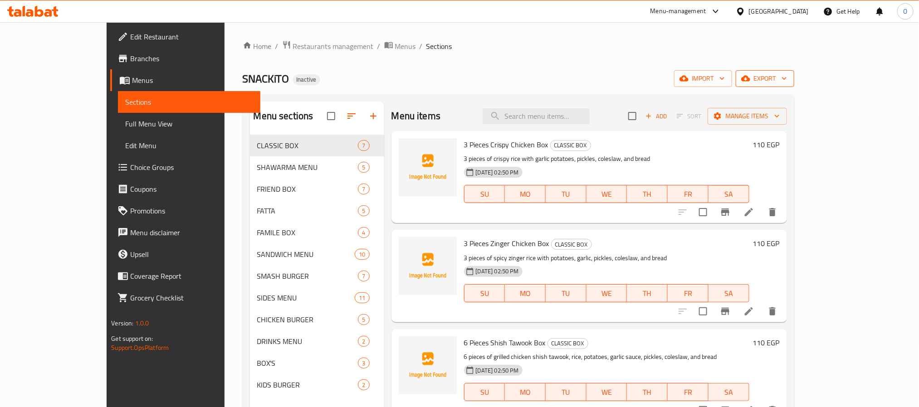
click at [750, 79] on icon "button" at bounding box center [745, 78] width 9 height 9
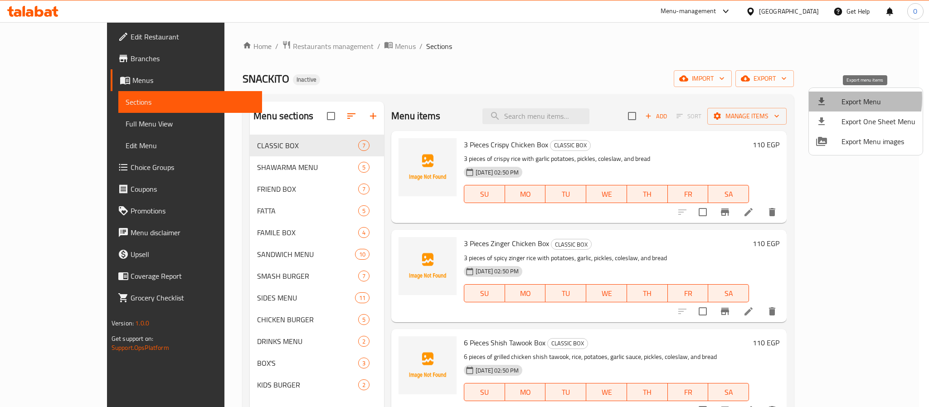
click at [830, 98] on div at bounding box center [828, 101] width 25 height 11
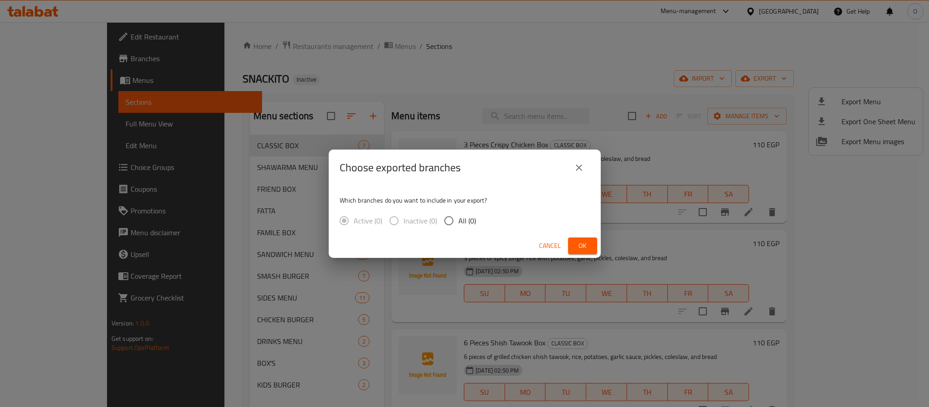
click at [591, 238] on button "Ok" at bounding box center [582, 246] width 29 height 17
click at [574, 246] on button "Ok" at bounding box center [582, 246] width 29 height 17
click at [442, 222] on input "All (0)" at bounding box center [448, 220] width 19 height 19
radio input "true"
click at [577, 241] on span "Ok" at bounding box center [582, 245] width 15 height 11
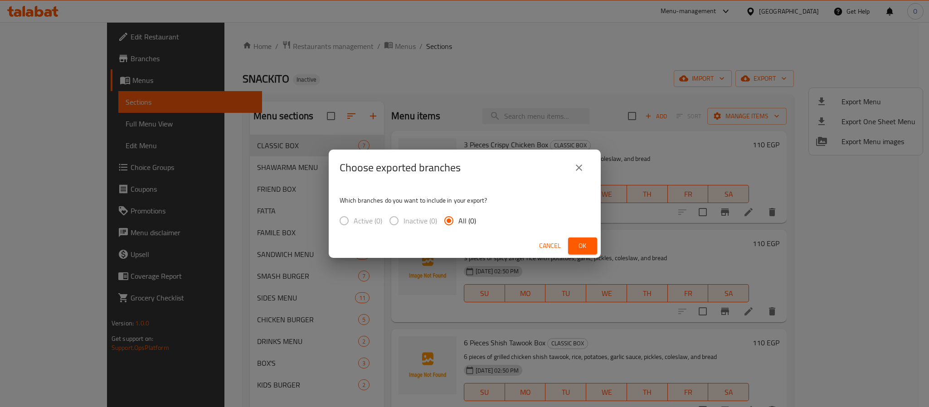
click at [543, 243] on span "Cancel" at bounding box center [550, 245] width 22 height 11
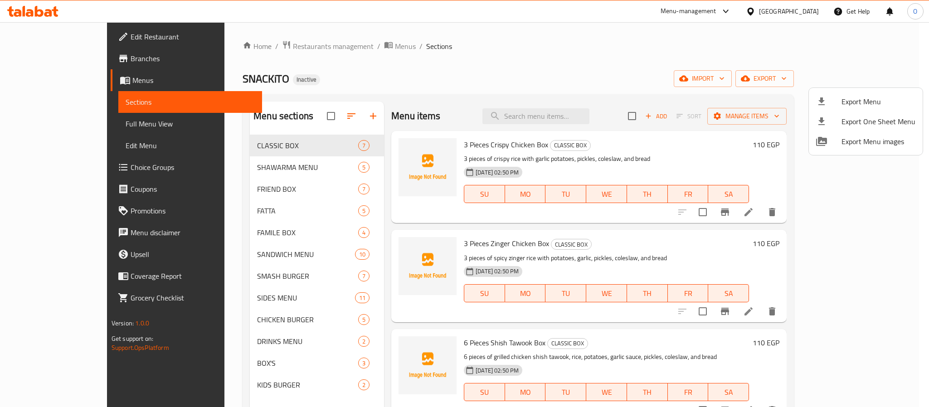
click at [559, 60] on div at bounding box center [464, 203] width 929 height 407
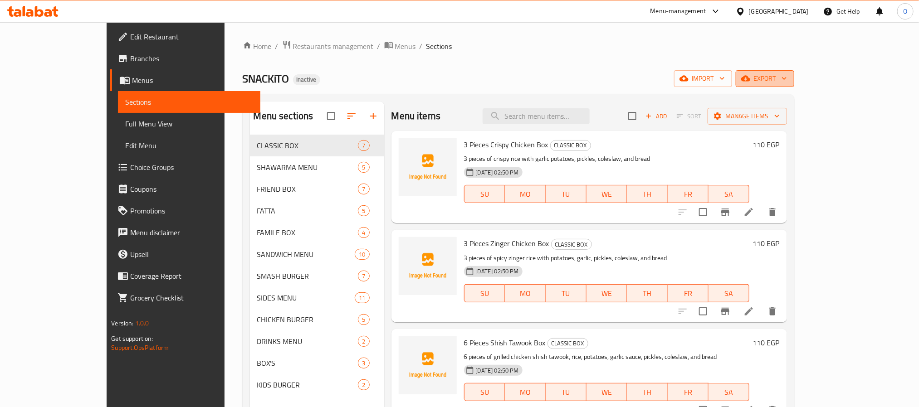
click at [750, 82] on icon "button" at bounding box center [745, 79] width 9 height 6
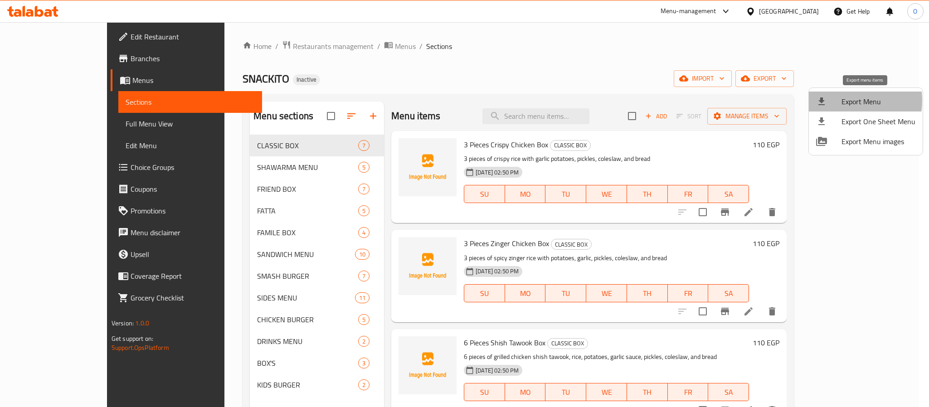
click at [839, 101] on li "Export Menu" at bounding box center [866, 102] width 114 height 20
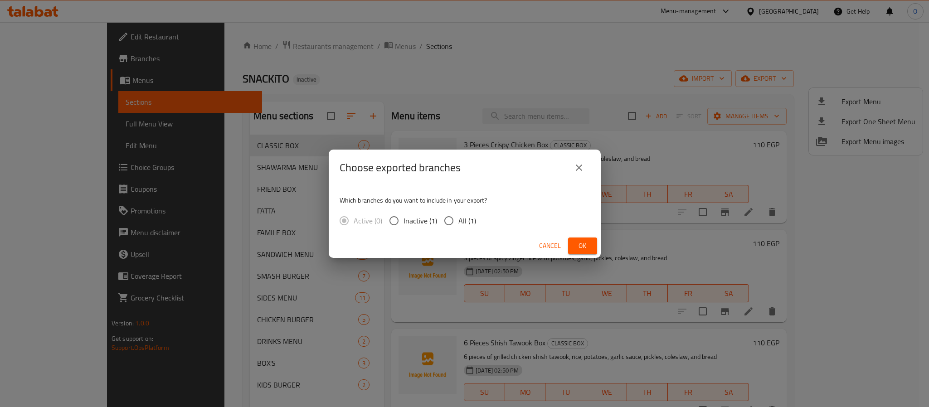
click at [364, 224] on span "Active (0)" at bounding box center [368, 220] width 29 height 11
click at [584, 243] on span "Ok" at bounding box center [582, 245] width 15 height 11
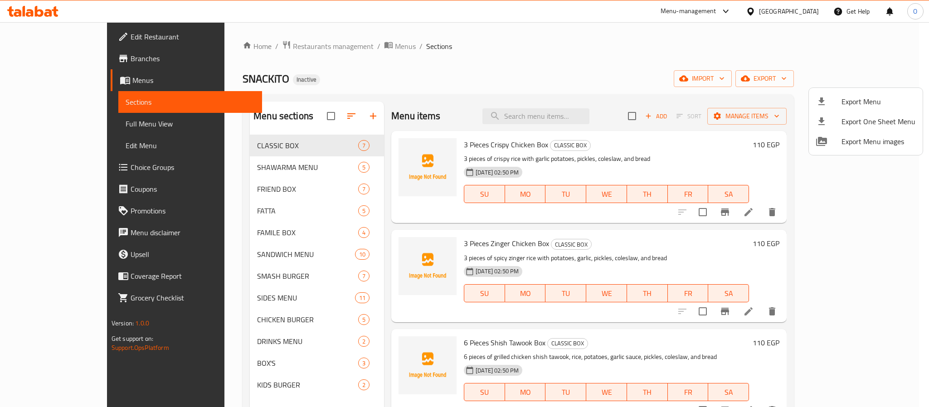
click at [64, 63] on div at bounding box center [464, 203] width 929 height 407
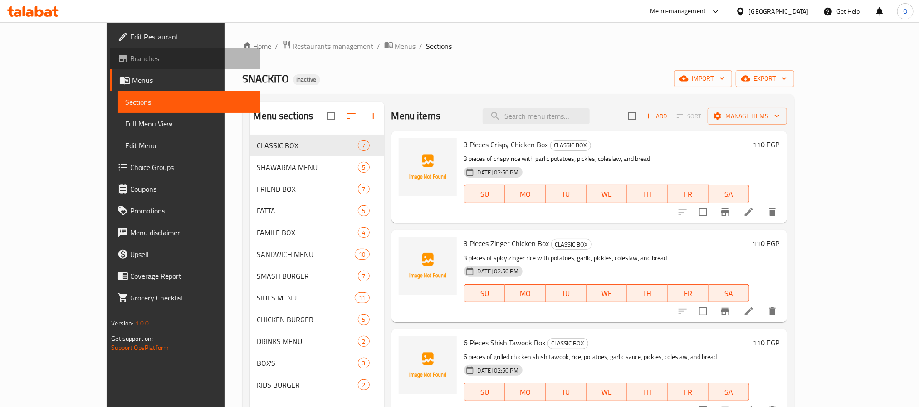
click at [130, 60] on span "Branches" at bounding box center [191, 58] width 122 height 11
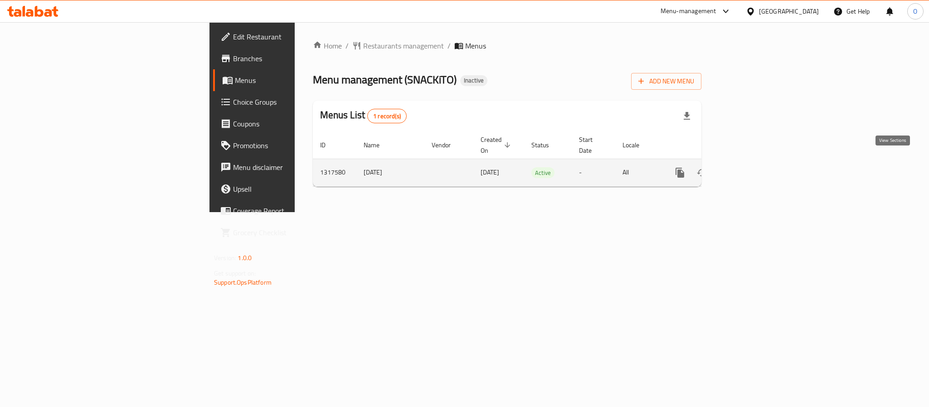
click at [749, 169] on icon "enhanced table" at bounding box center [745, 173] width 8 height 8
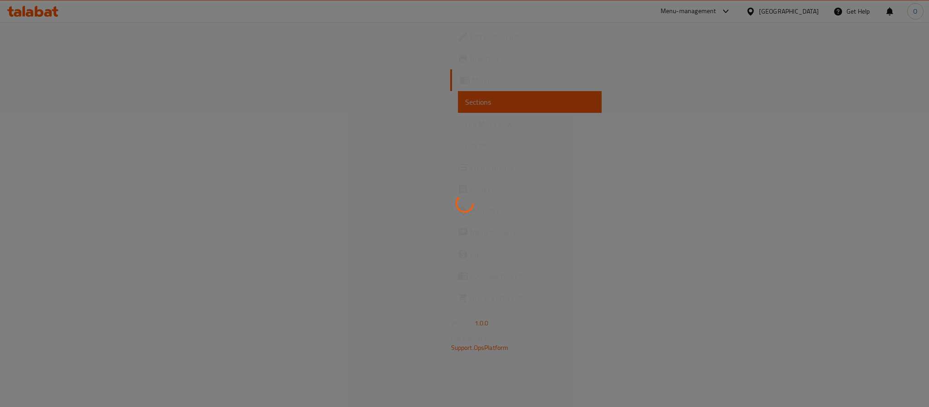
click at [453, 102] on div at bounding box center [464, 203] width 929 height 407
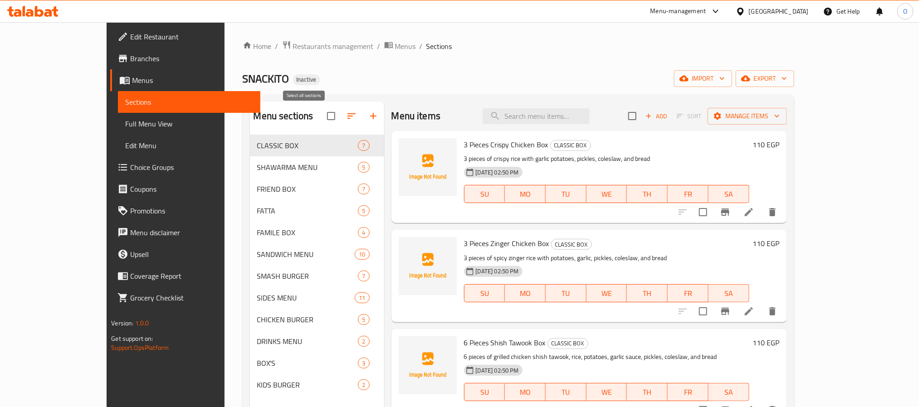
click at [321, 112] on input "checkbox" at bounding box center [330, 116] width 19 height 19
checkbox input "true"
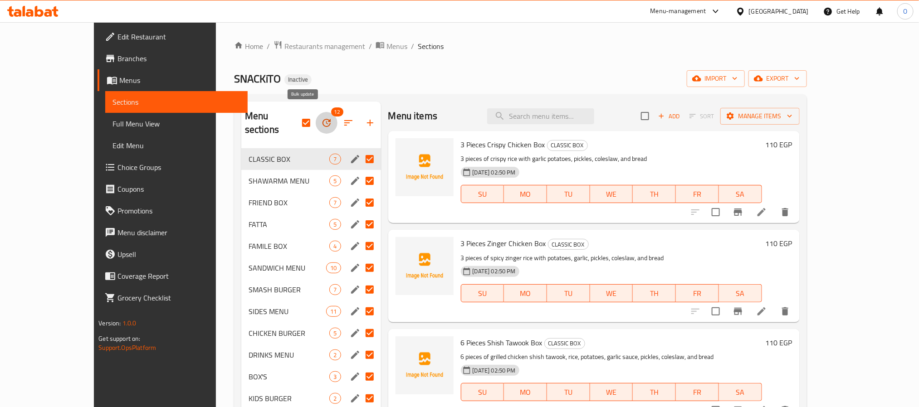
click at [322, 120] on icon "button" at bounding box center [326, 123] width 8 height 8
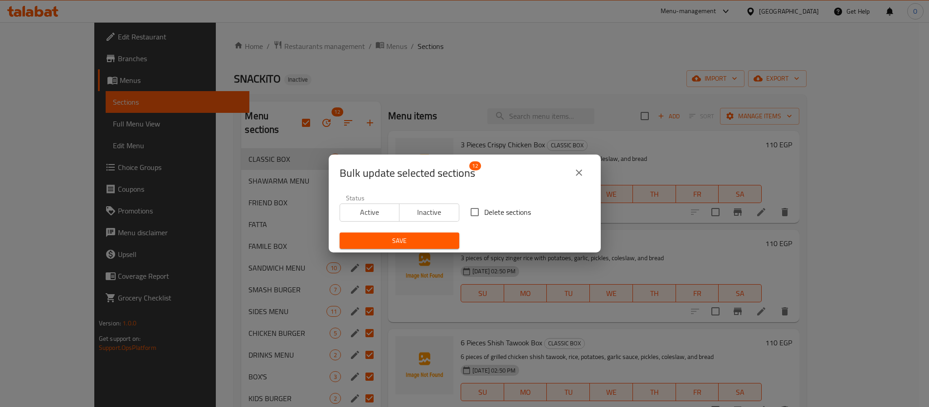
click at [476, 209] on input "Delete sections" at bounding box center [474, 212] width 19 height 19
checkbox input "true"
click at [419, 237] on span "Save" at bounding box center [399, 240] width 105 height 11
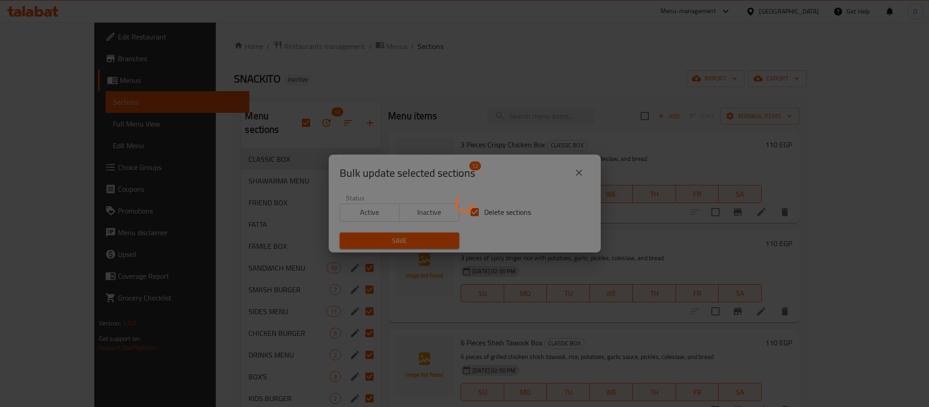
checkbox input "false"
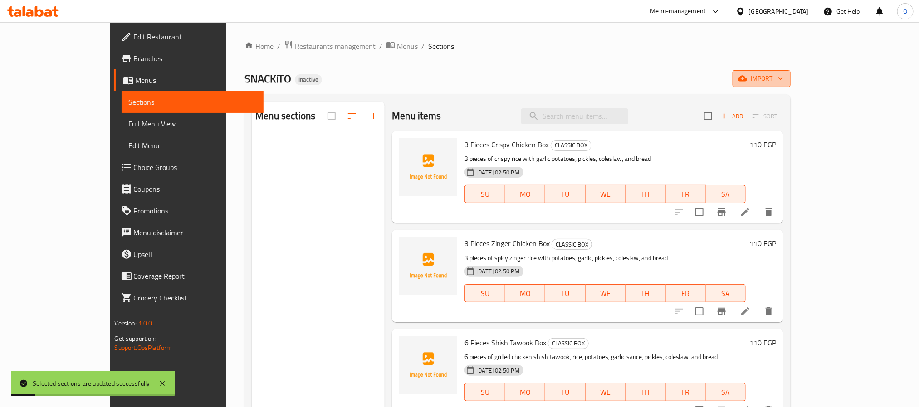
click at [783, 73] on span "import" at bounding box center [761, 78] width 44 height 11
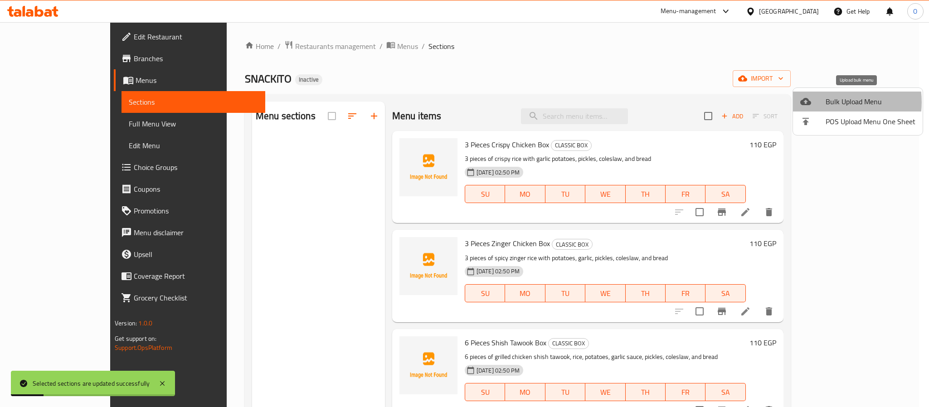
click at [827, 102] on span "Bulk Upload Menu" at bounding box center [871, 101] width 90 height 11
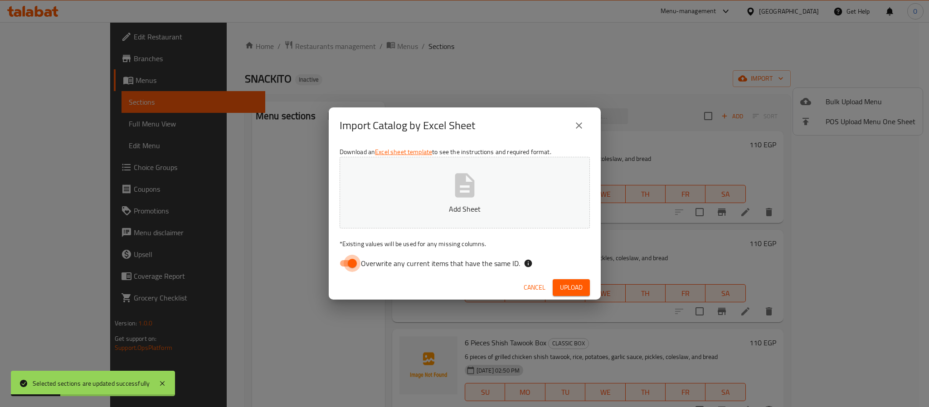
drag, startPoint x: 353, startPoint y: 267, endPoint x: 416, endPoint y: 241, distance: 68.7
click at [352, 266] on input "Overwrite any current items that have the same ID." at bounding box center [352, 263] width 52 height 17
checkbox input "false"
click at [568, 301] on div "Import Catalog by Excel Sheet Download an Excel sheet template to see the instr…" at bounding box center [464, 203] width 929 height 407
drag, startPoint x: 569, startPoint y: 294, endPoint x: 532, endPoint y: 309, distance: 39.2
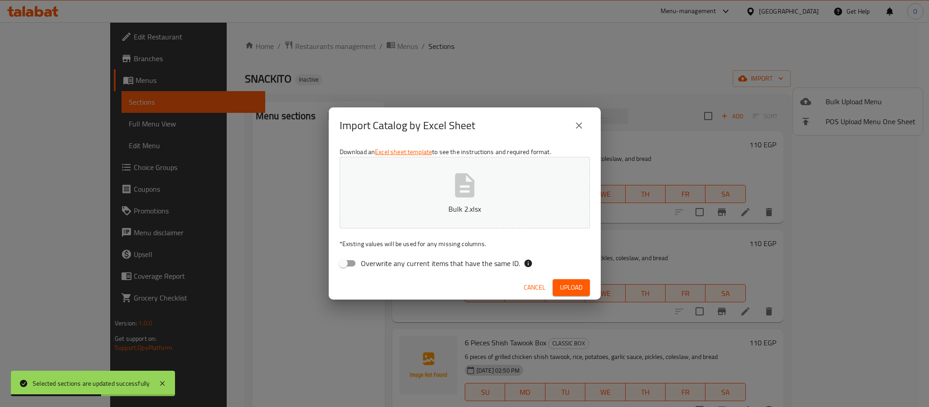
click at [567, 293] on button "Upload" at bounding box center [571, 287] width 37 height 17
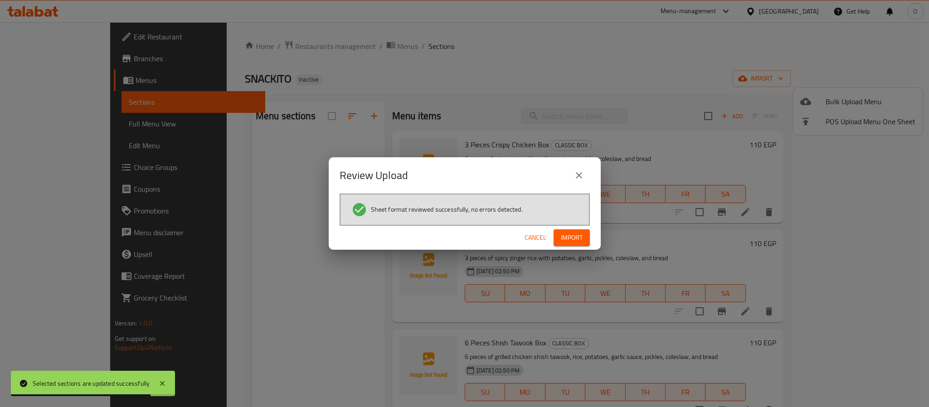
click at [583, 234] on button "Import" at bounding box center [572, 237] width 36 height 17
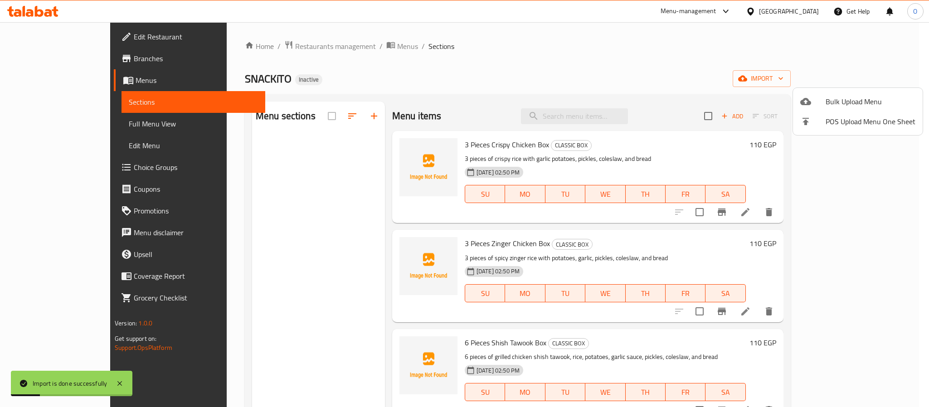
click at [88, 116] on div at bounding box center [464, 203] width 929 height 407
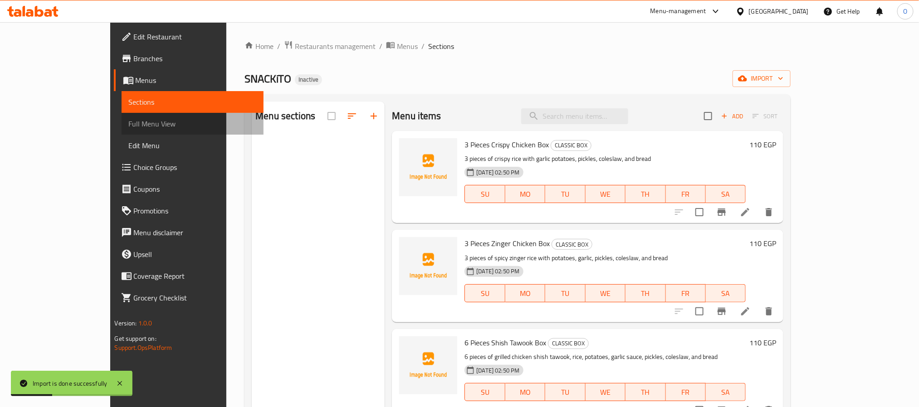
click at [129, 118] on span "Full Menu View" at bounding box center [192, 123] width 127 height 11
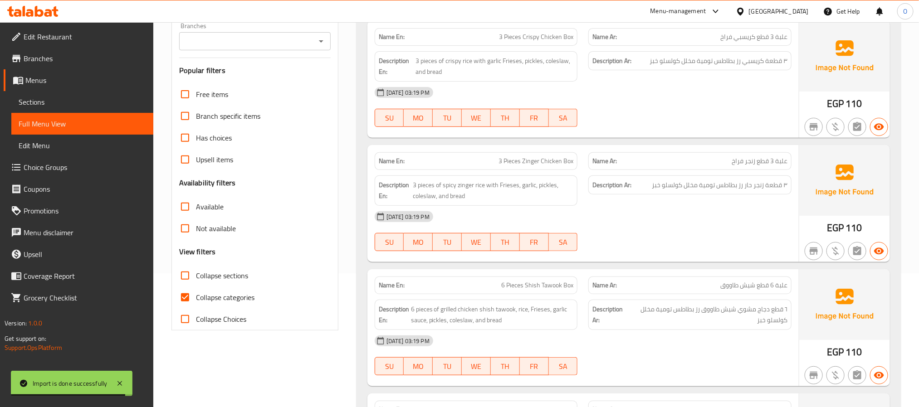
scroll to position [212, 0]
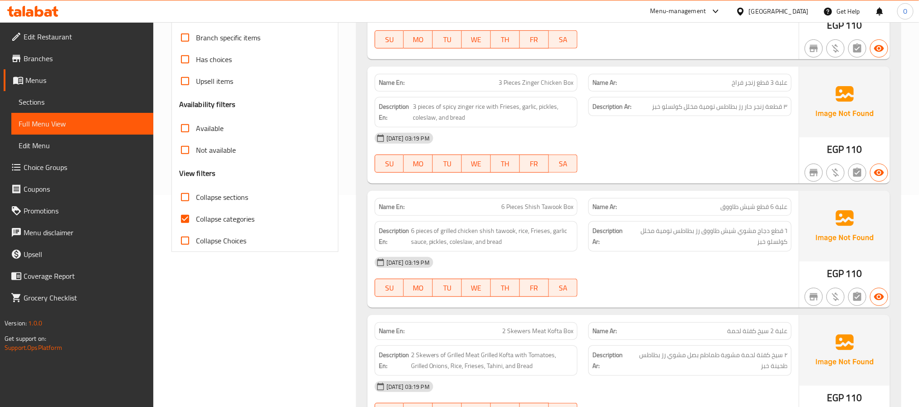
click at [233, 217] on span "Collapse categories" at bounding box center [225, 219] width 58 height 11
click at [196, 217] on input "Collapse categories" at bounding box center [185, 219] width 22 height 22
checkbox input "false"
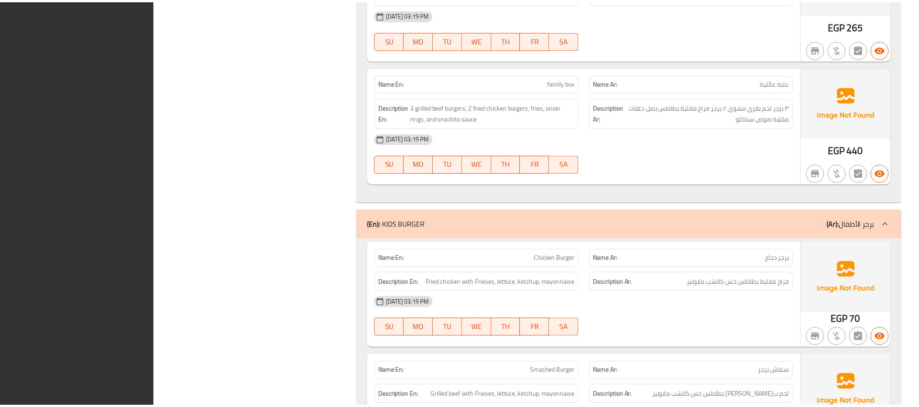
scroll to position [11197, 0]
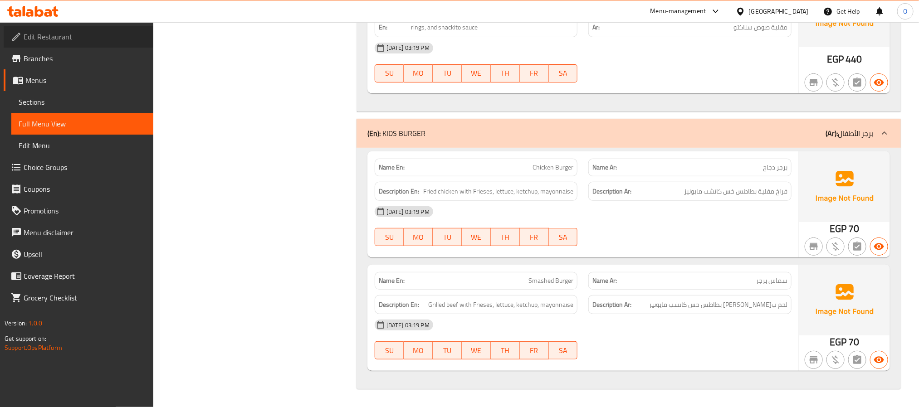
click at [75, 34] on span "Edit Restaurant" at bounding box center [85, 36] width 122 height 11
